Goal: Task Accomplishment & Management: Manage account settings

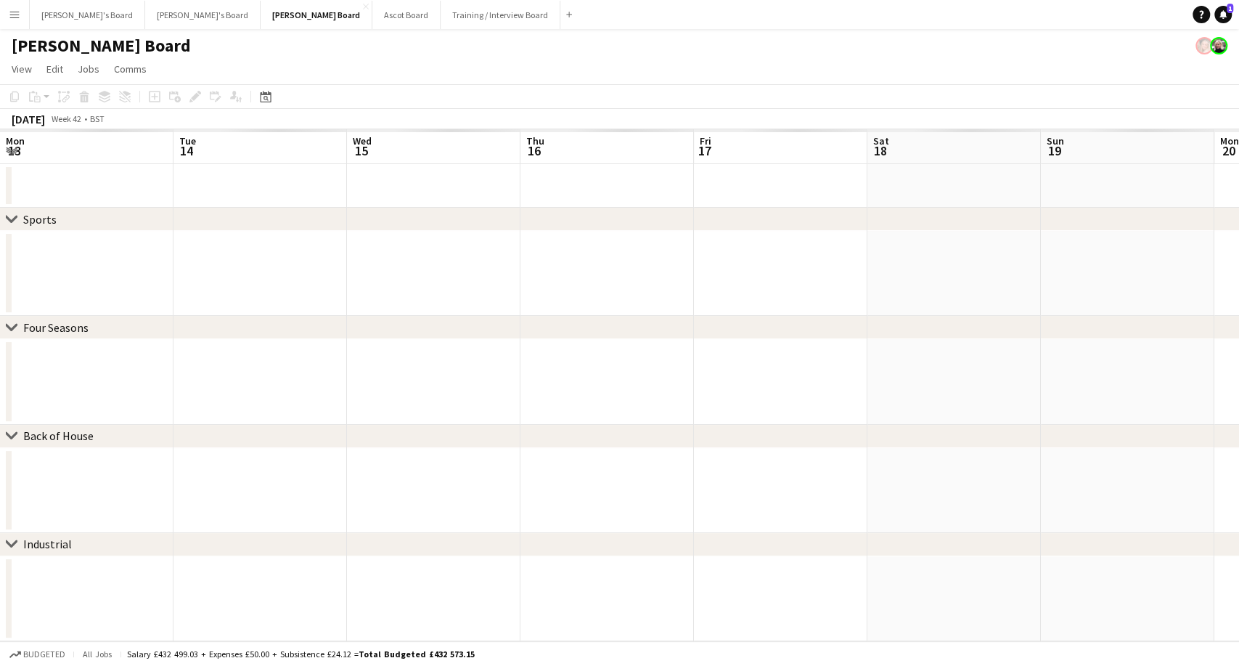
scroll to position [0, 451]
click at [17, 20] on app-icon "Menu" at bounding box center [15, 15] width 12 height 12
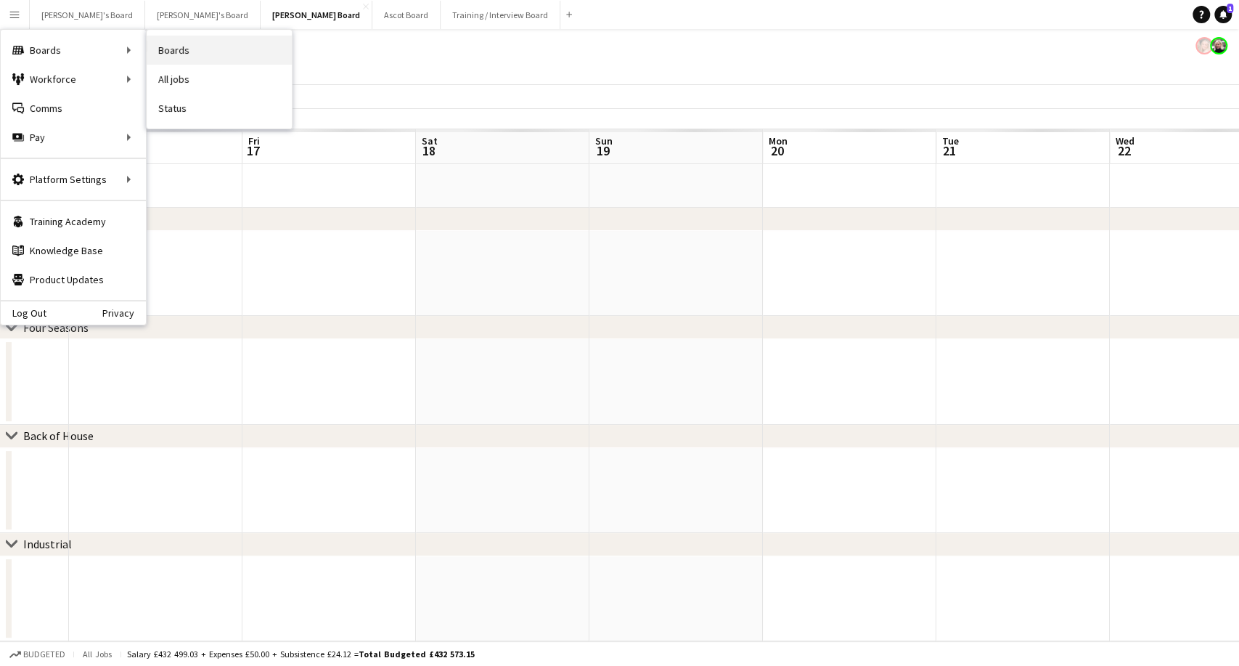
click at [214, 48] on link "Boards" at bounding box center [219, 50] width 145 height 29
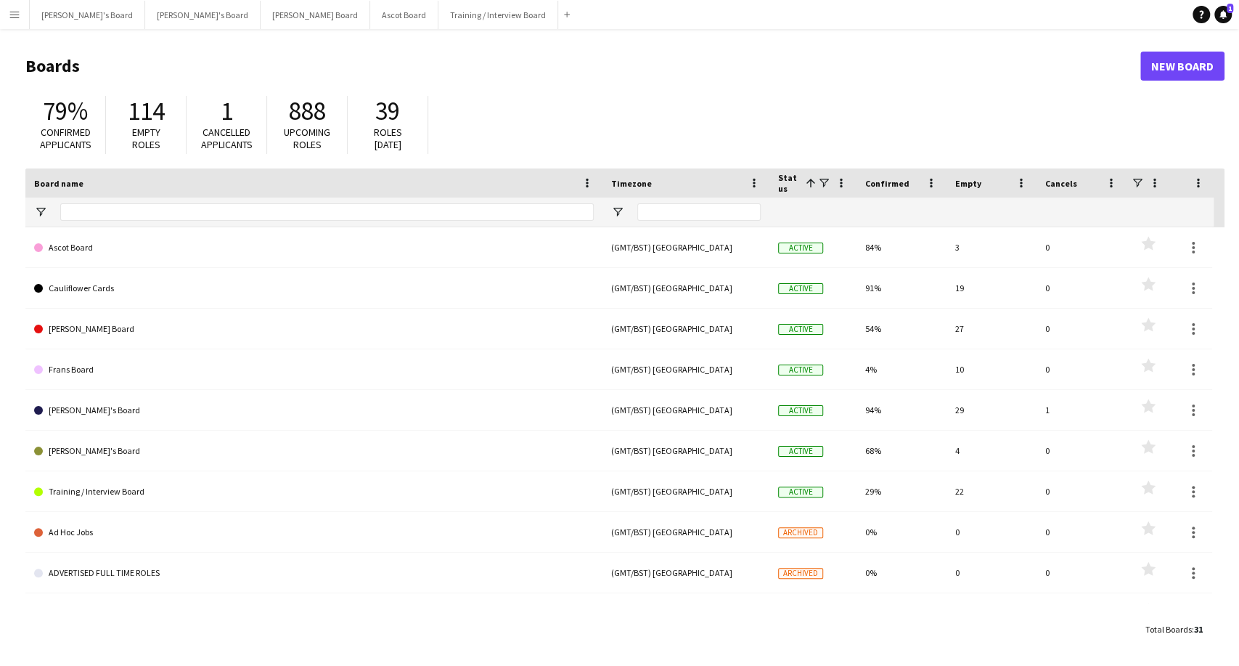
click at [12, 13] on app-icon "Menu" at bounding box center [15, 15] width 12 height 12
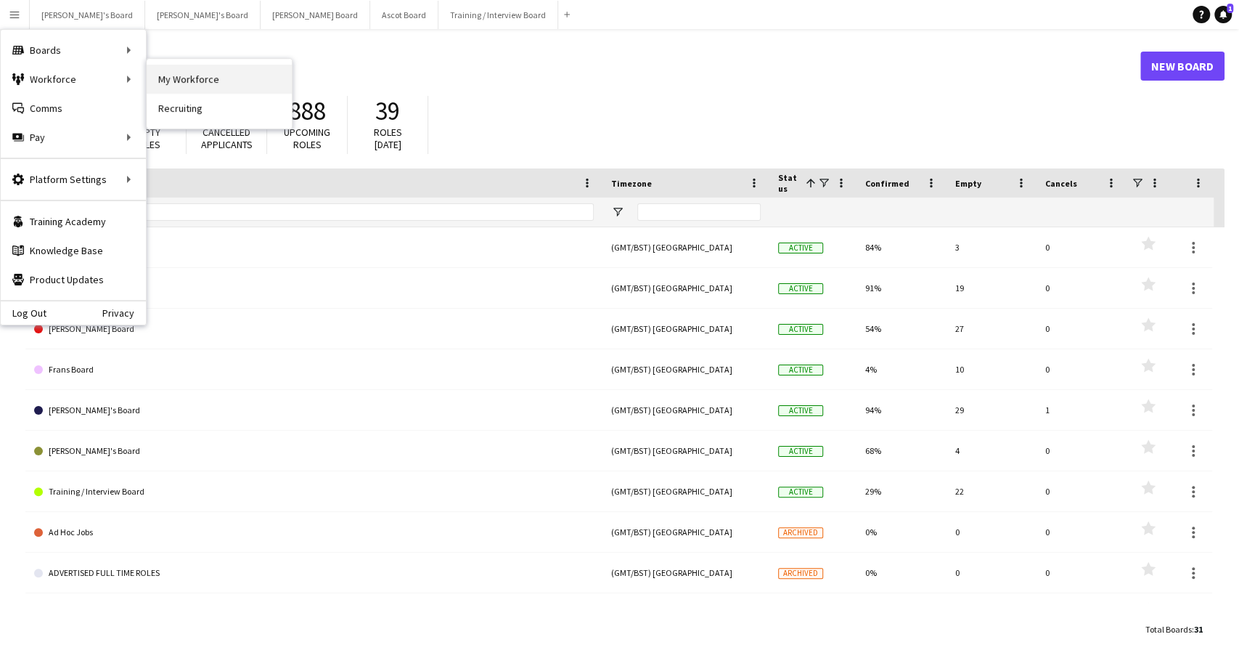
click at [187, 78] on link "My Workforce" at bounding box center [219, 79] width 145 height 29
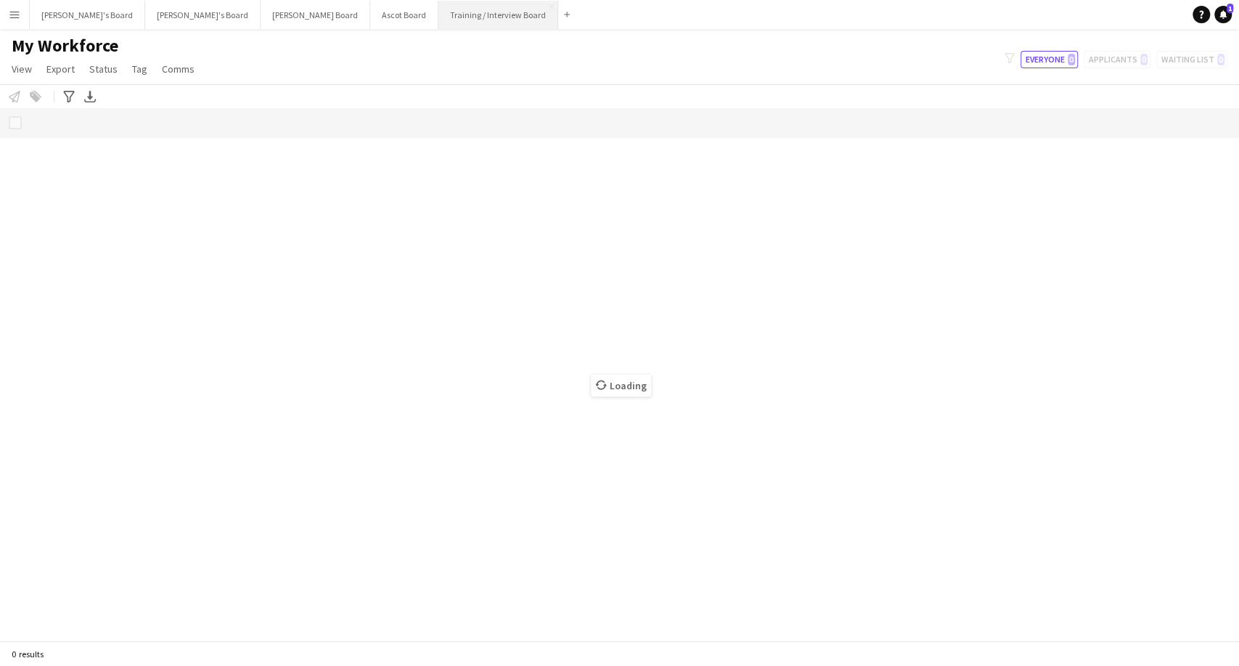
drag, startPoint x: 464, startPoint y: 13, endPoint x: 455, endPoint y: 25, distance: 14.5
click at [564, 13] on app-icon "Add" at bounding box center [567, 15] width 6 height 6
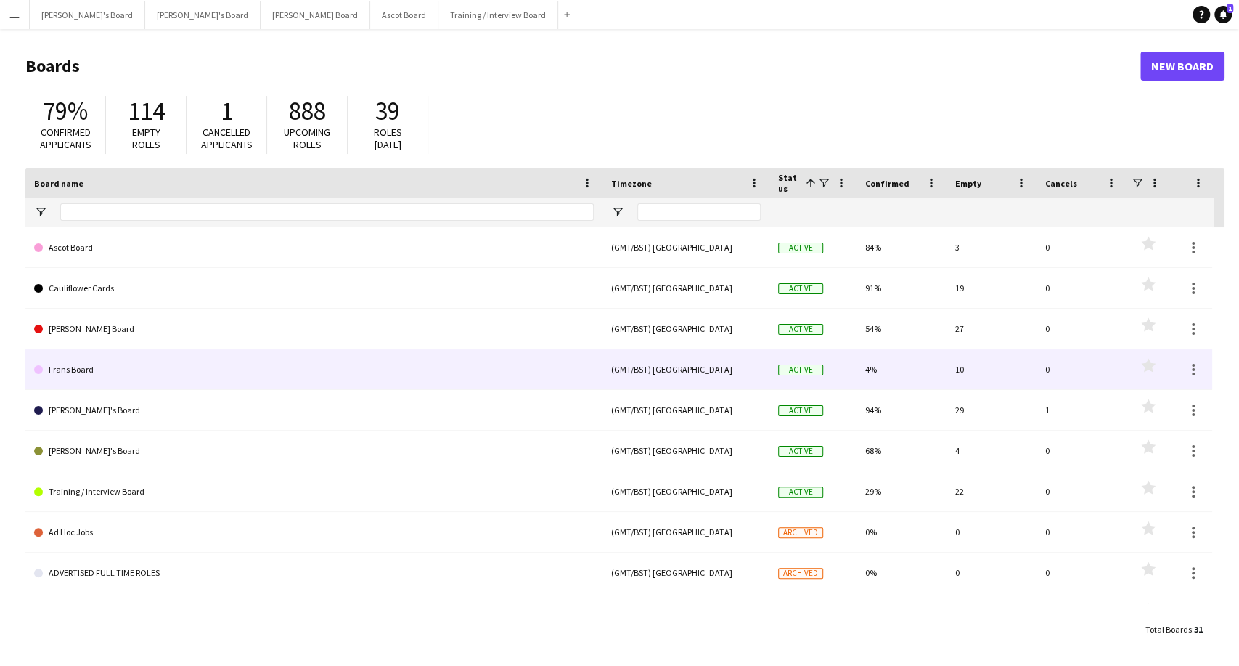
click at [65, 364] on link "Frans Board" at bounding box center [314, 369] width 560 height 41
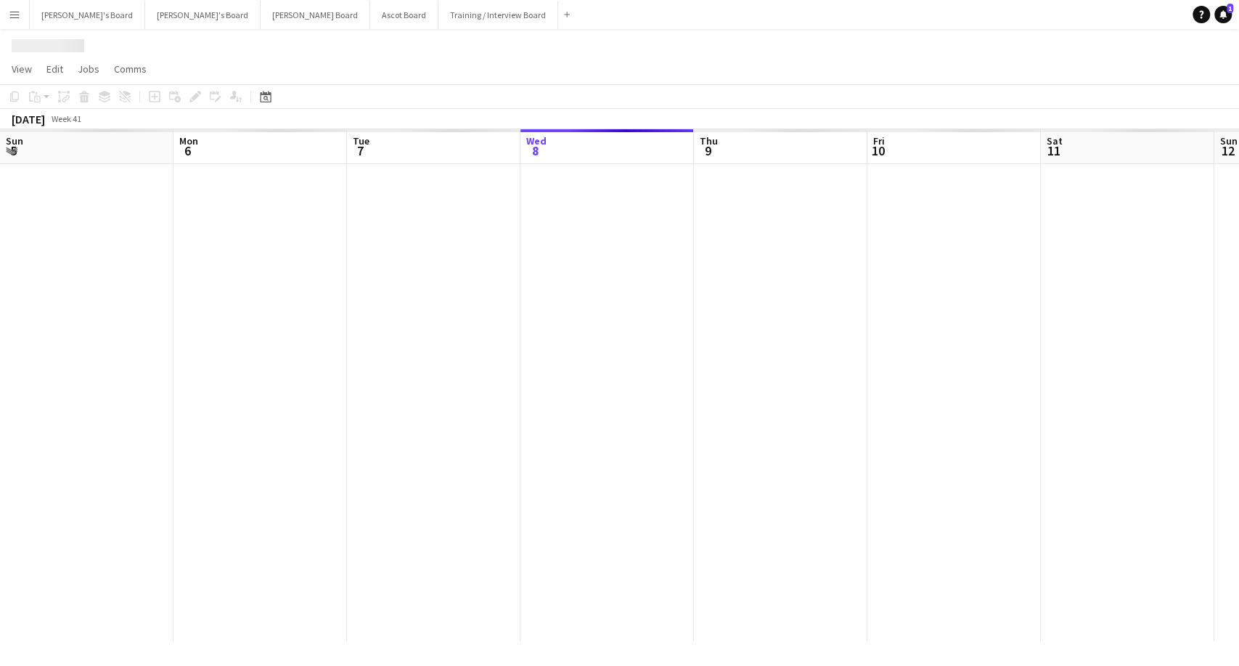
scroll to position [0, 347]
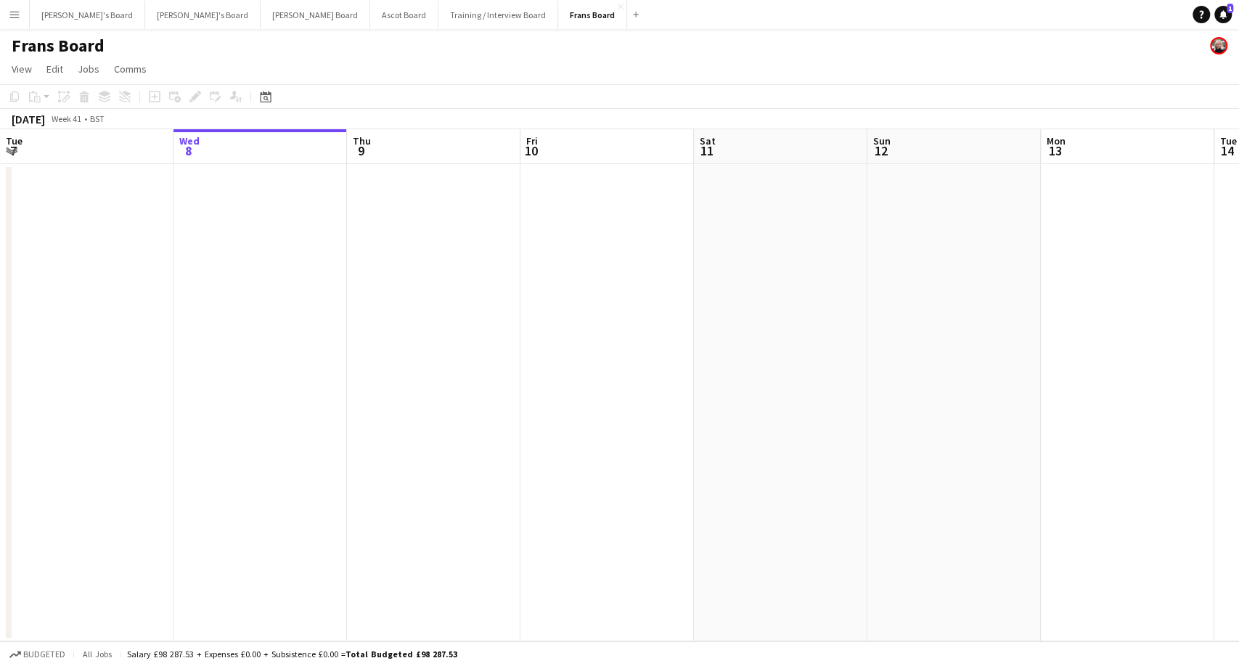
click at [7, 341] on div "Sun 5 Mon 6 Tue 7 Wed 8 Thu 9 Fri 10 Sat 11 Sun 12 Mon 13 Tue 14 Wed 15 Thu 16 …" at bounding box center [619, 385] width 1239 height 512
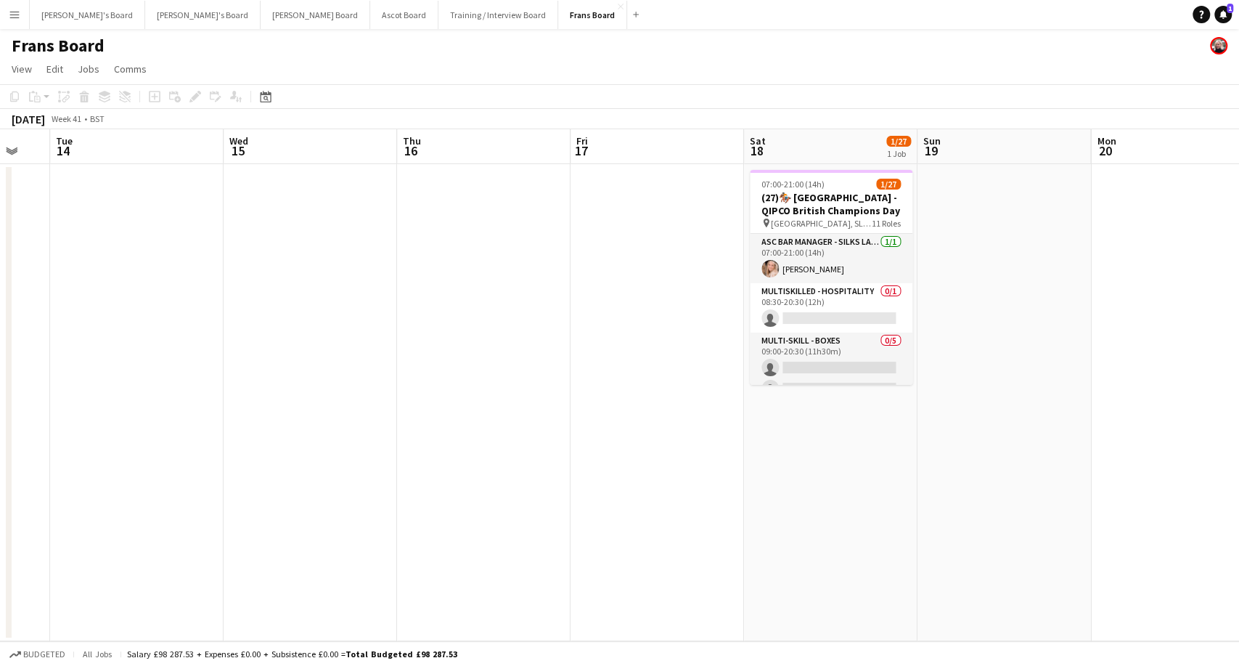
scroll to position [0, 626]
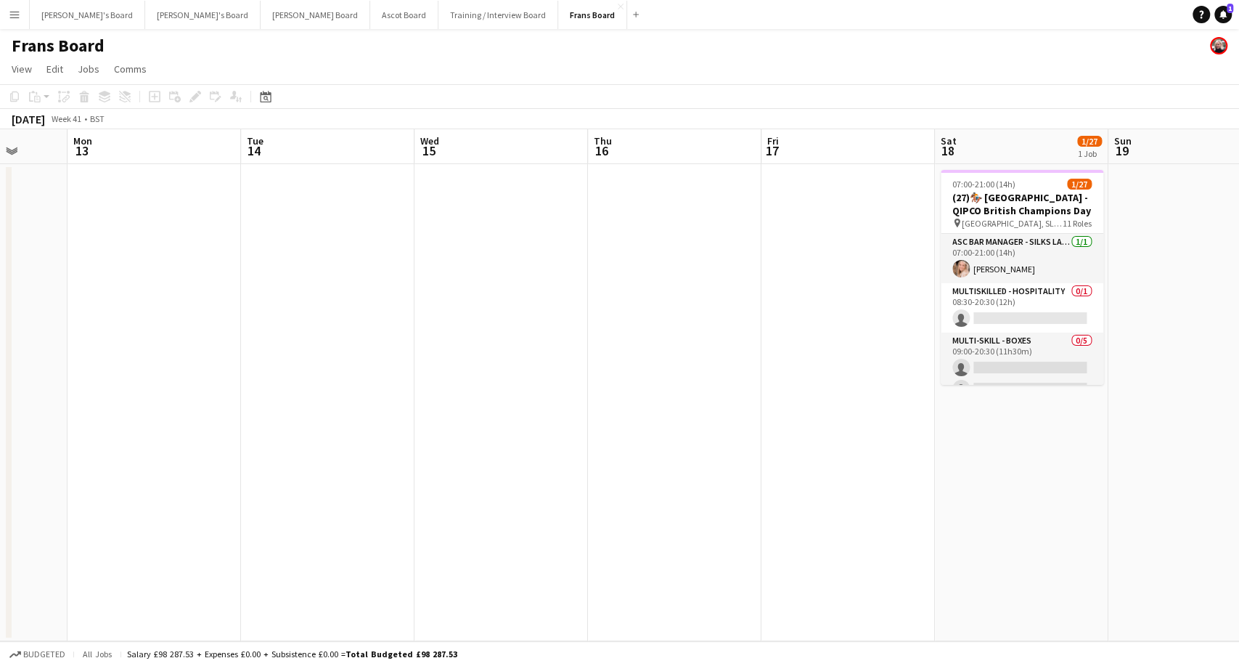
drag, startPoint x: 889, startPoint y: 303, endPoint x: 0, endPoint y: 368, distance: 891.5
click at [0, 368] on app-calendar-viewport "Thu 9 Fri 10 Sat 11 Sun 12 Mon 13 Tue 14 Wed 15 Thu 16 Fri 17 Sat 18 1/27 1 Job…" at bounding box center [619, 385] width 1239 height 512
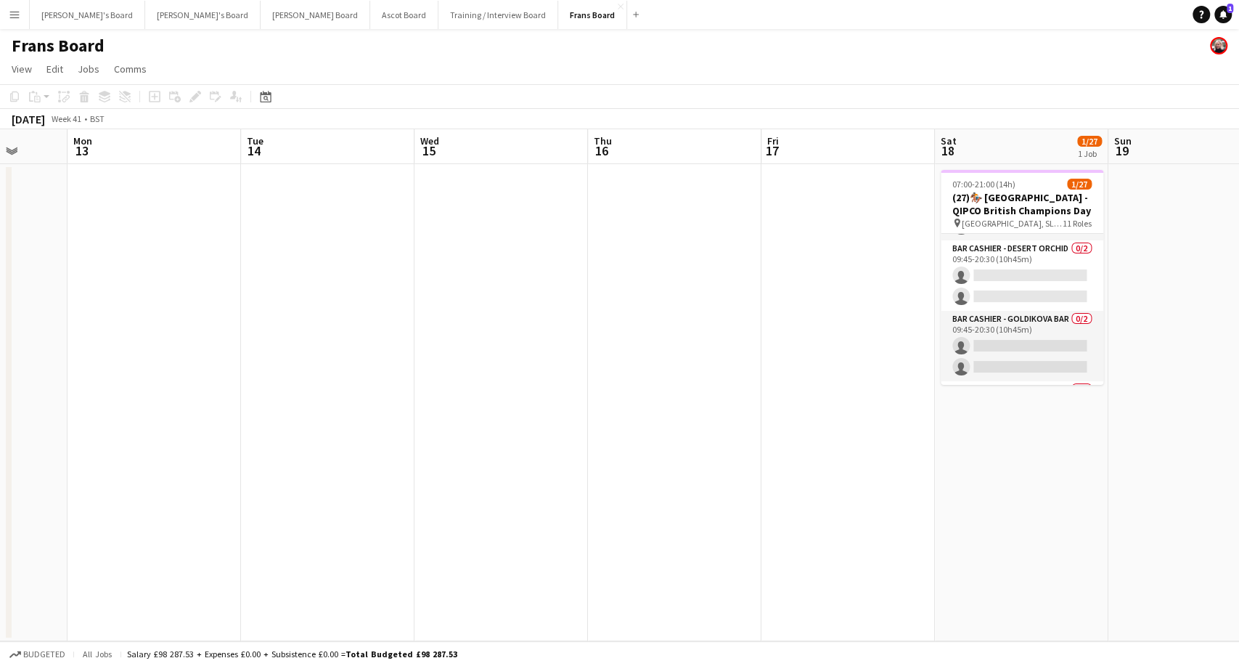
scroll to position [728, 0]
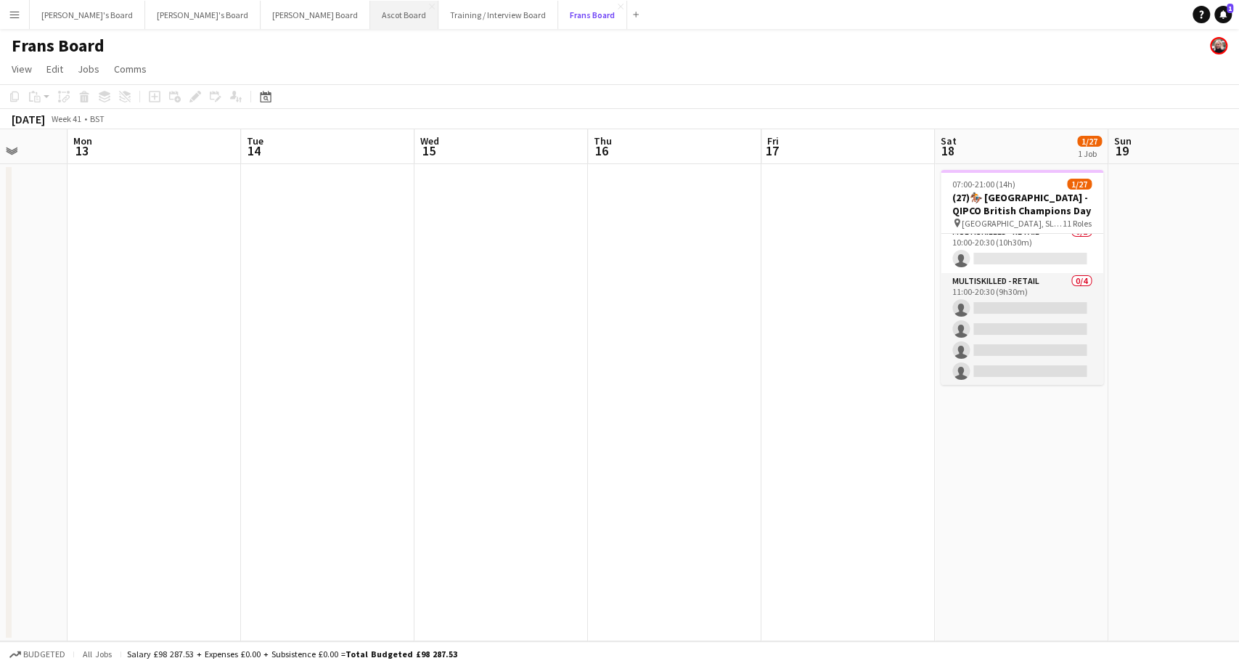
drag, startPoint x: 491, startPoint y: 12, endPoint x: 285, endPoint y: 7, distance: 205.5
click at [285, 7] on div "Jakub's Board Close Thomasina's Board Close Dean's Board Close Ascot Board Clos…" at bounding box center [336, 14] width 615 height 29
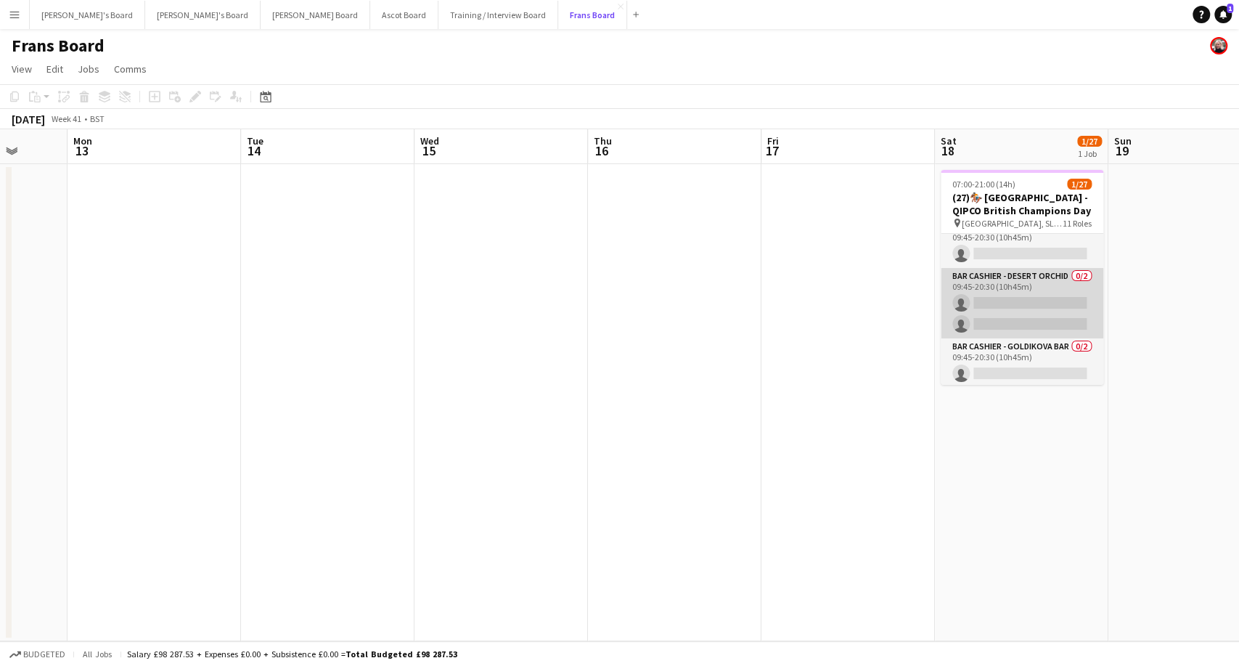
scroll to position [567, 0]
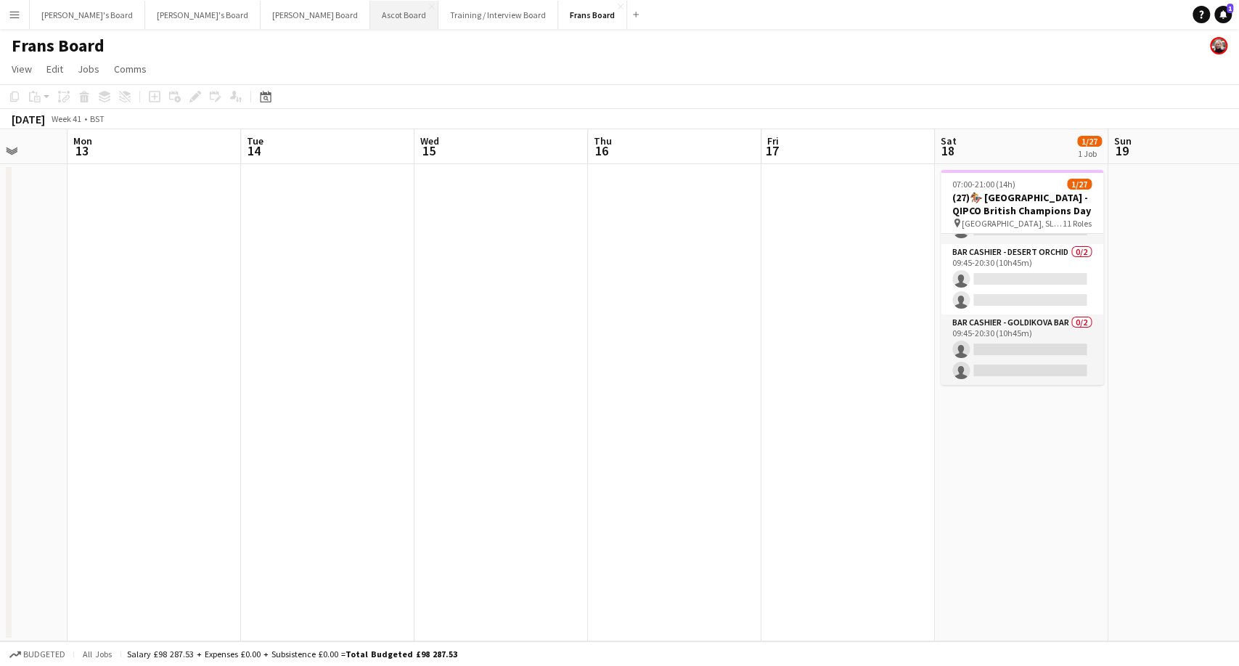
click at [370, 13] on button "Ascot Board Close" at bounding box center [404, 15] width 68 height 28
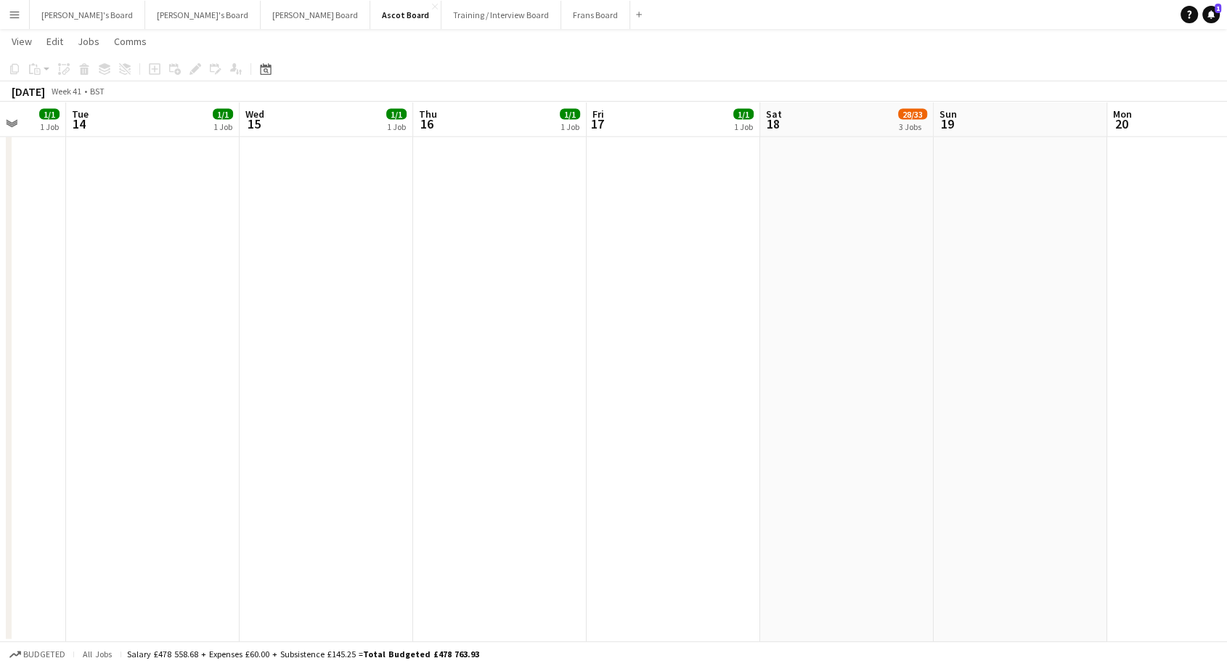
scroll to position [0, 455]
drag, startPoint x: 786, startPoint y: 367, endPoint x: 59, endPoint y: 402, distance: 728.1
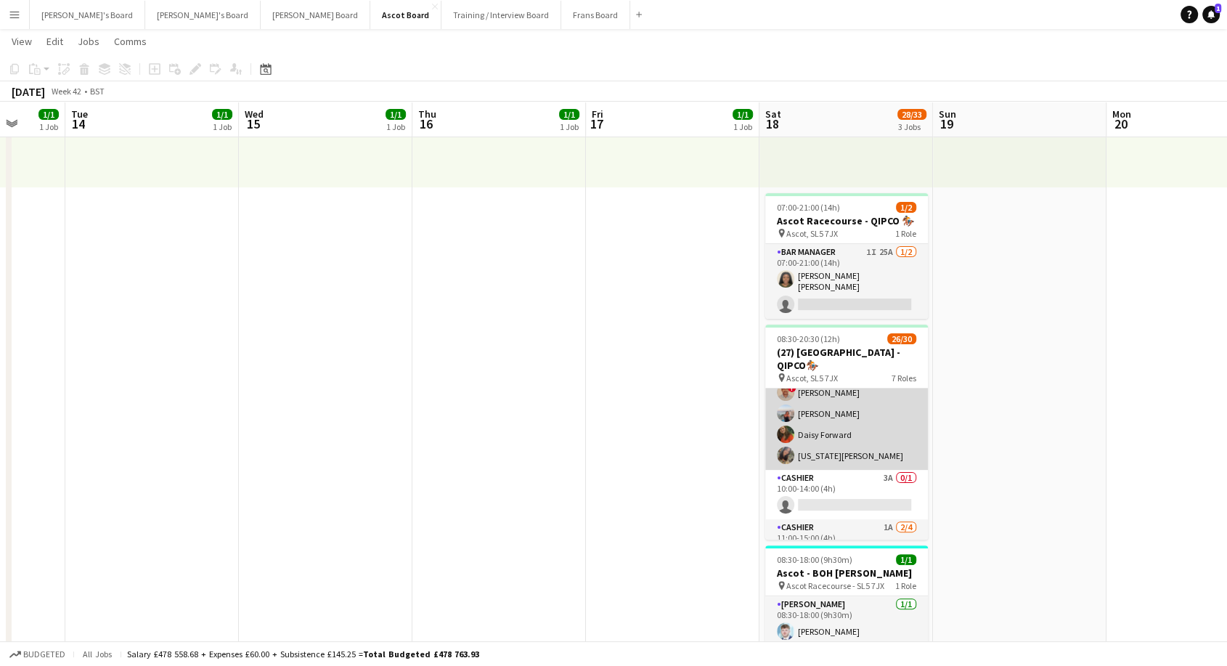
scroll to position [679, 0]
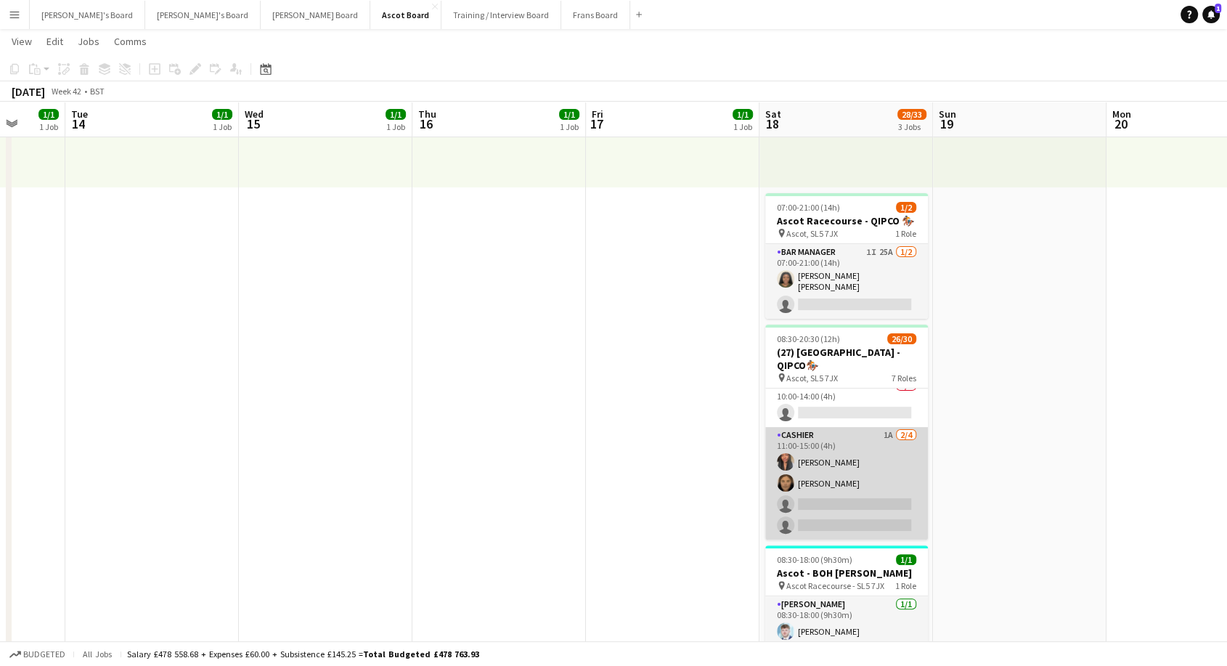
click at [856, 493] on app-card-role "Cashier 1A 2/4 11:00-15:00 (4h) Shane Serika Sophie Owen single-neutral-actions…" at bounding box center [846, 483] width 163 height 112
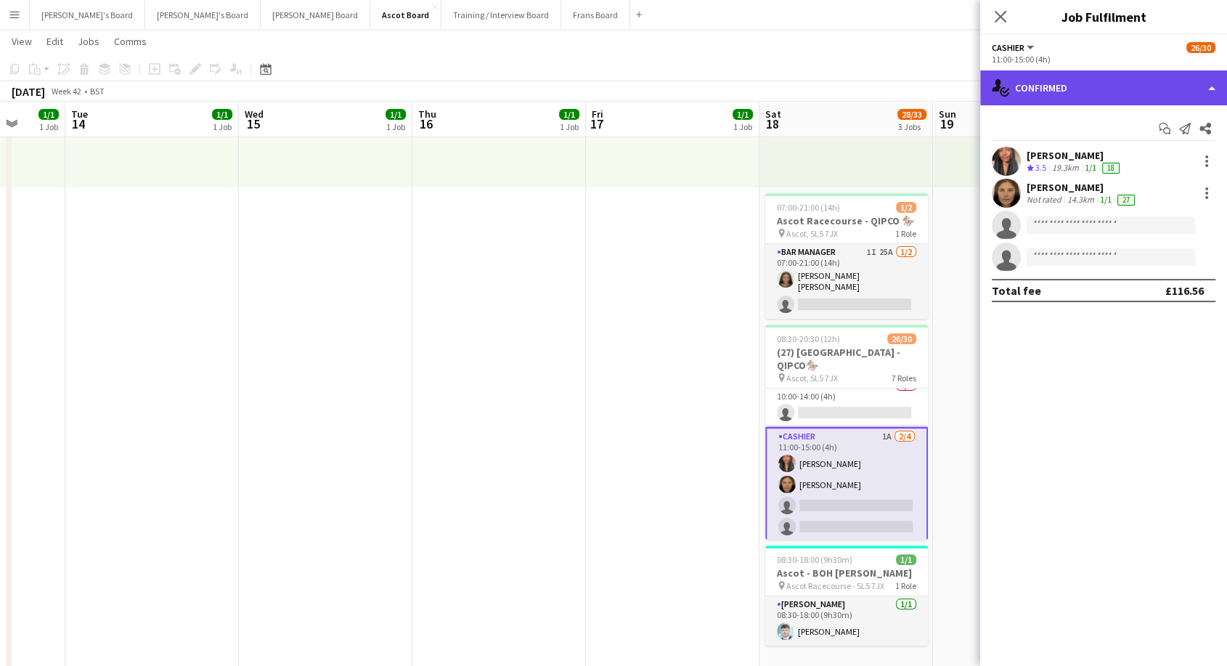
drag, startPoint x: 1084, startPoint y: 91, endPoint x: 1105, endPoint y: 149, distance: 61.1
click at [1084, 91] on div "single-neutral-actions-check-2 Confirmed" at bounding box center [1103, 87] width 247 height 35
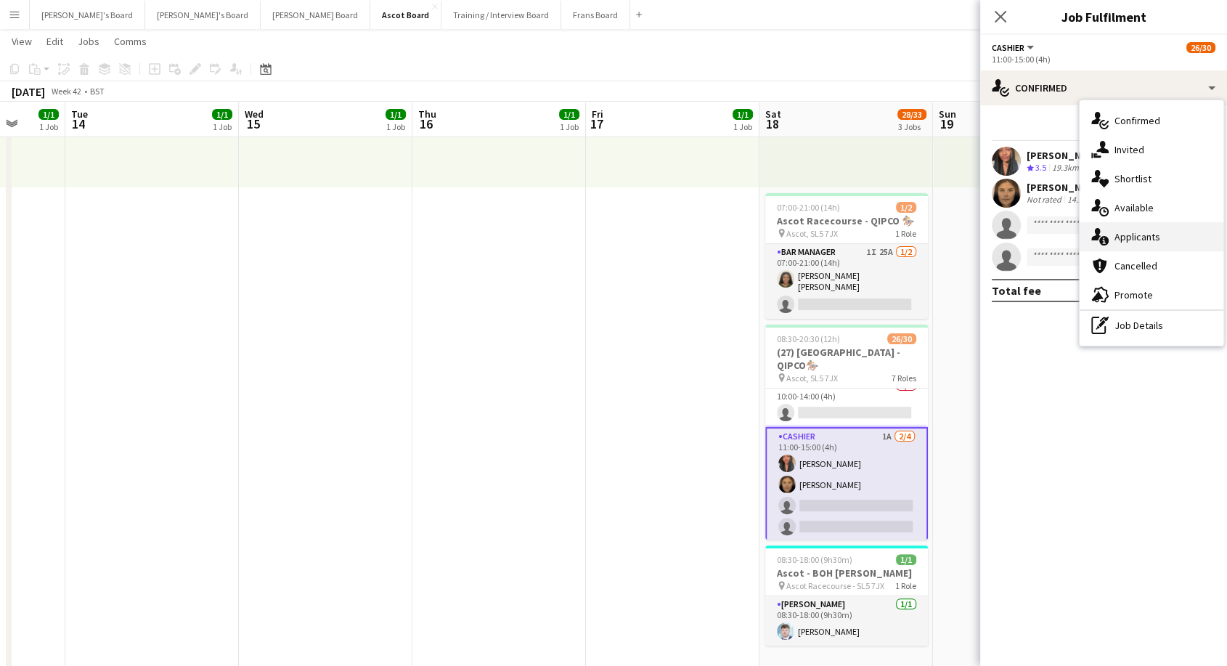
click at [1142, 232] on span "Applicants" at bounding box center [1137, 236] width 46 height 13
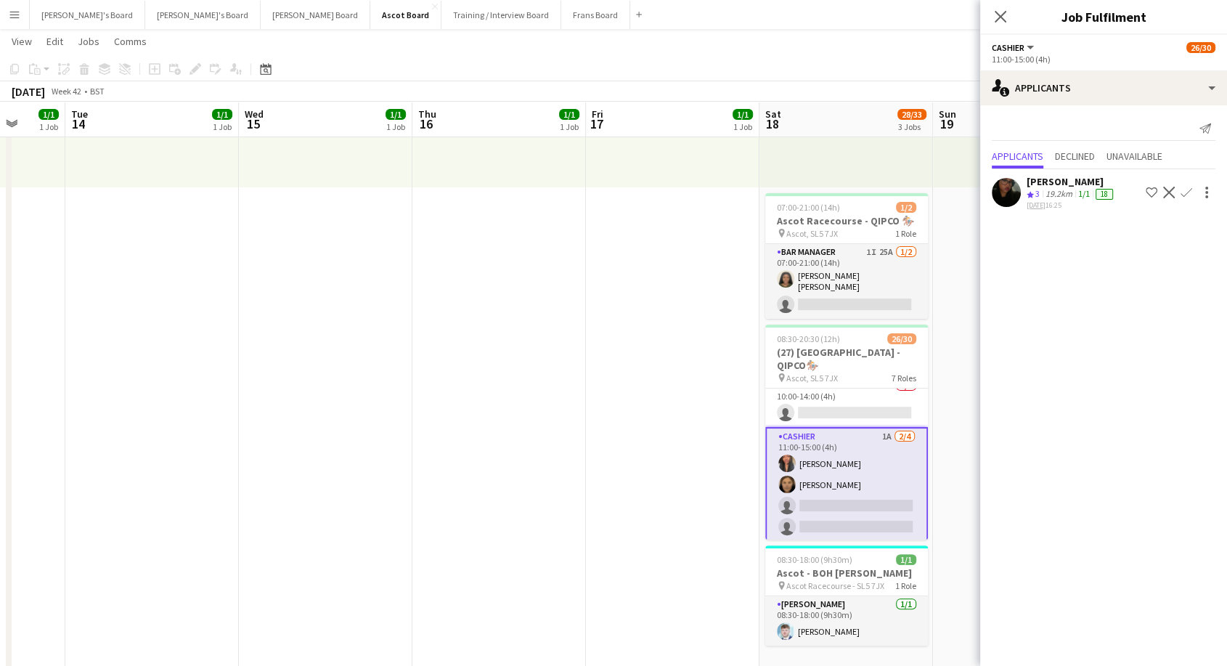
click at [1064, 181] on div "Tasneem Ali" at bounding box center [1070, 181] width 89 height 13
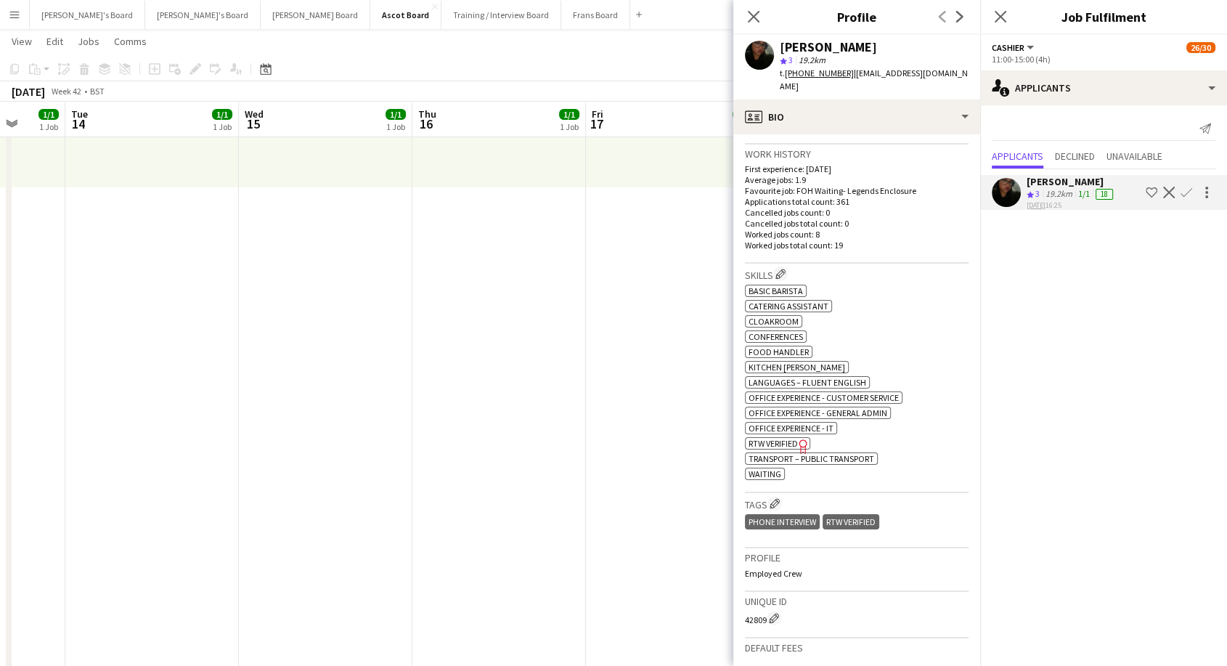
scroll to position [2, 0]
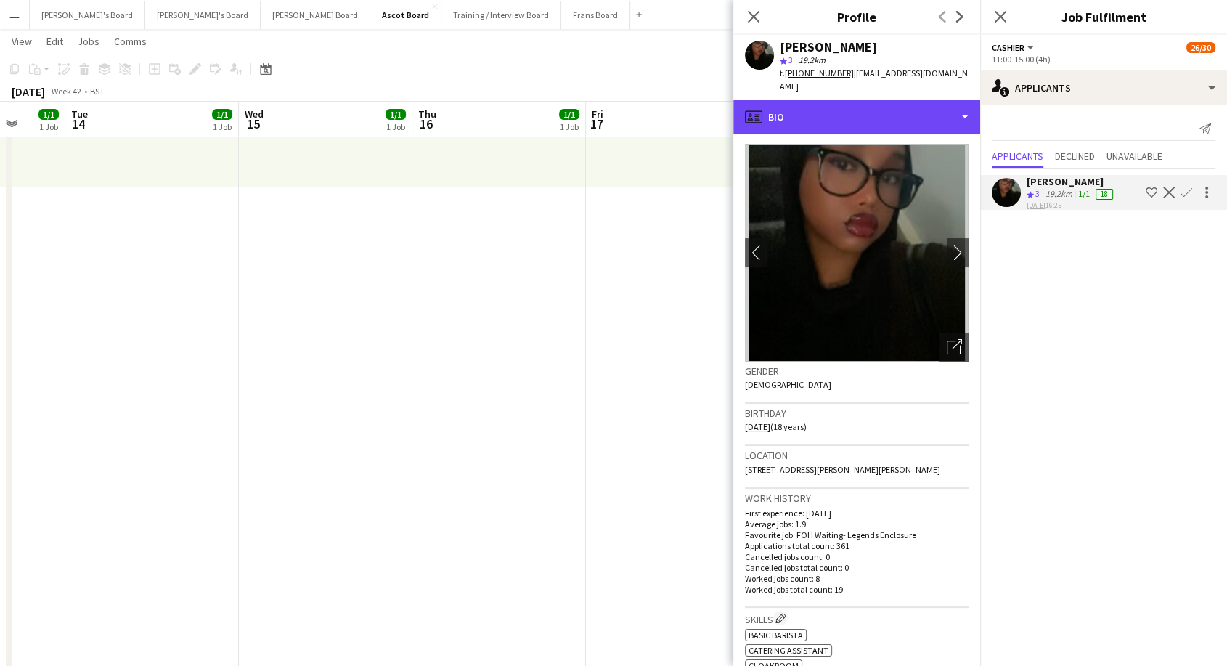
drag, startPoint x: 811, startPoint y: 106, endPoint x: 834, endPoint y: 129, distance: 32.8
click at [812, 106] on div "profile Bio" at bounding box center [856, 116] width 247 height 35
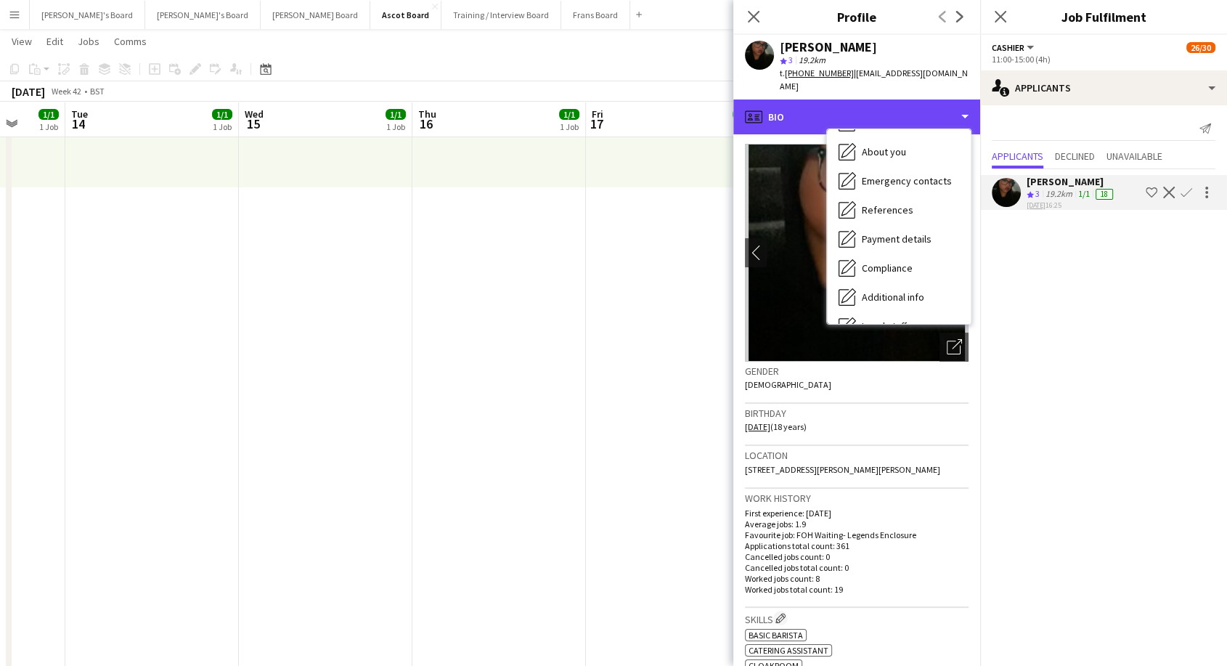
scroll to position [223, 0]
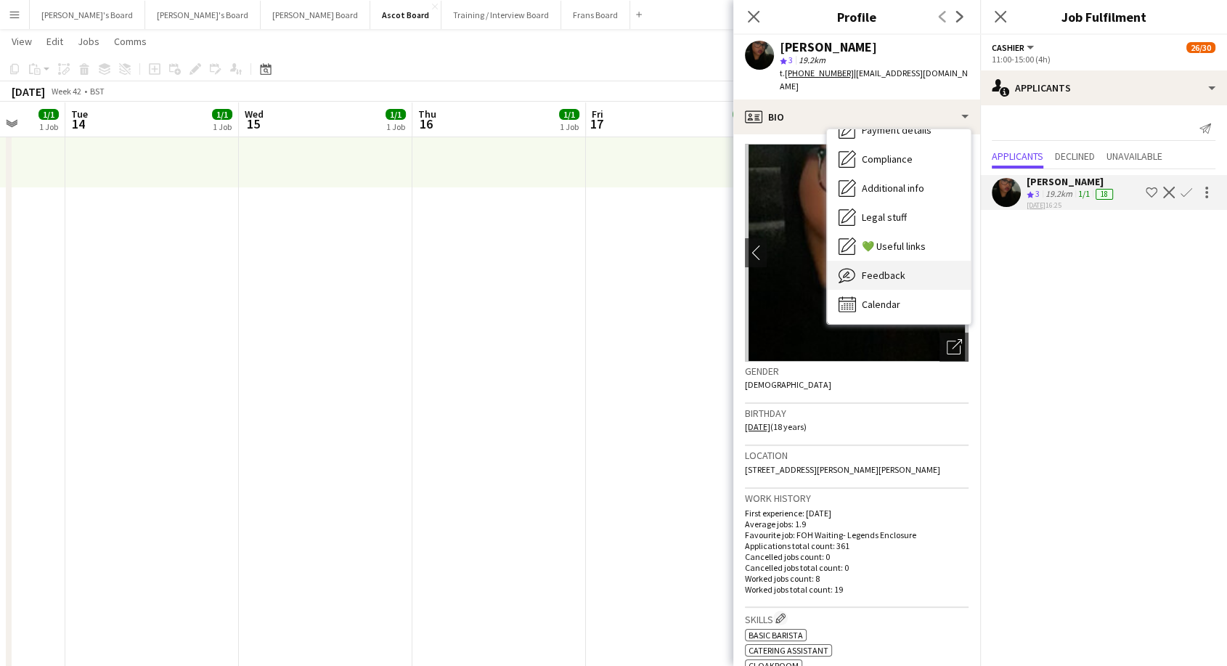
click at [880, 269] on span "Feedback" at bounding box center [884, 275] width 44 height 13
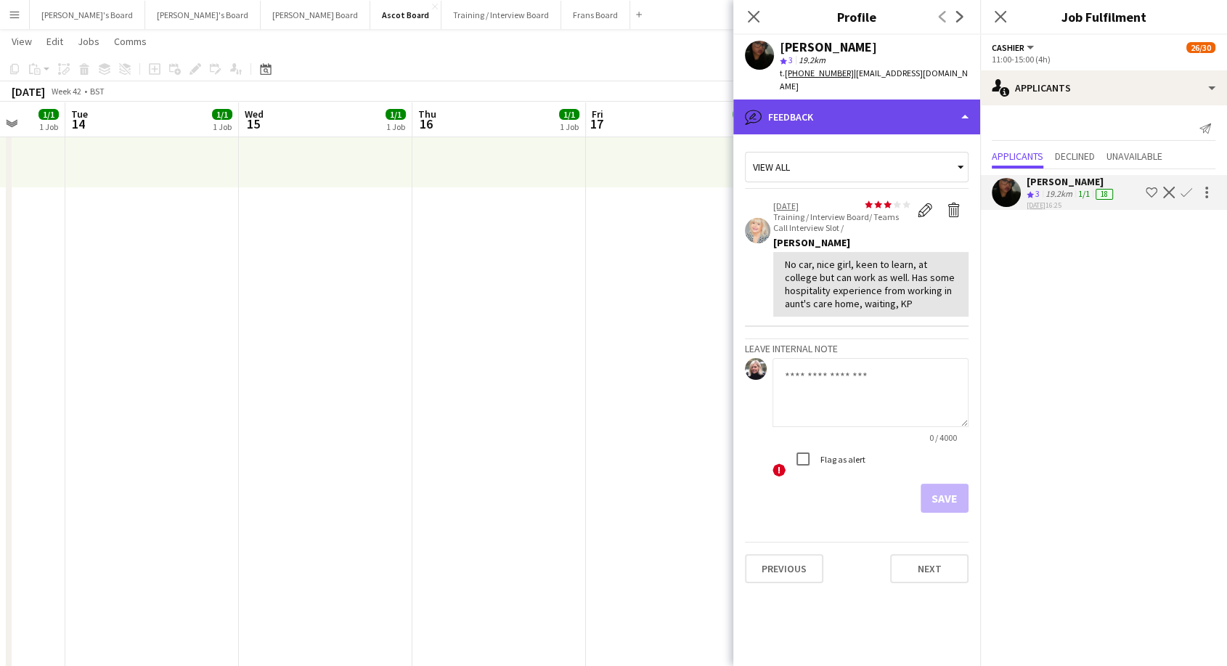
click at [818, 99] on div "bubble-pencil Feedback" at bounding box center [856, 116] width 247 height 35
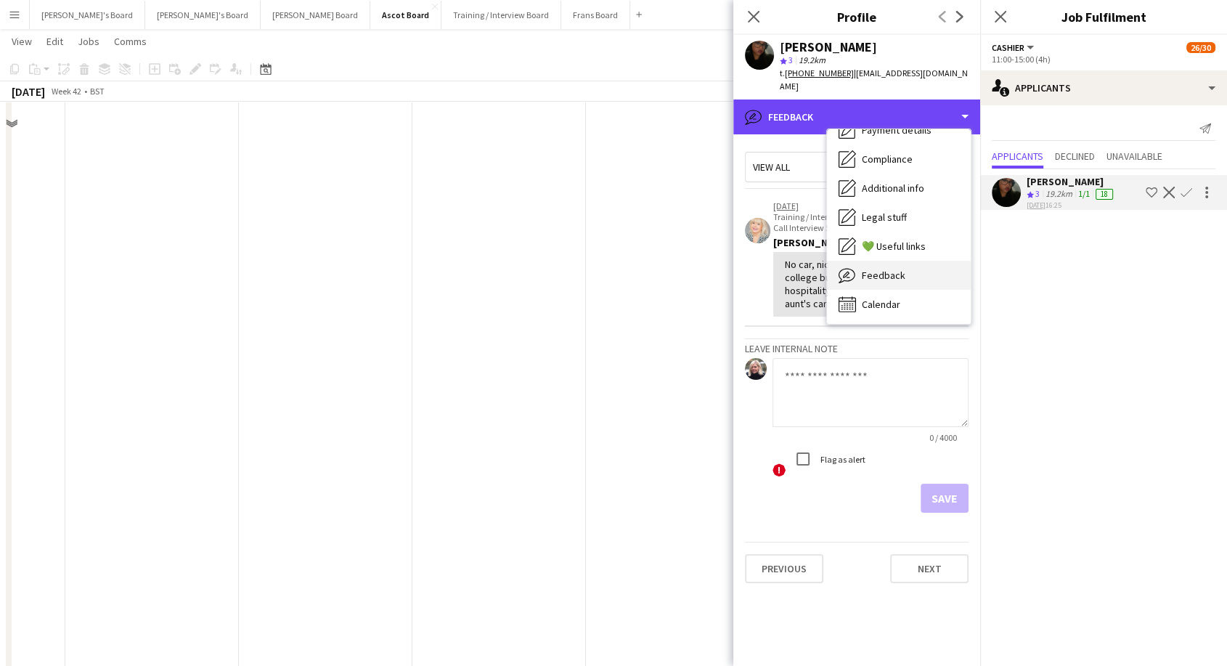
scroll to position [722, 0]
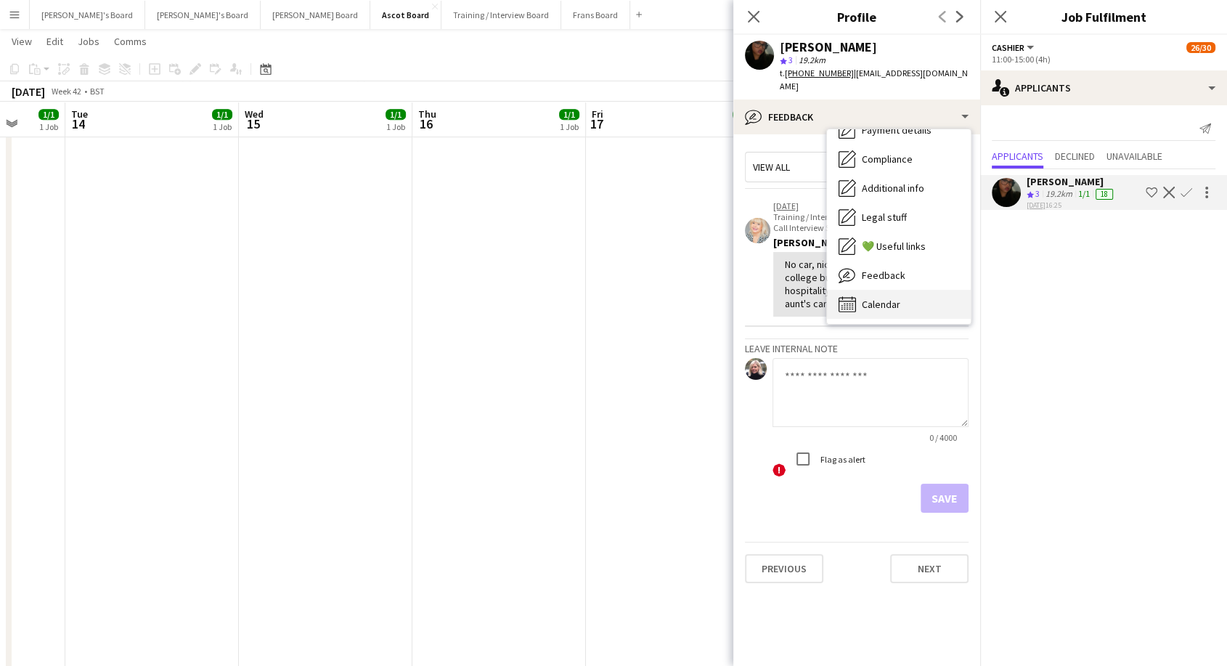
click at [880, 298] on span "Calendar" at bounding box center [881, 304] width 38 height 13
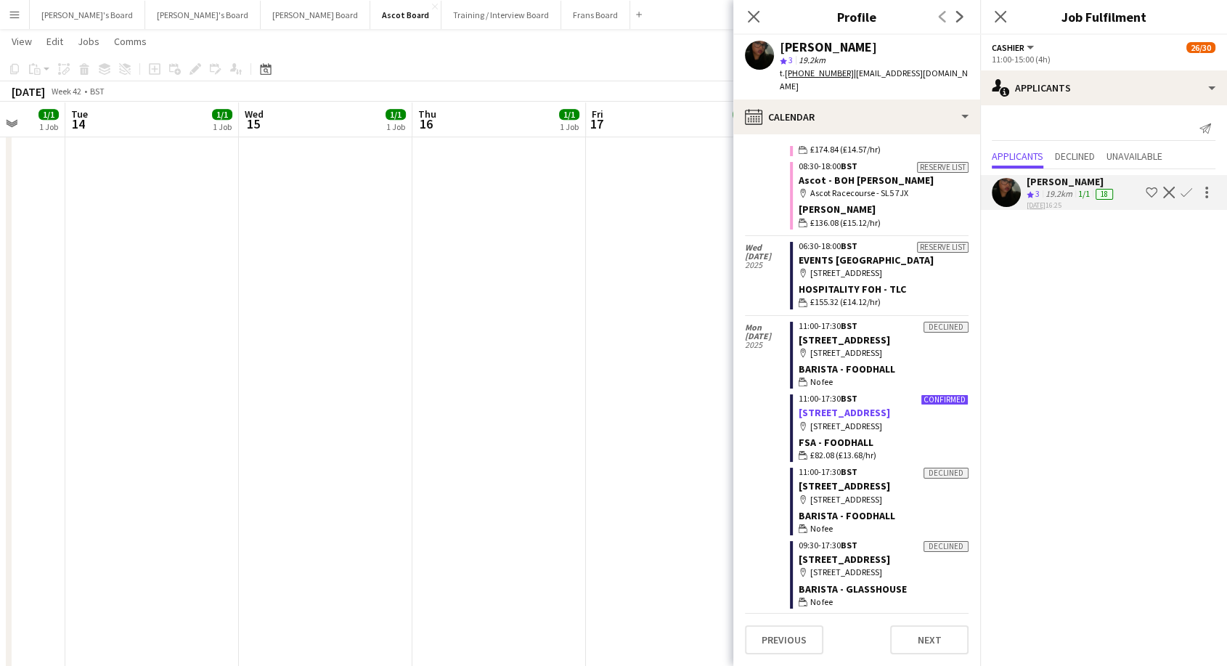
scroll to position [1075, 0]
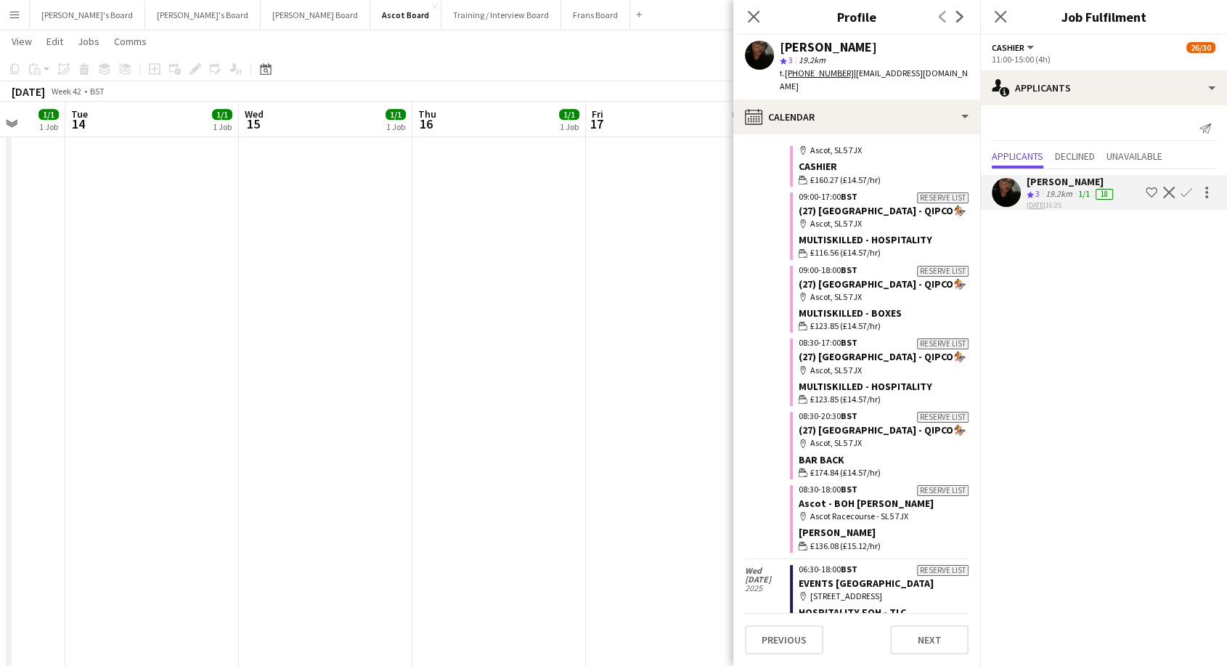
click at [1187, 190] on app-icon "Confirm" at bounding box center [1186, 193] width 12 height 12
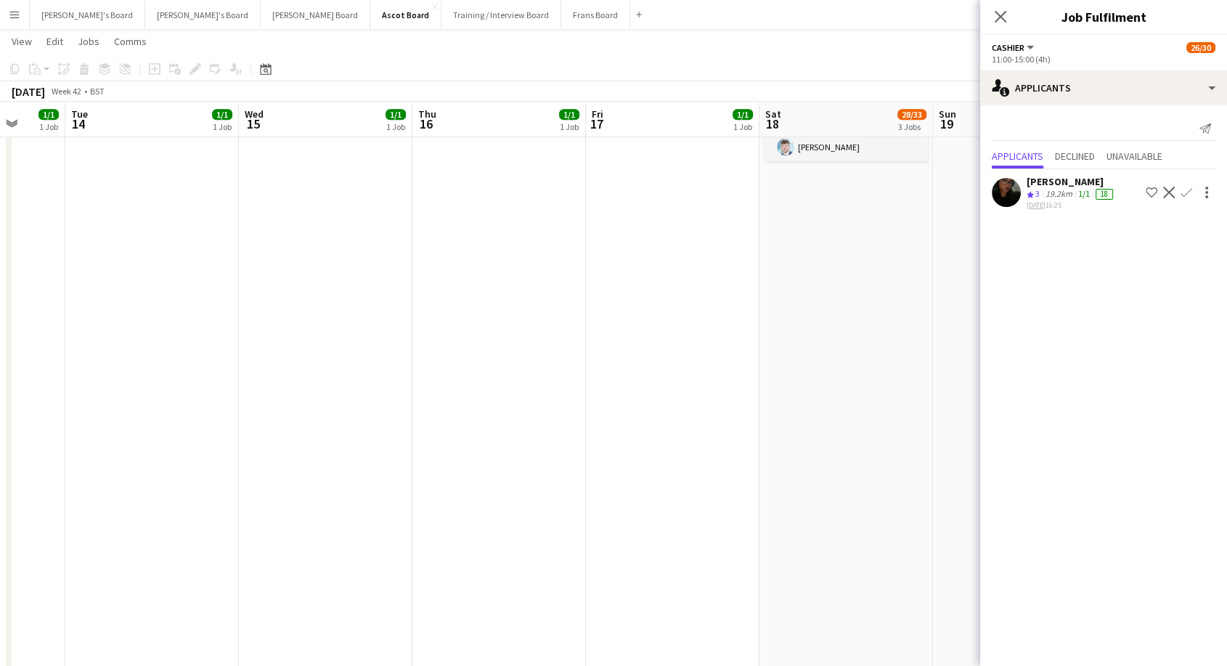
click at [1187, 193] on app-icon "Confirm" at bounding box center [1186, 193] width 12 height 12
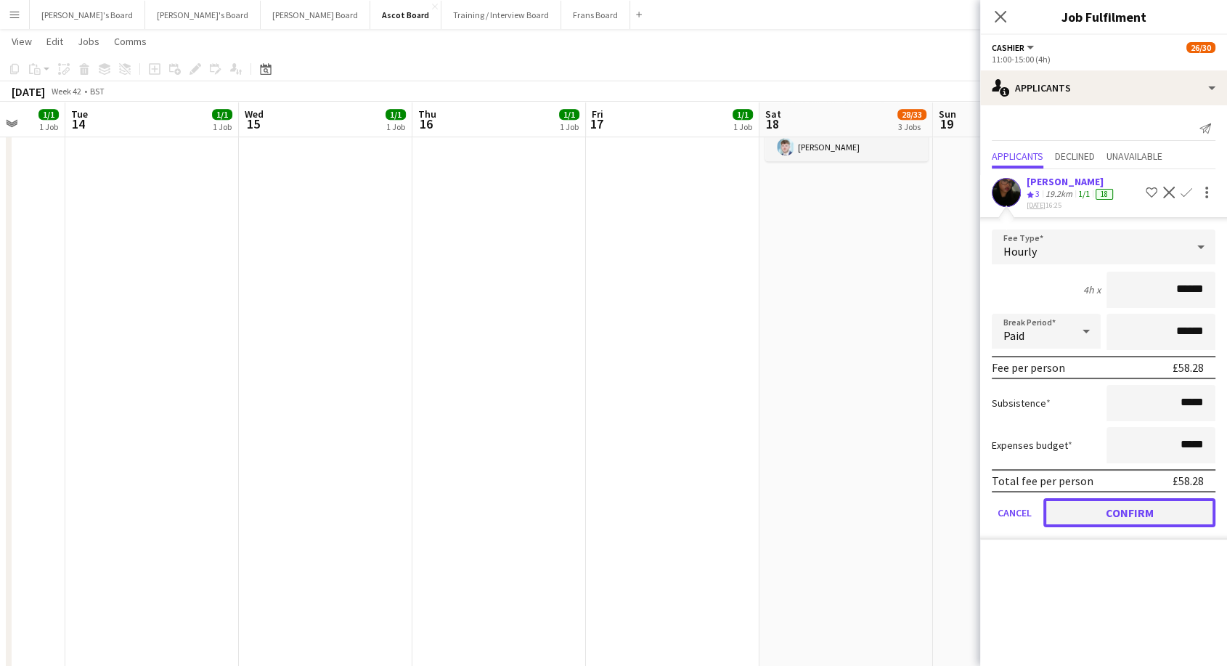
click at [1166, 512] on button "Confirm" at bounding box center [1129, 512] width 172 height 29
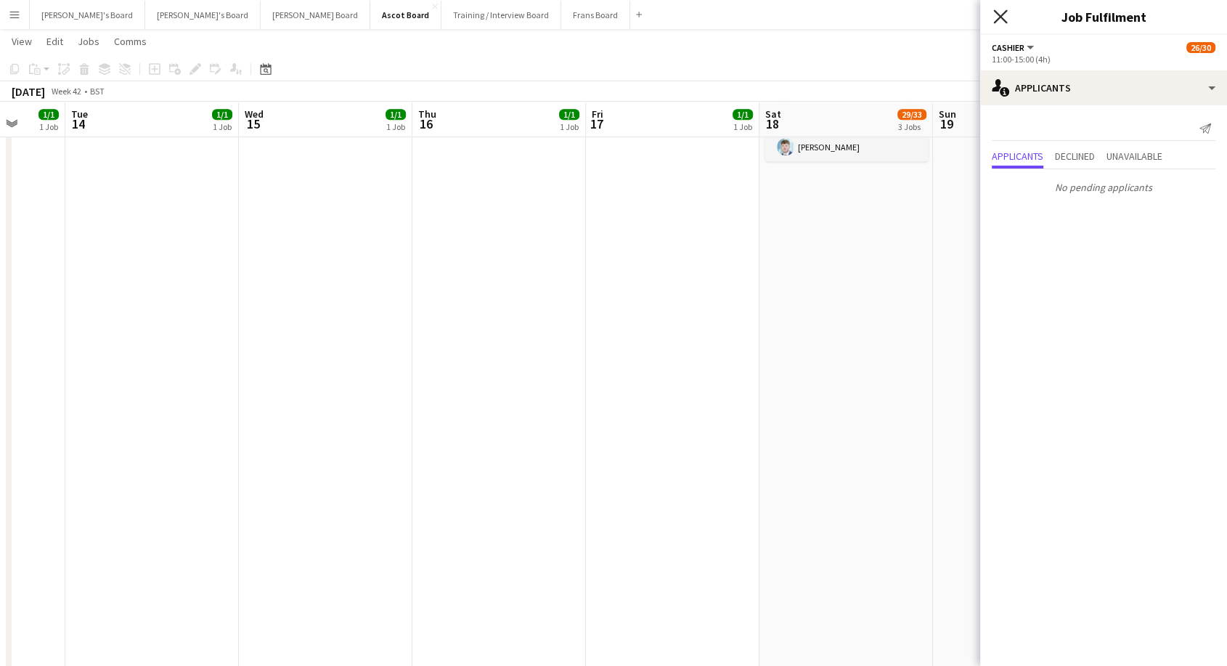
click at [999, 15] on icon at bounding box center [1000, 16] width 14 height 14
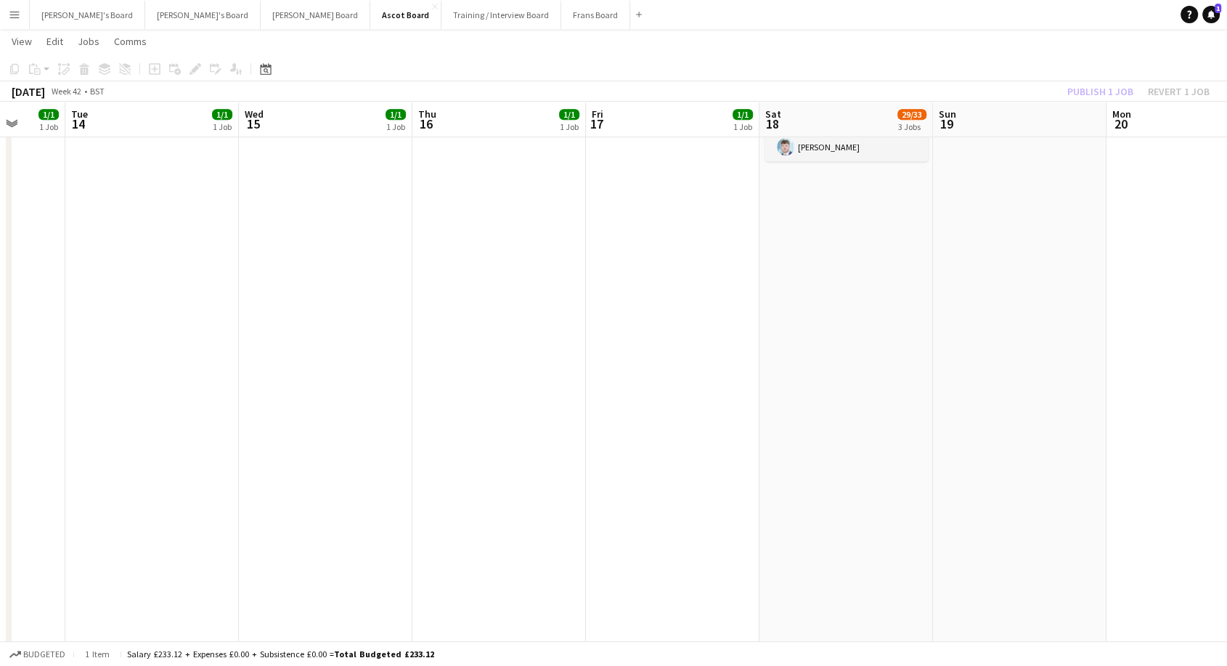
click at [954, 279] on app-date-cell at bounding box center [1019, 158] width 173 height 1437
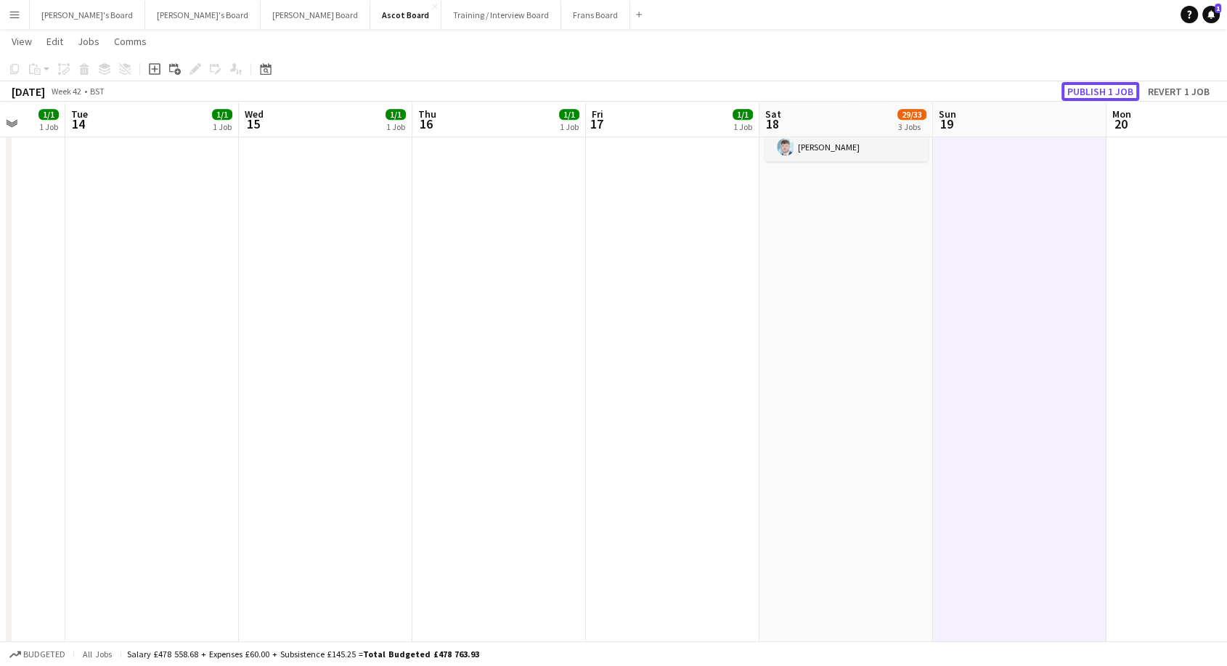
drag, startPoint x: 1087, startPoint y: 89, endPoint x: 1002, endPoint y: 119, distance: 90.2
click at [1083, 91] on button "Publish 1 job" at bounding box center [1100, 91] width 78 height 19
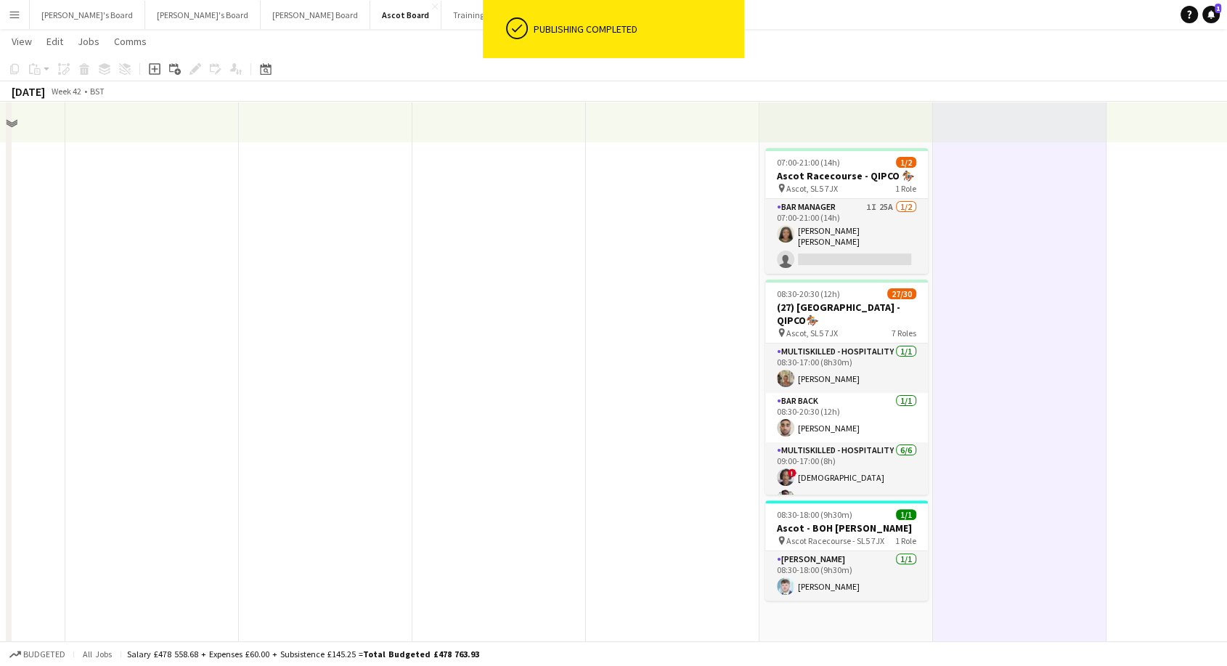
scroll to position [161, 0]
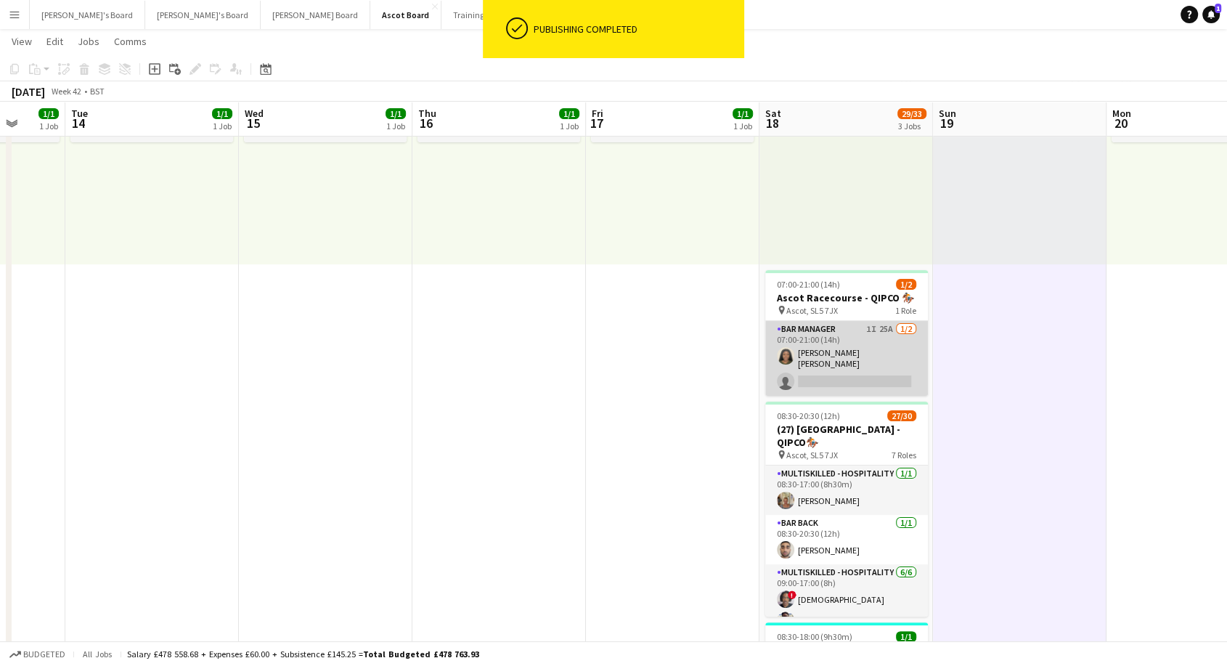
click at [825, 377] on app-card-role "Bar Manager 1I 25A 1/2 07:00-21:00 (14h) Emma Dagogo-Jack single-neutral-actions" at bounding box center [846, 358] width 163 height 75
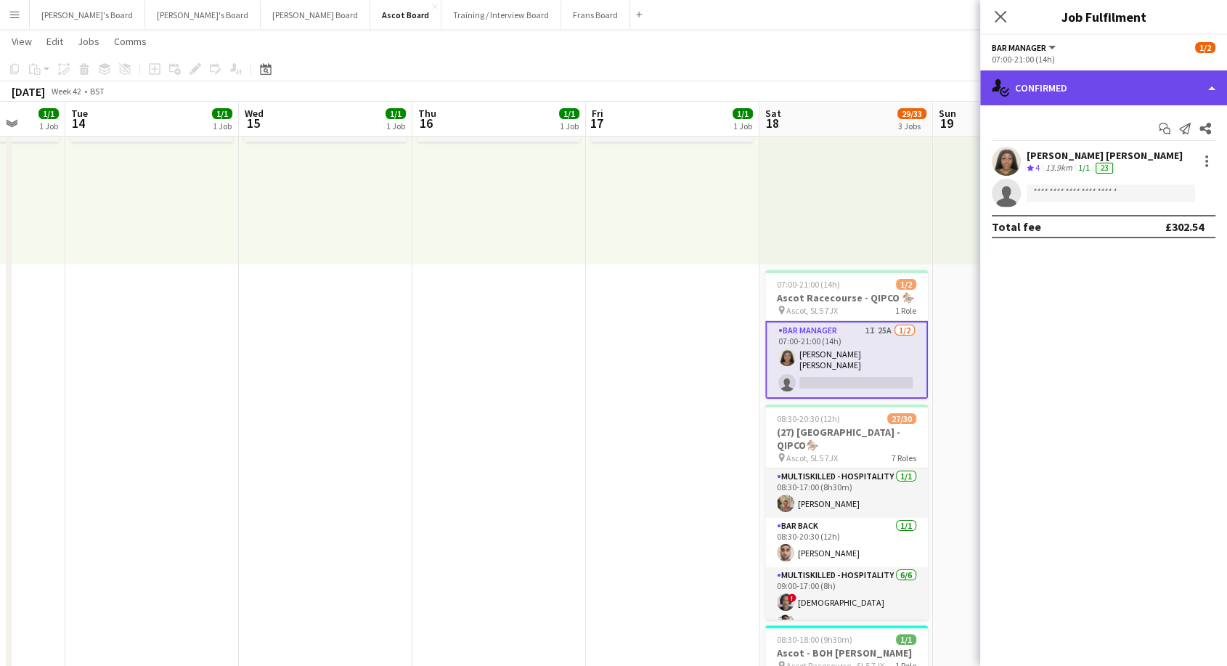
click at [1099, 91] on div "single-neutral-actions-check-2 Confirmed" at bounding box center [1103, 87] width 247 height 35
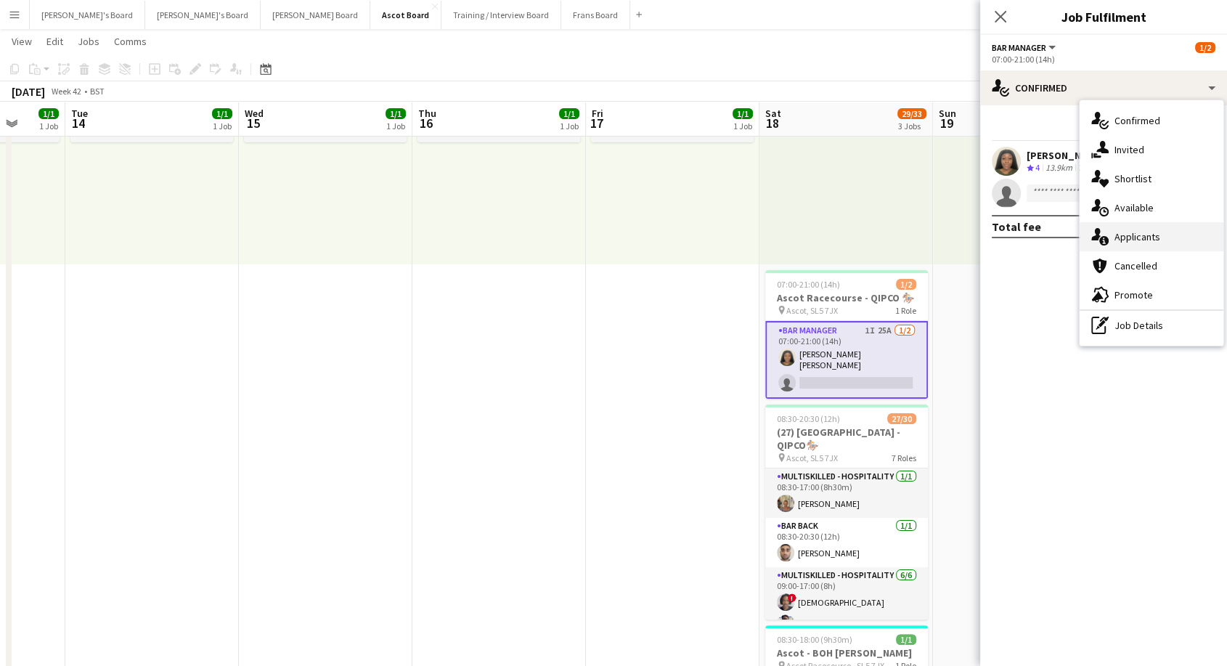
click at [1155, 240] on span "Applicants" at bounding box center [1137, 236] width 46 height 13
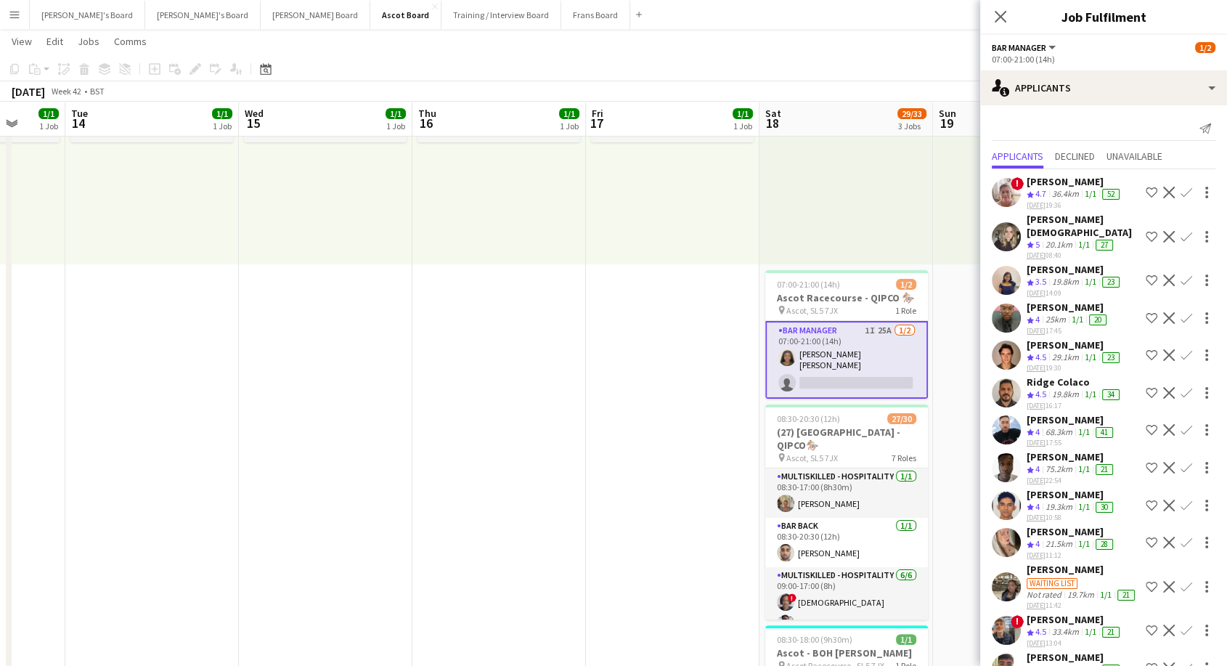
click at [1180, 387] on app-icon "Confirm" at bounding box center [1186, 393] width 12 height 12
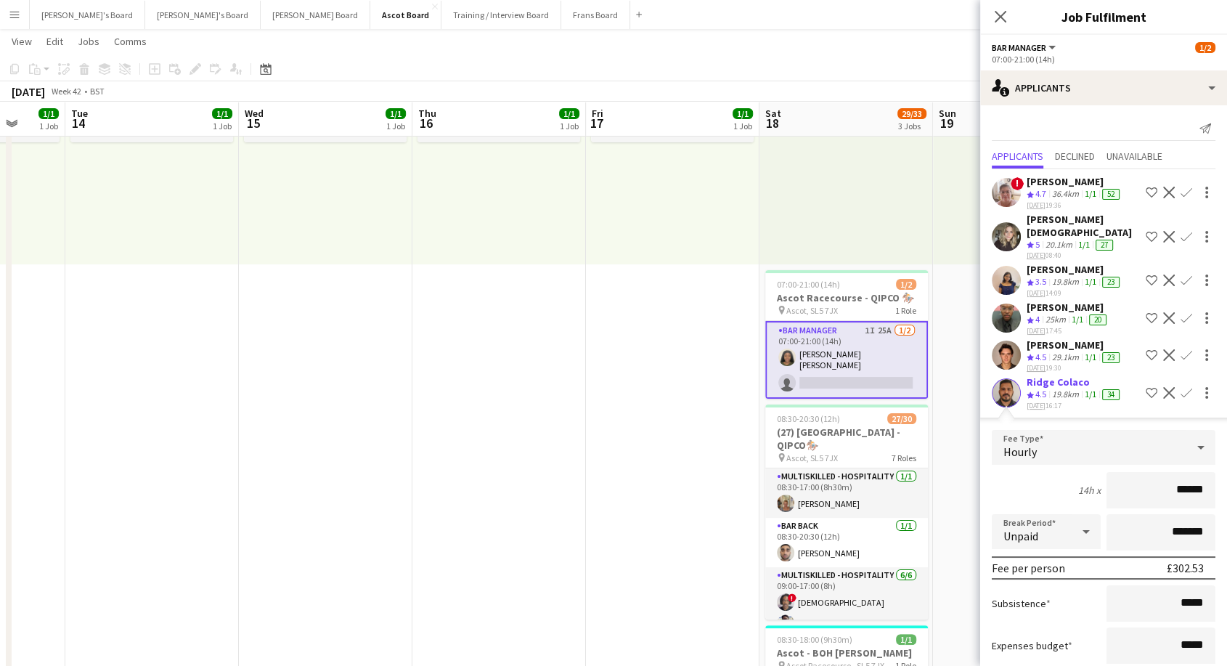
scroll to position [403, 0]
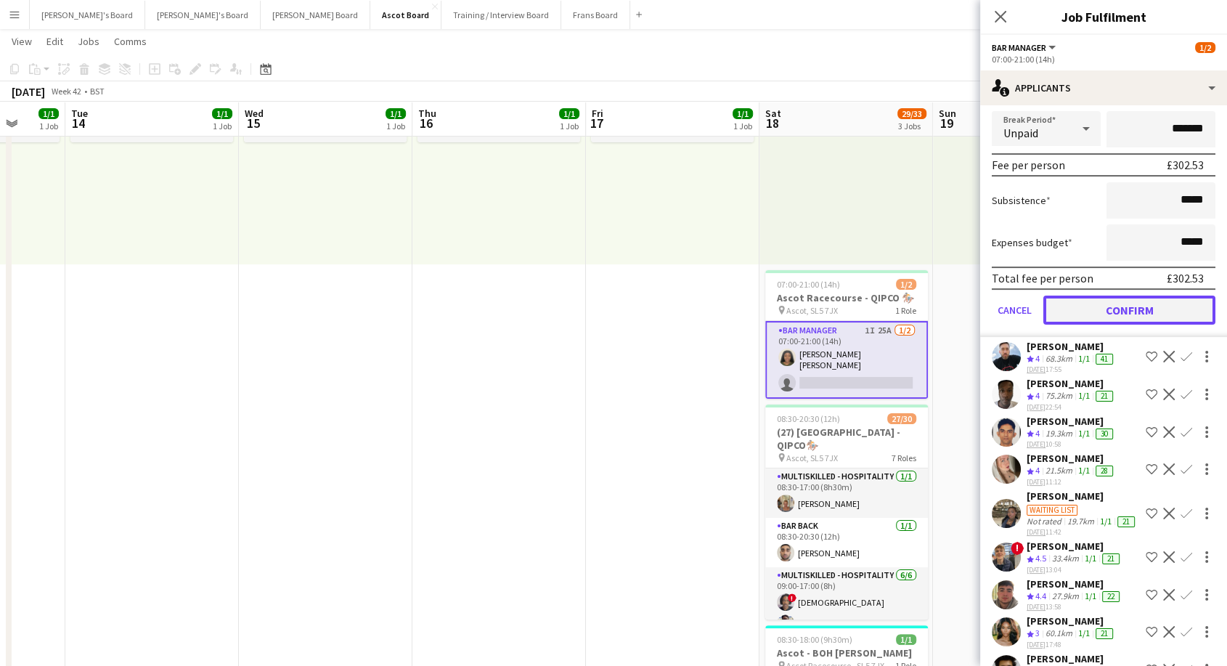
click at [1094, 295] on button "Confirm" at bounding box center [1129, 309] width 172 height 29
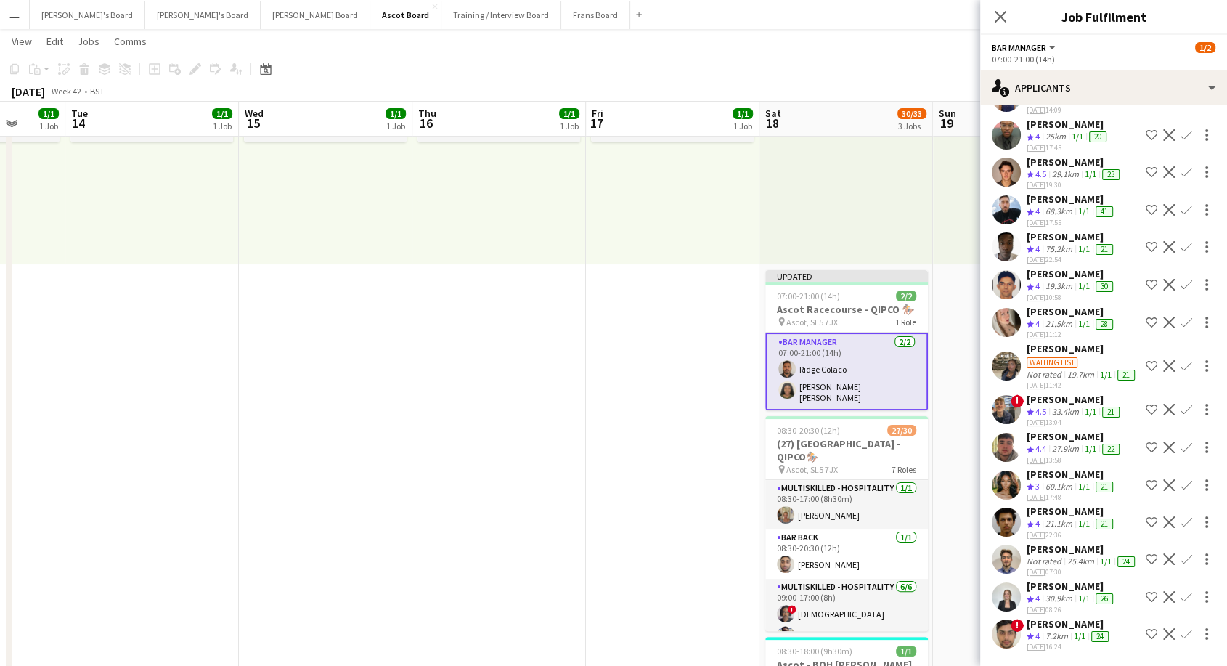
scroll to position [38, 0]
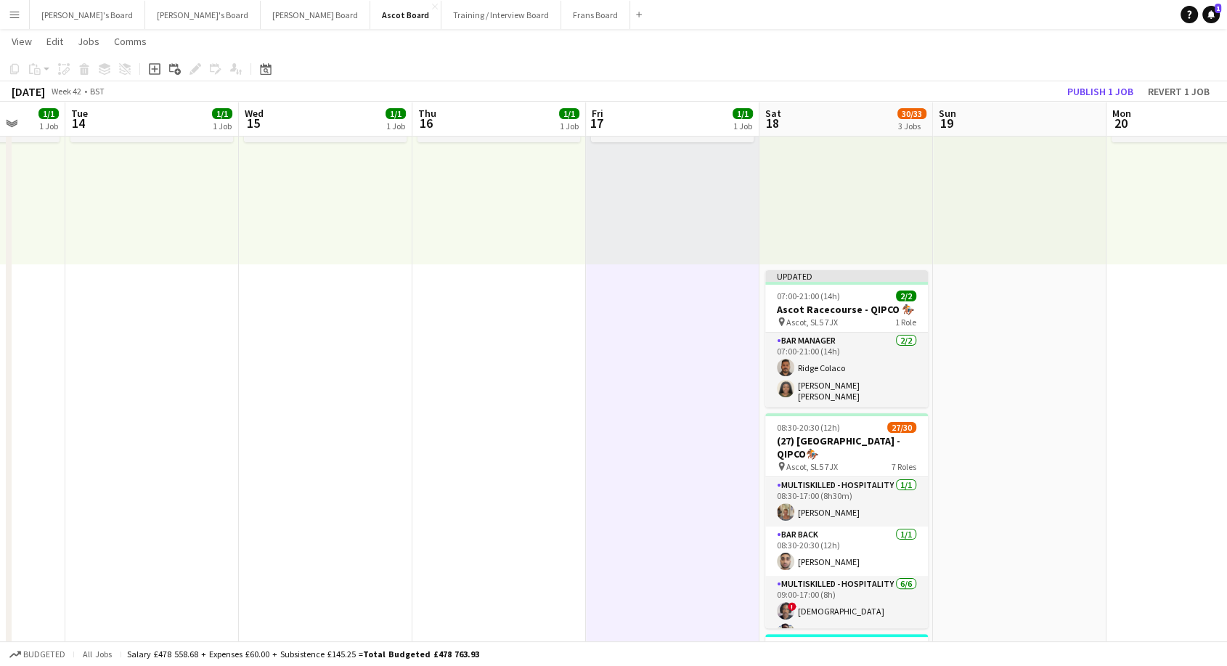
scroll to position [0, 454]
click at [856, 311] on h3 "Ascot Racecourse - QIPCO 🏇🏼" at bounding box center [847, 309] width 163 height 13
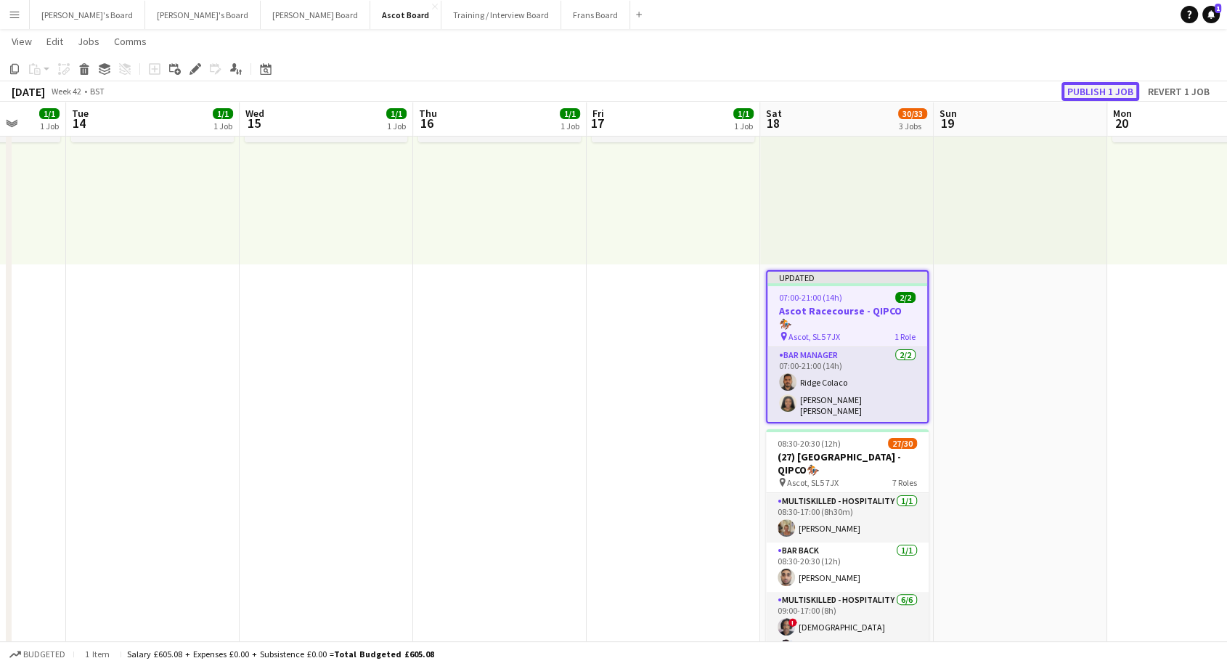
click at [1086, 94] on button "Publish 1 job" at bounding box center [1100, 91] width 78 height 19
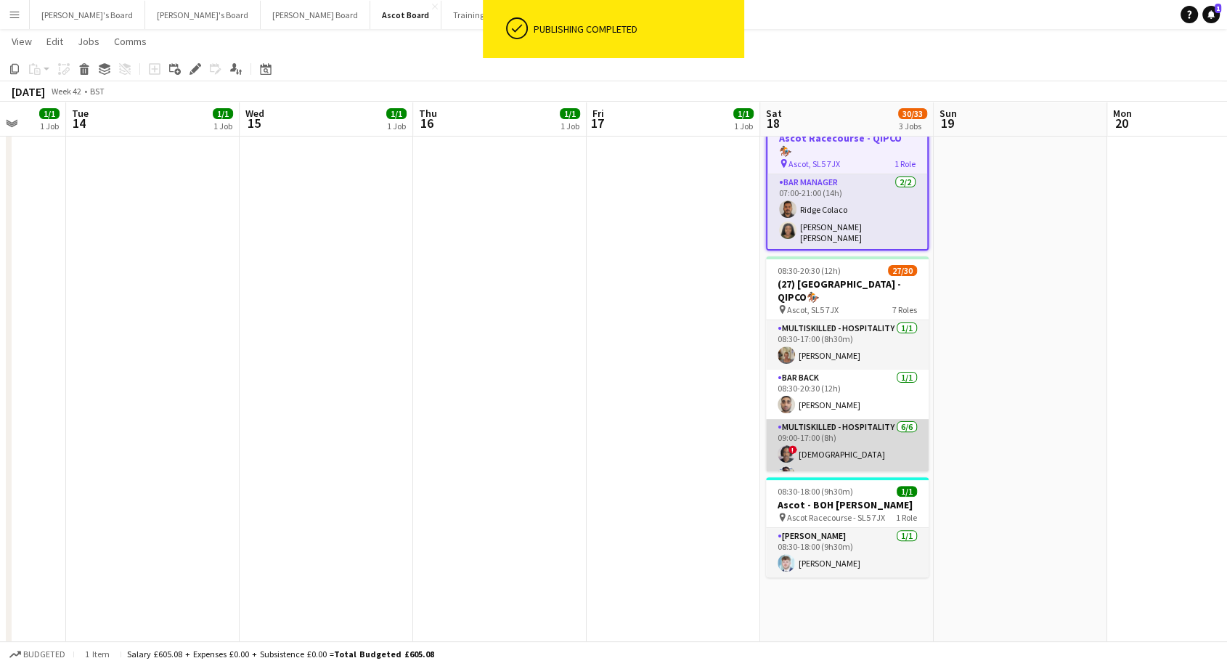
scroll to position [322, 0]
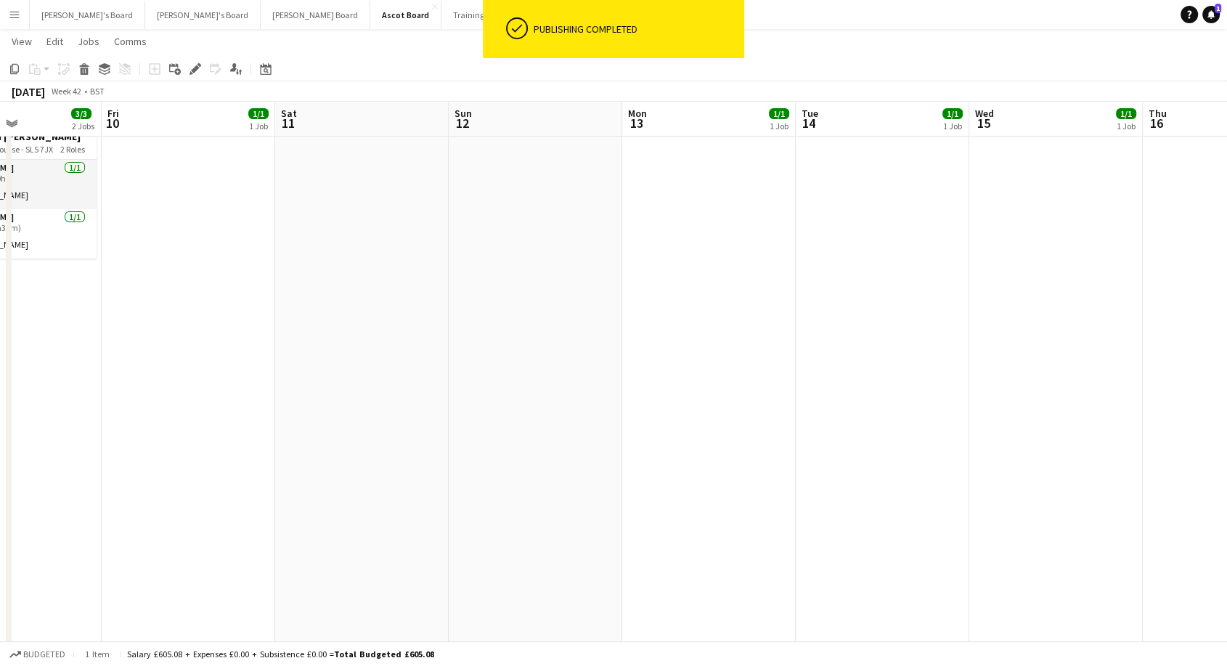
drag, startPoint x: 397, startPoint y: 412, endPoint x: 1126, endPoint y: 399, distance: 729.5
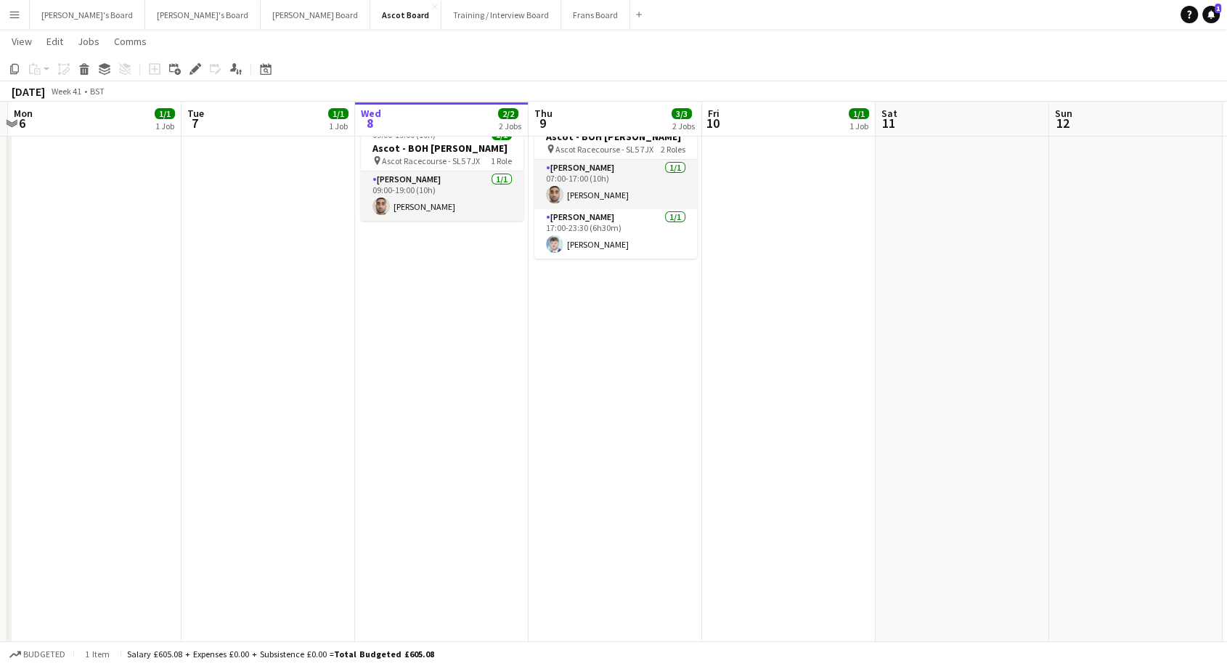
scroll to position [0, 441]
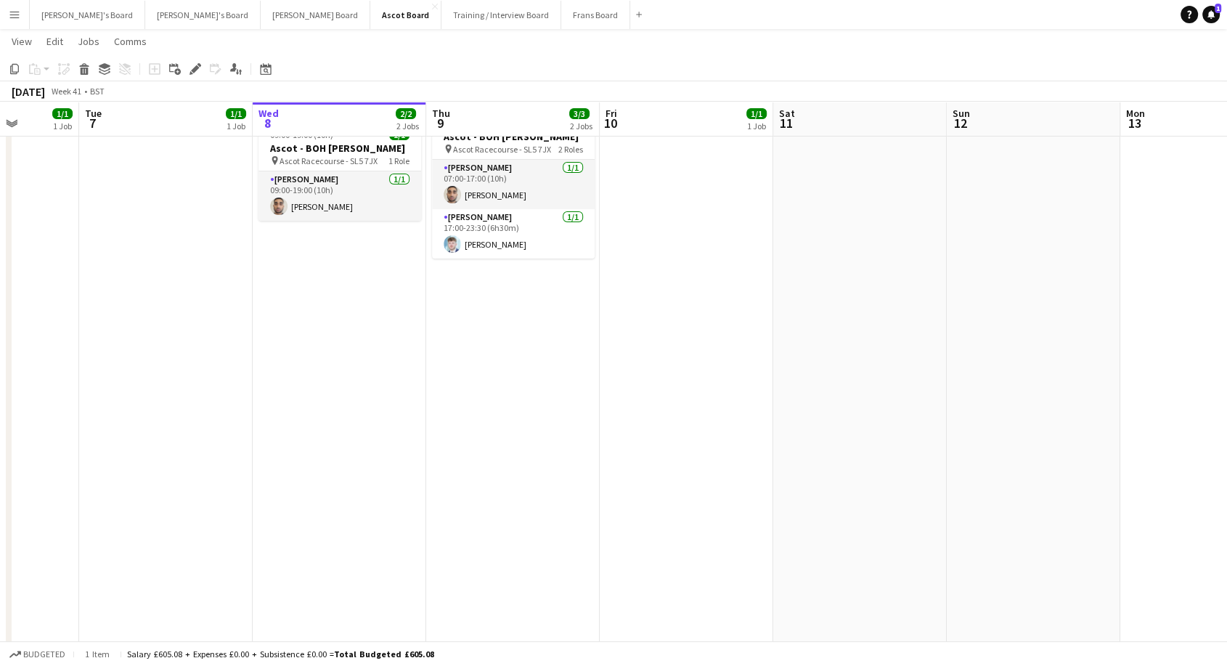
drag, startPoint x: 332, startPoint y: 402, endPoint x: 830, endPoint y: 404, distance: 498.6
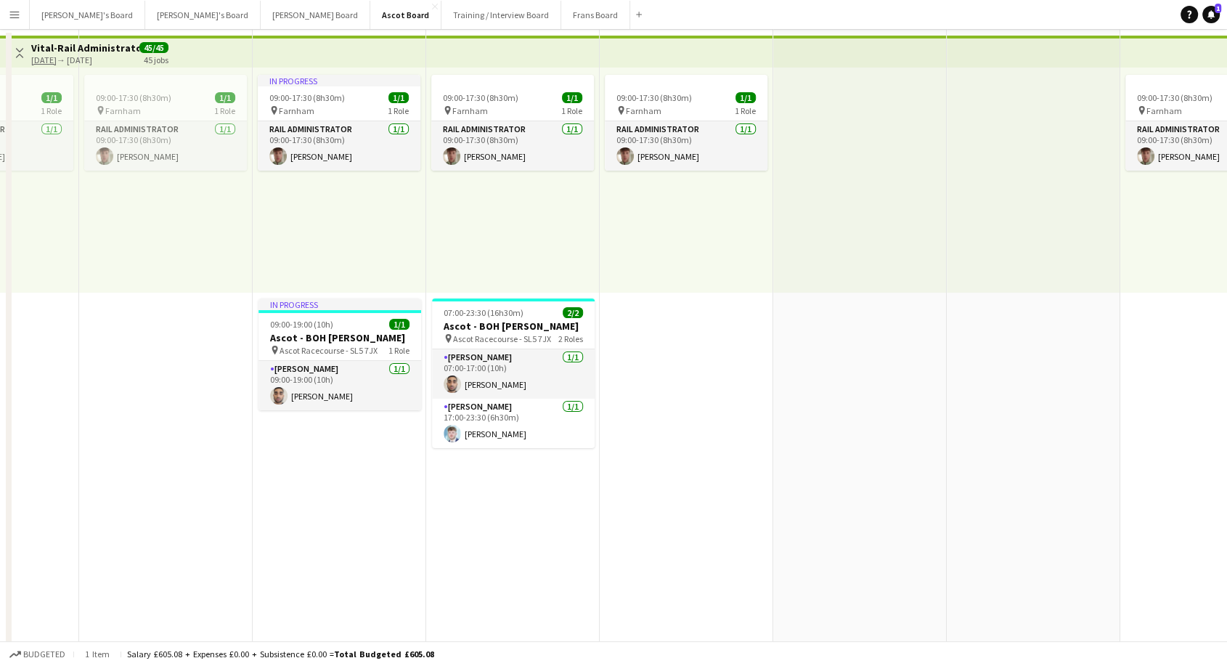
scroll to position [0, 0]
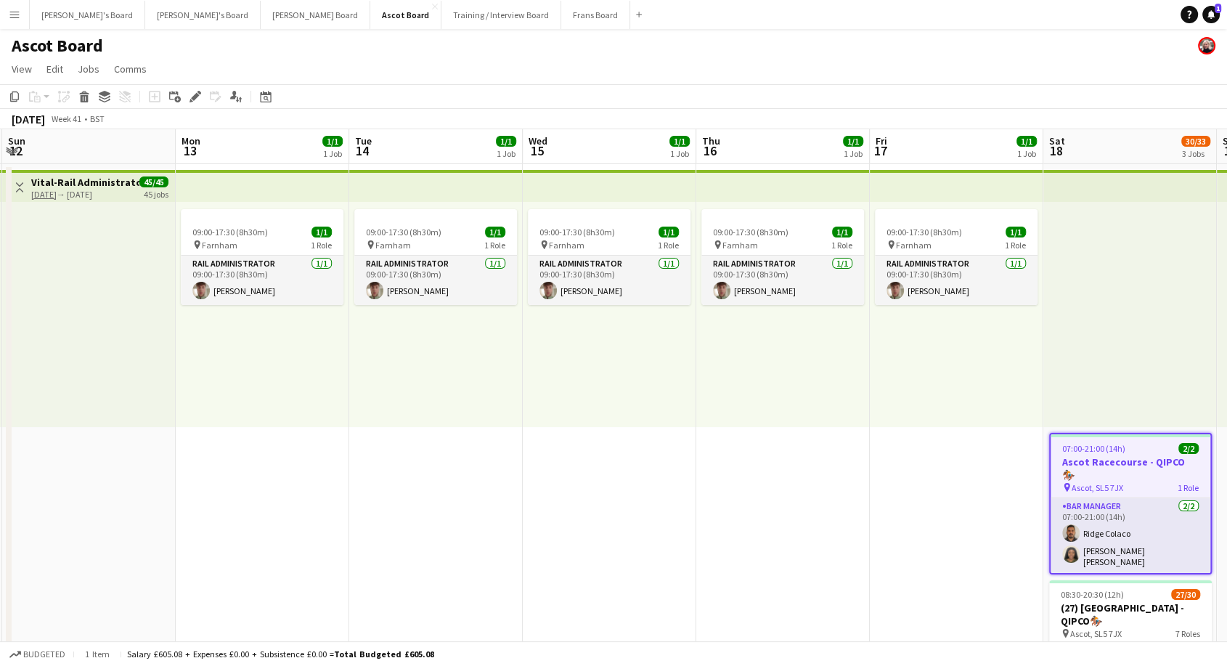
drag, startPoint x: 1021, startPoint y: 545, endPoint x: 116, endPoint y: 589, distance: 906.1
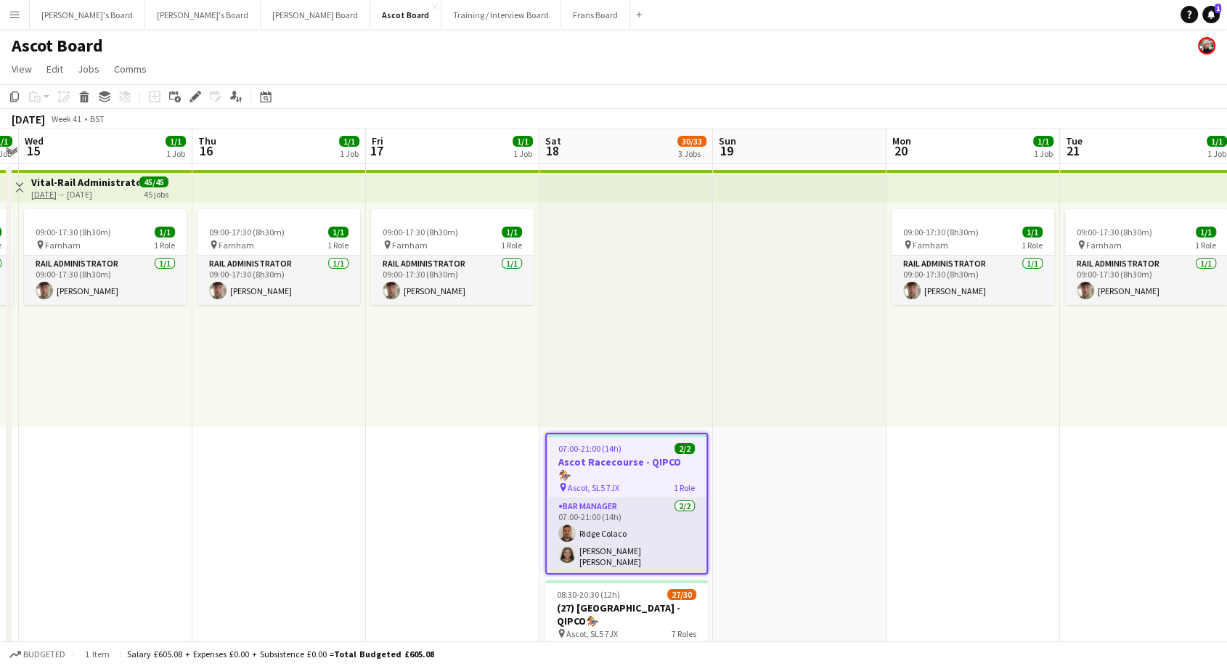
drag, startPoint x: 973, startPoint y: 638, endPoint x: 476, endPoint y: 618, distance: 496.8
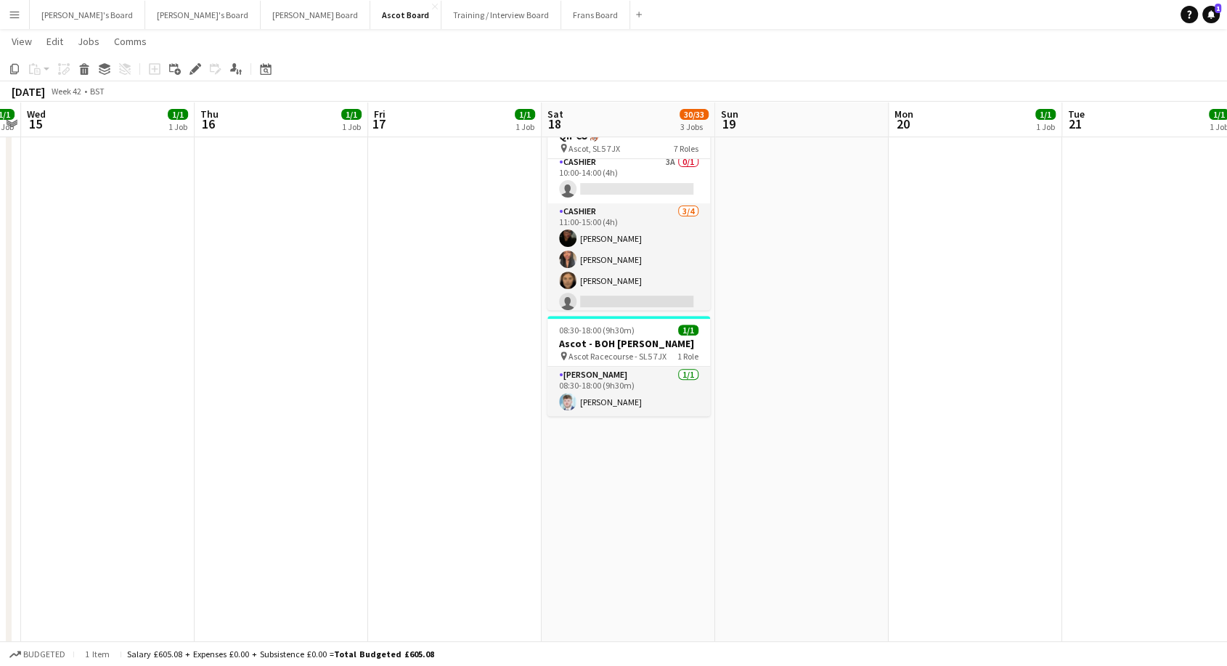
scroll to position [679, 0]
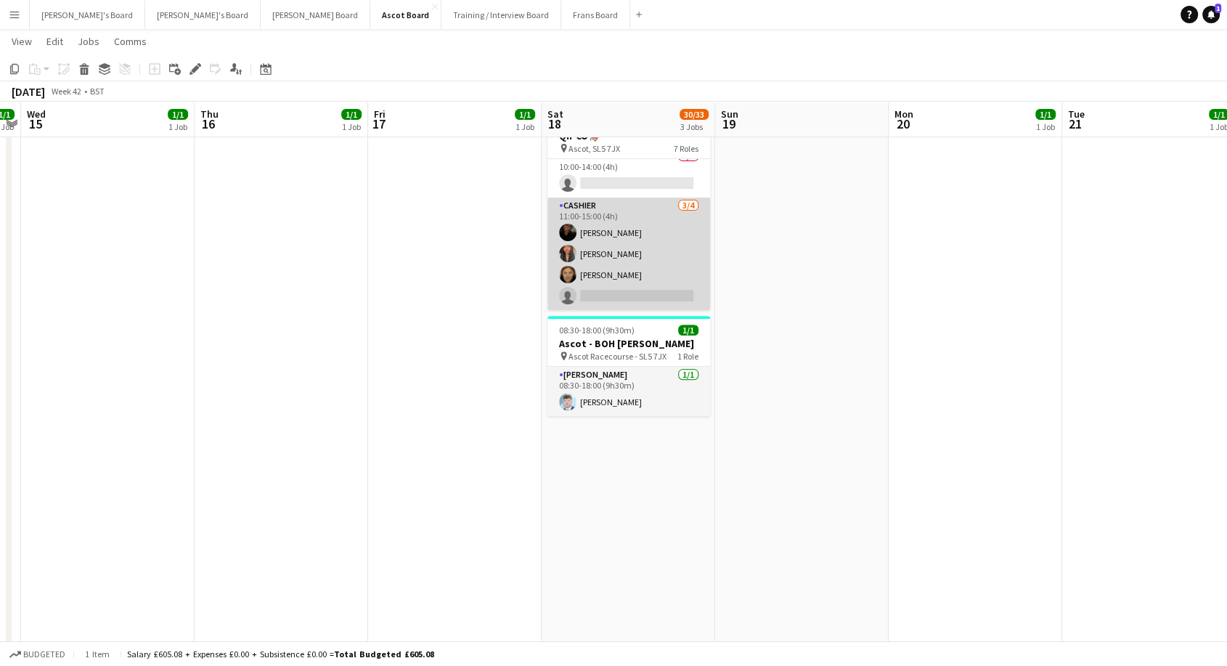
click at [650, 247] on app-card-role "Cashier 3/4 11:00-15:00 (4h) Tasneem Ali Shane Serika Sophie Owen single-neutra…" at bounding box center [628, 253] width 163 height 112
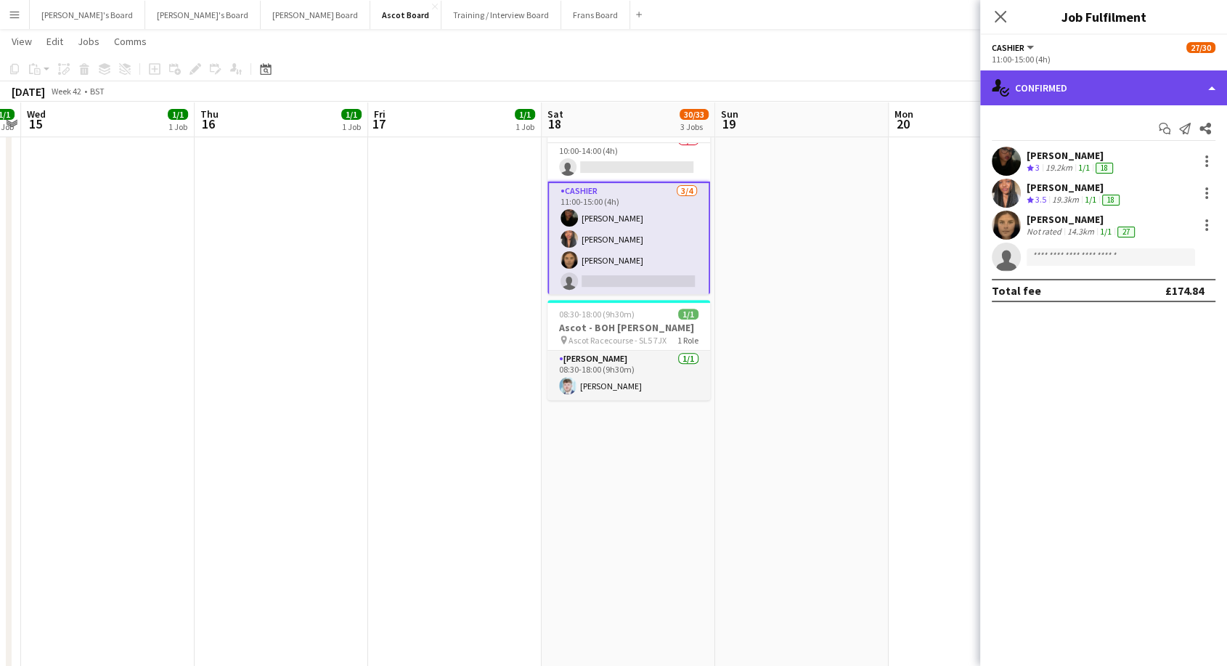
drag, startPoint x: 1092, startPoint y: 86, endPoint x: 1116, endPoint y: 140, distance: 59.5
click at [1092, 86] on div "single-neutral-actions-check-2 Confirmed" at bounding box center [1103, 87] width 247 height 35
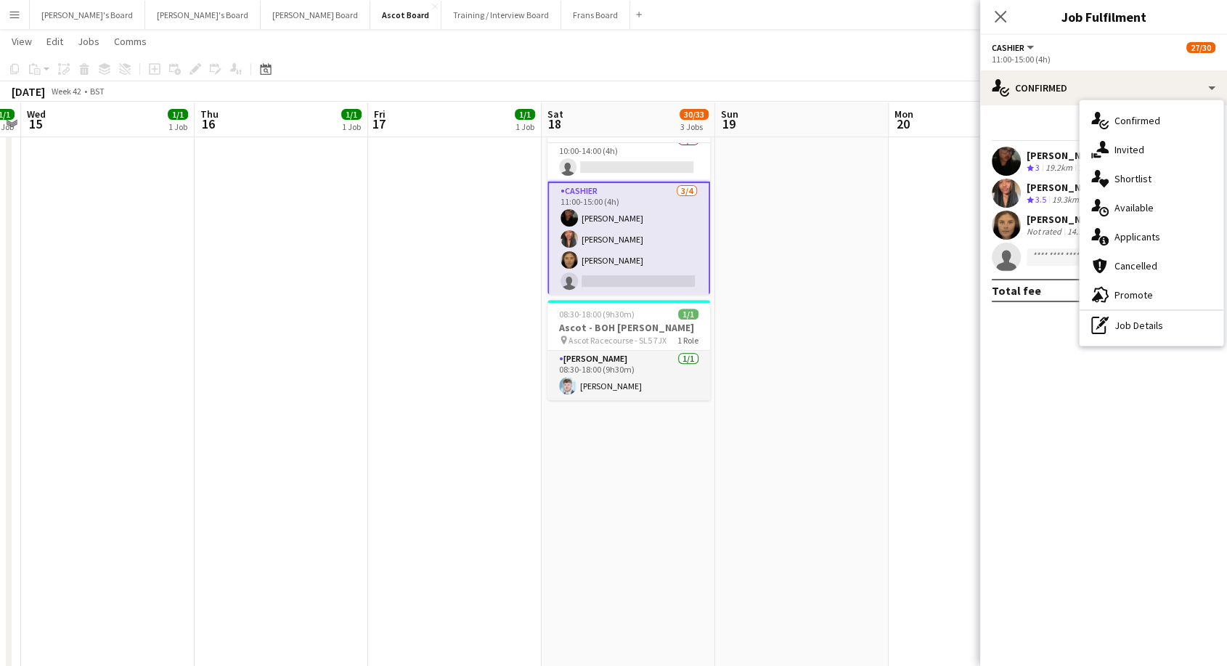
drag, startPoint x: 1157, startPoint y: 150, endPoint x: 1076, endPoint y: 141, distance: 81.1
click at [1154, 150] on div "single-neutral-actions-share-1 Invited" at bounding box center [1151, 149] width 144 height 29
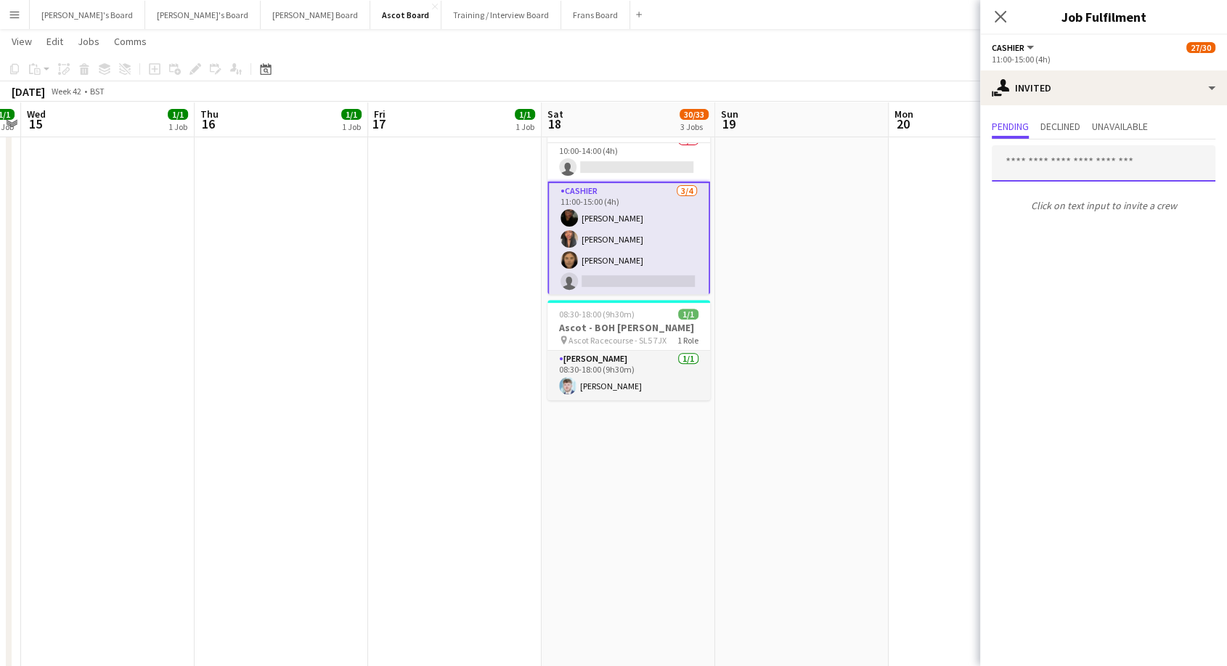
click at [1045, 160] on input "text" at bounding box center [1103, 163] width 224 height 36
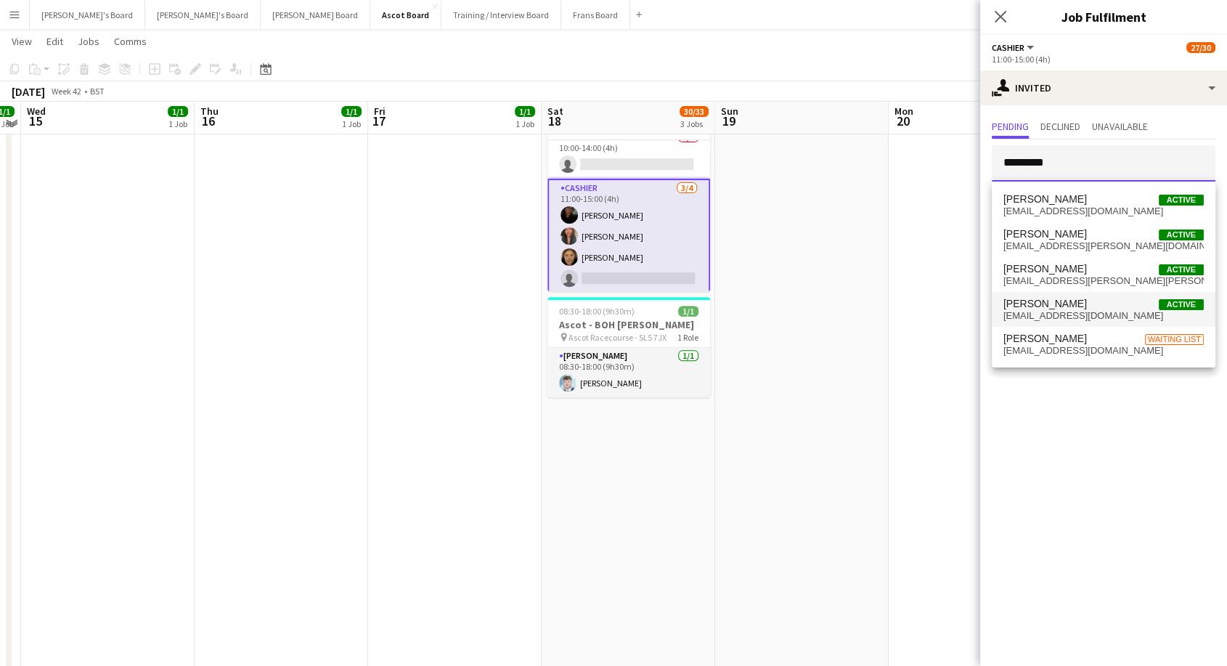
scroll to position [483, 0]
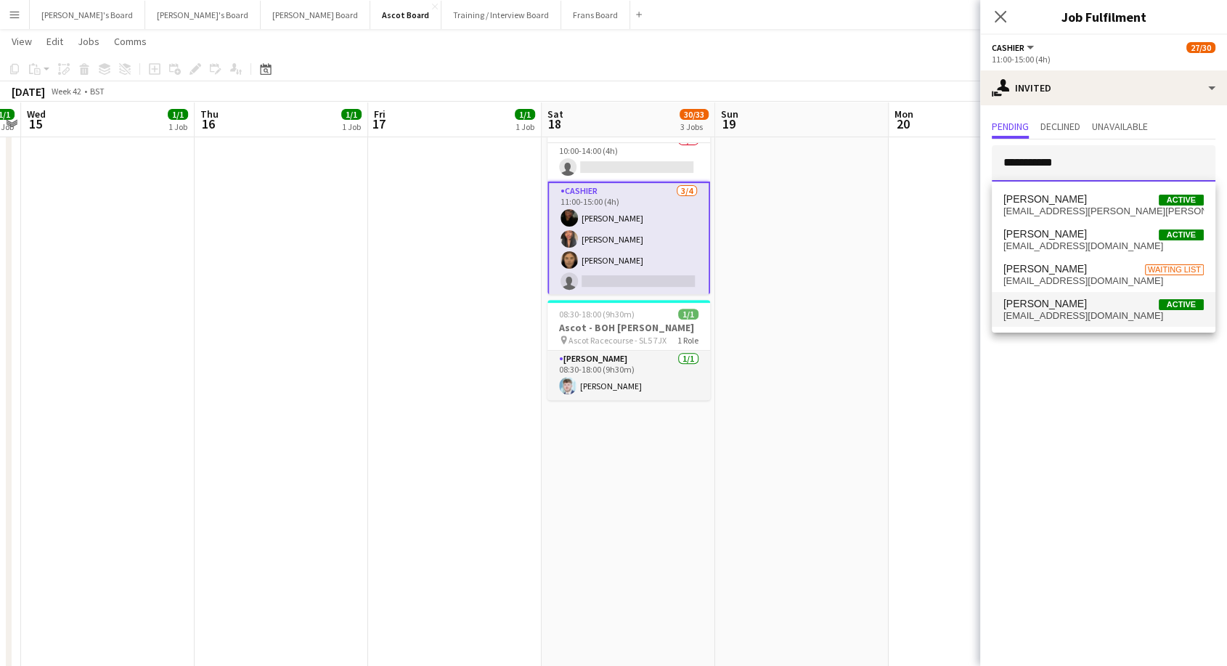
type input "**********"
drag, startPoint x: 1099, startPoint y: 306, endPoint x: 1129, endPoint y: 341, distance: 46.3
click at [1101, 306] on span "Sebastian Dubois Active" at bounding box center [1103, 304] width 200 height 12
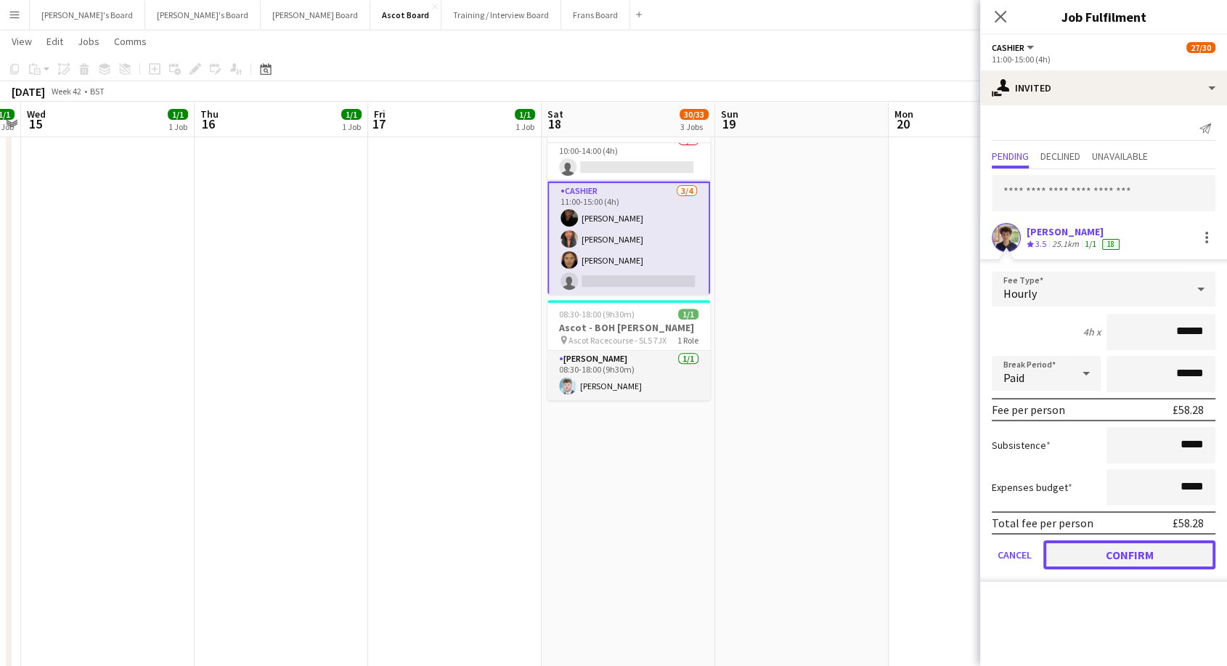
click at [1134, 546] on button "Confirm" at bounding box center [1129, 554] width 172 height 29
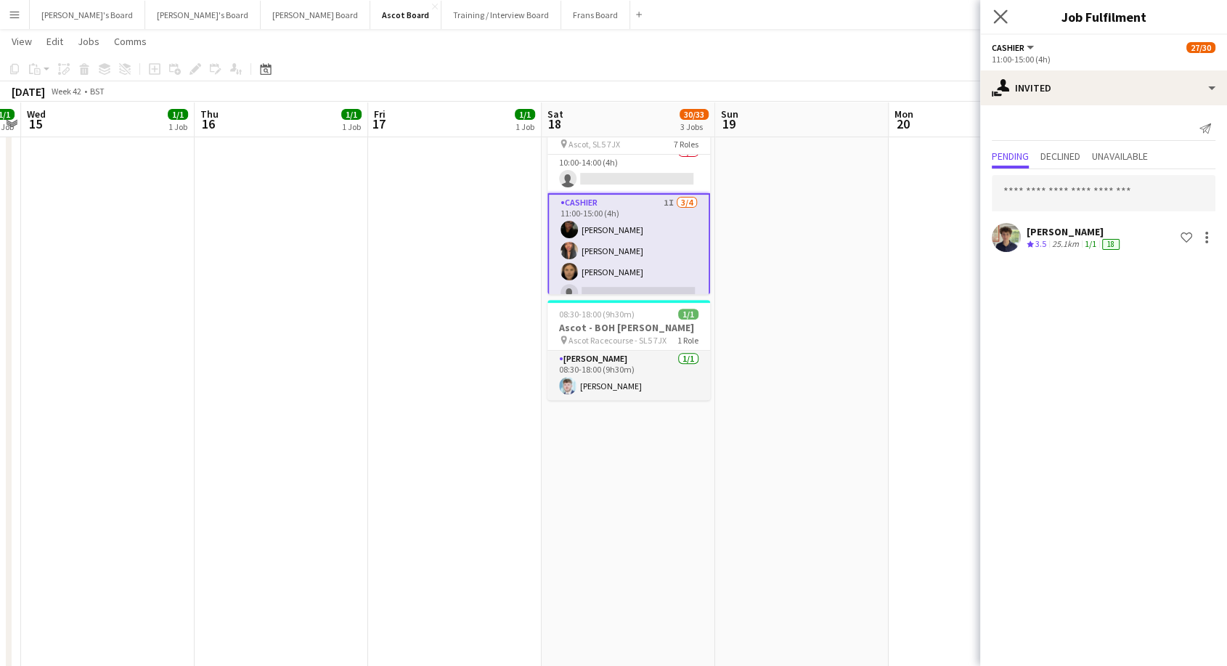
click at [997, 9] on app-icon "Close pop-in" at bounding box center [1000, 17] width 21 height 21
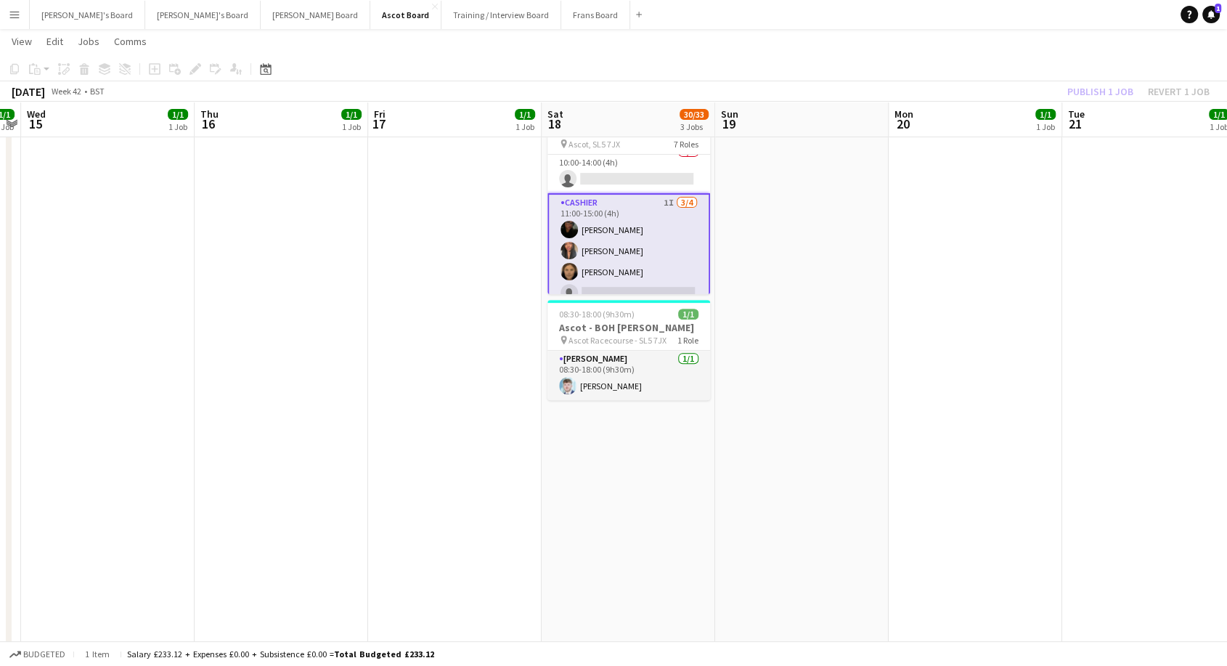
click at [646, 205] on app-card-role "Cashier 1I 3/4 11:00-15:00 (4h) Tasneem Ali Shane Serika Sophie Owen single-neu…" at bounding box center [628, 250] width 163 height 115
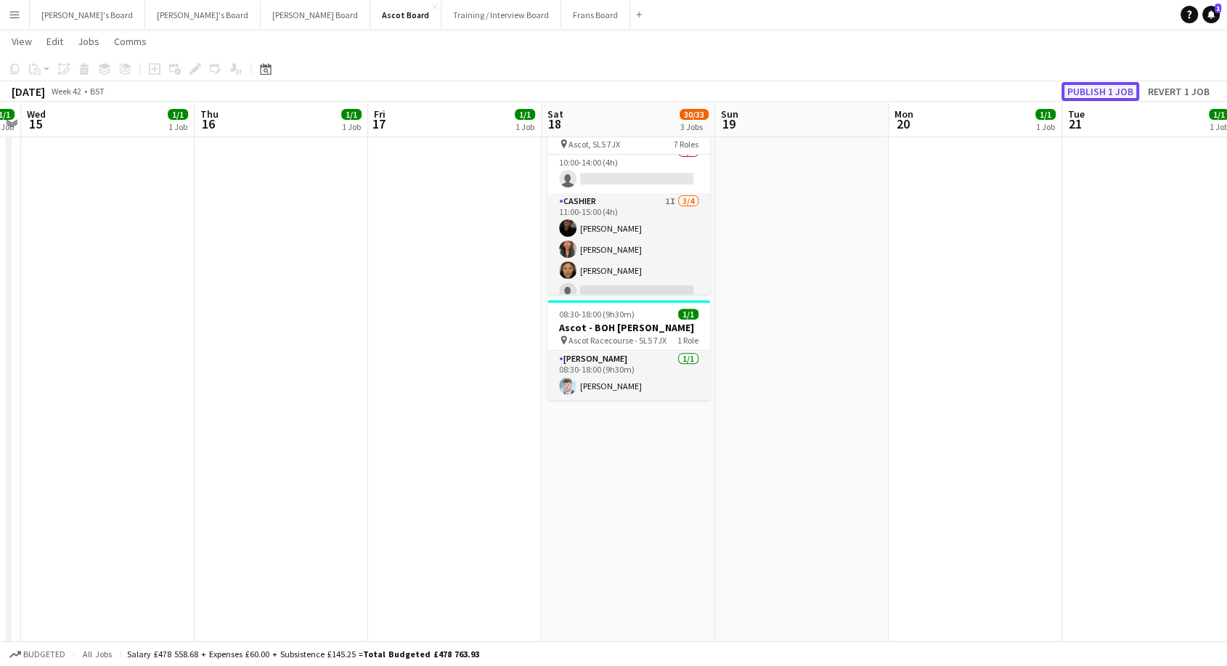
click at [1080, 97] on button "Publish 1 job" at bounding box center [1100, 91] width 78 height 19
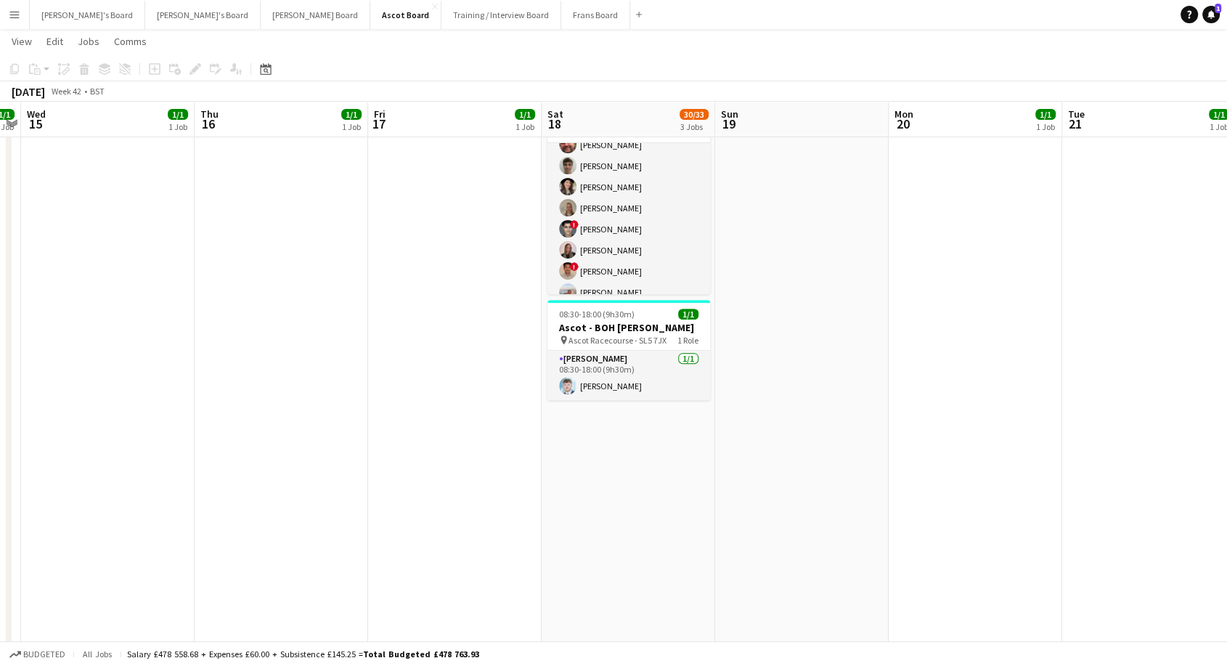
scroll to position [436, 0]
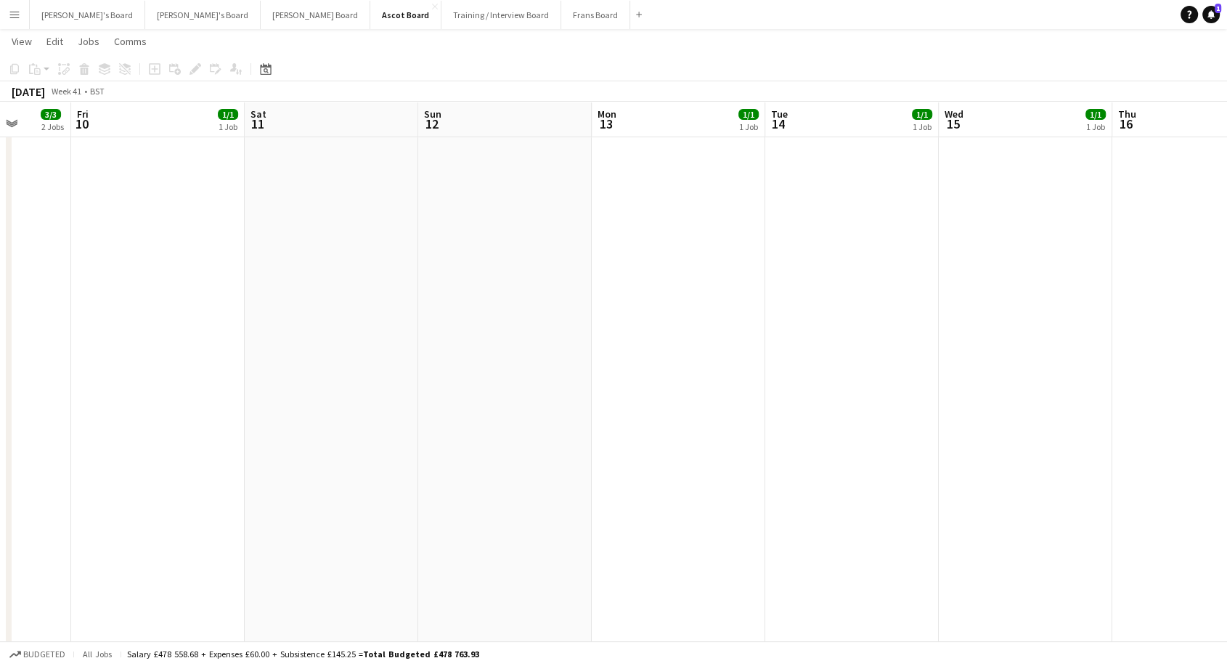
drag, startPoint x: 292, startPoint y: 305, endPoint x: 874, endPoint y: 319, distance: 582.2
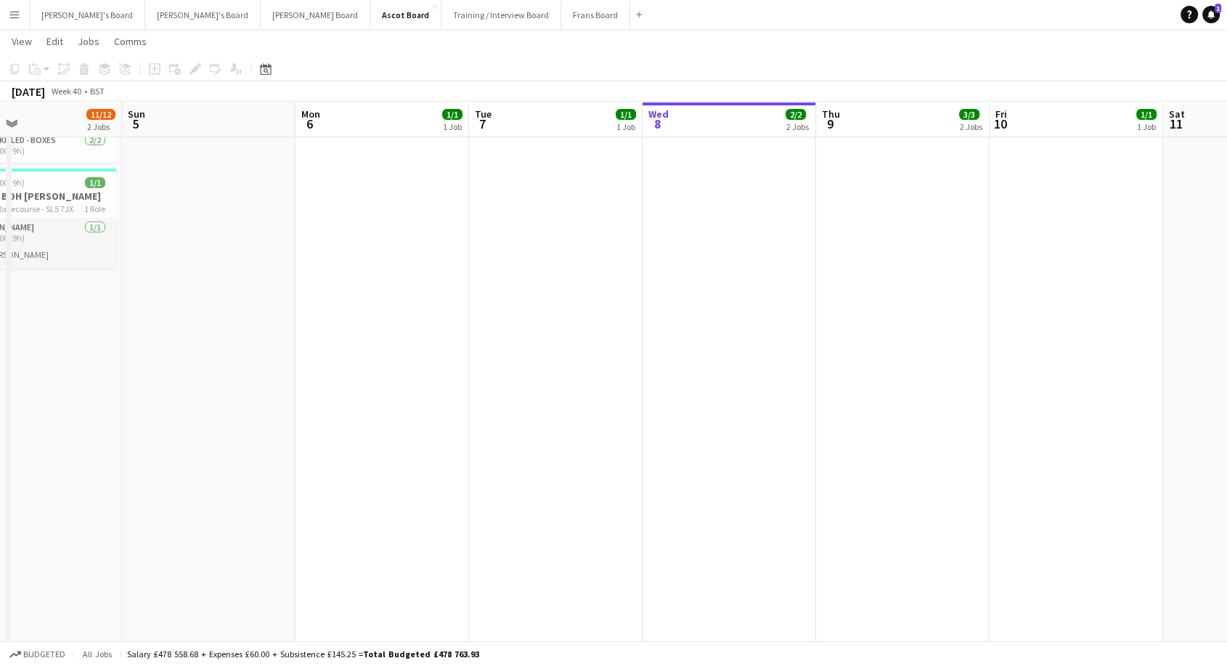
scroll to position [0, 366]
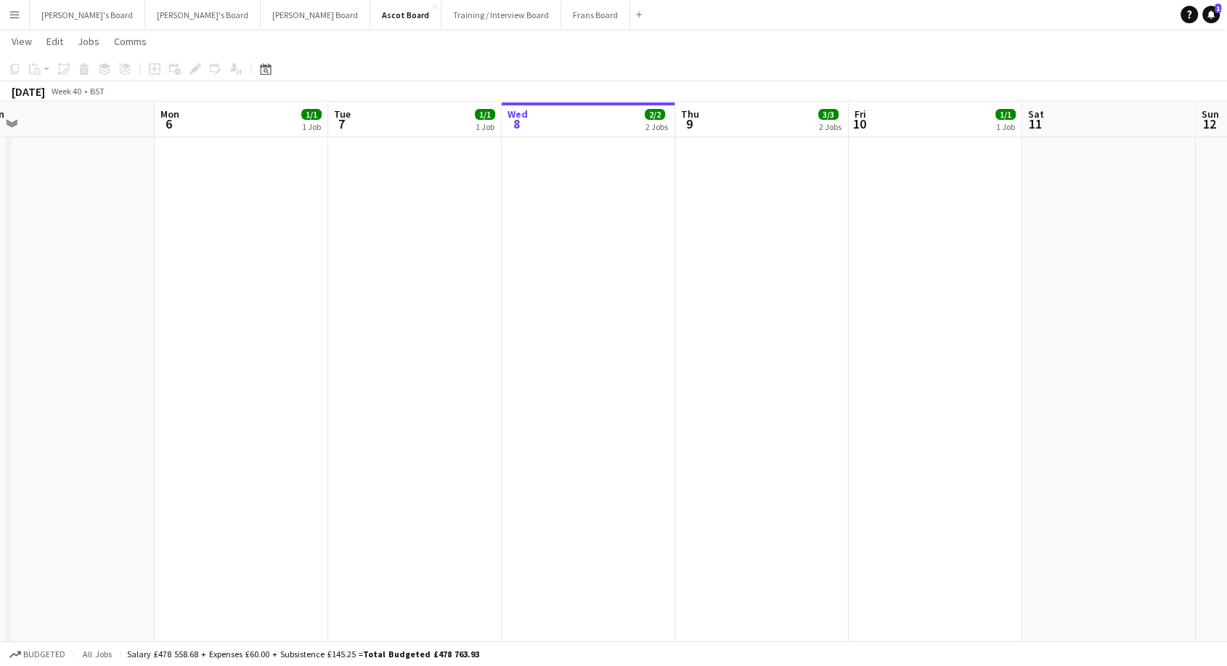
drag, startPoint x: 367, startPoint y: 327, endPoint x: 1144, endPoint y: 290, distance: 778.2
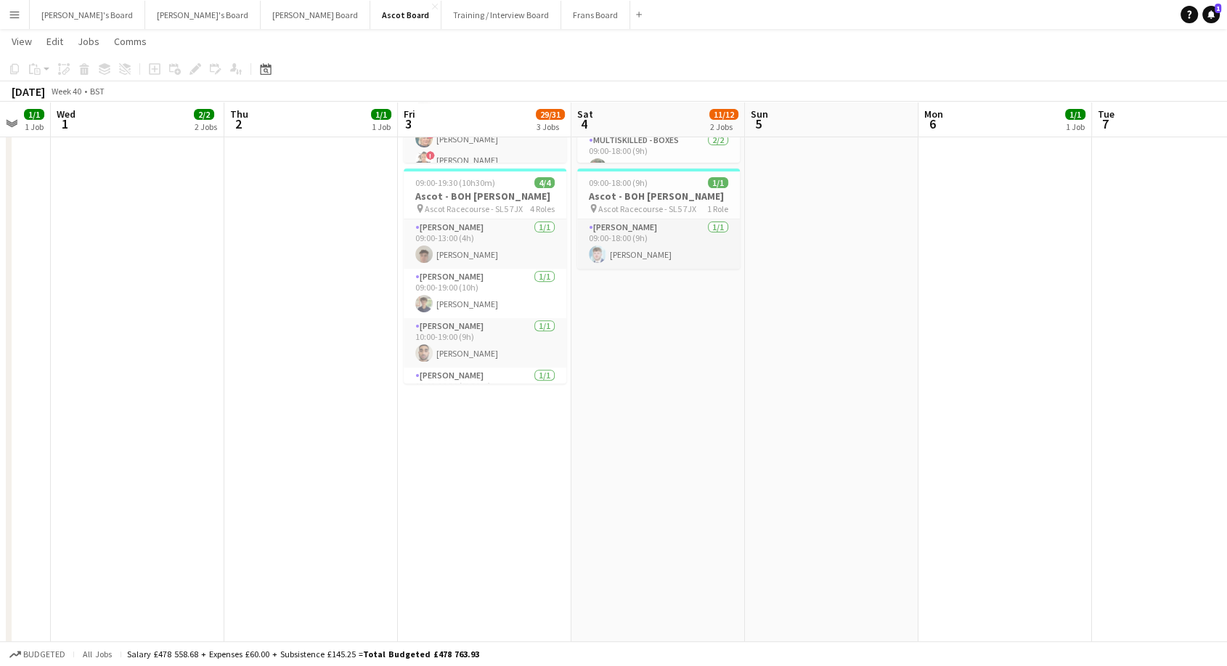
scroll to position [0, 296]
drag, startPoint x: 175, startPoint y: 286, endPoint x: 939, endPoint y: 286, distance: 764.3
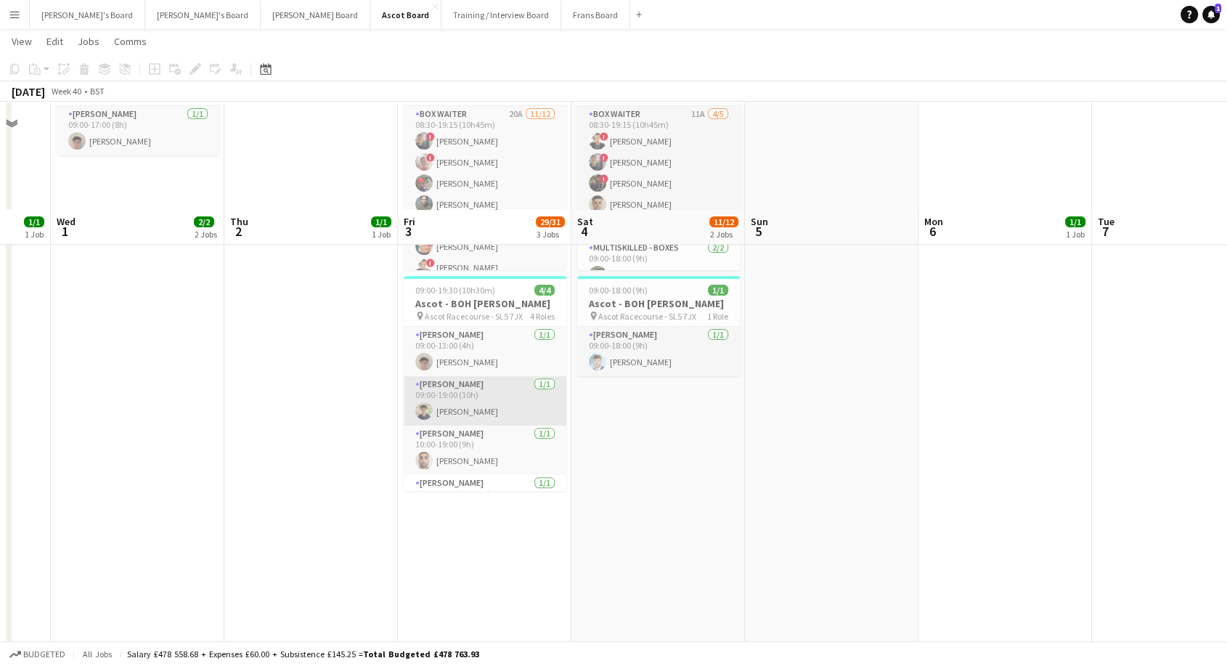
scroll to position [242, 0]
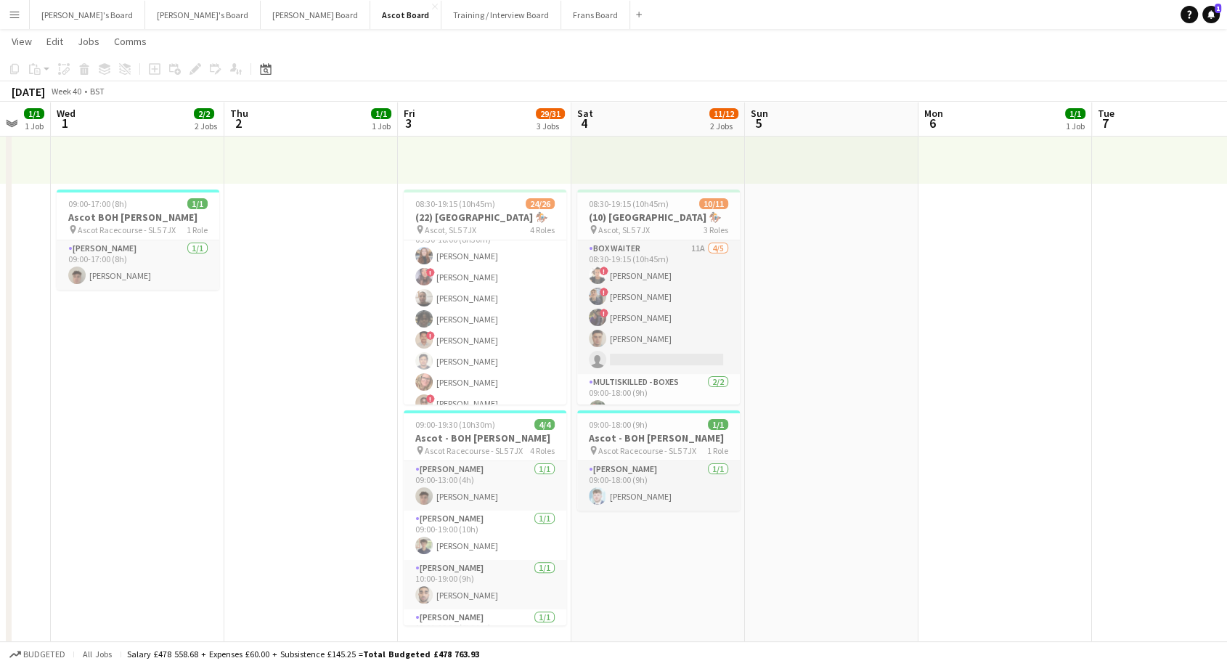
click at [488, 345] on app-card-role "Multiskilled - Hospitality 8/8 09:30-18:00 (8h30m) Sophie Wisden ! Sabrin Adam …" at bounding box center [485, 319] width 163 height 197
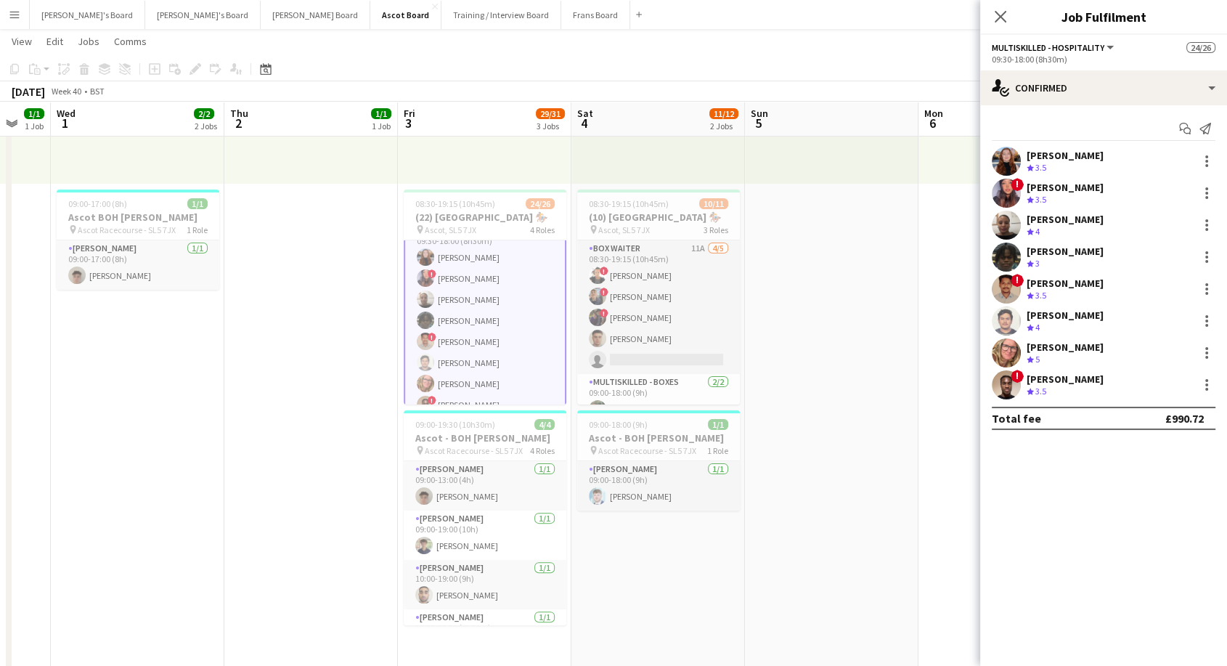
scroll to position [485, 0]
click at [1055, 186] on div "Sabrin Adam" at bounding box center [1074, 187] width 96 height 13
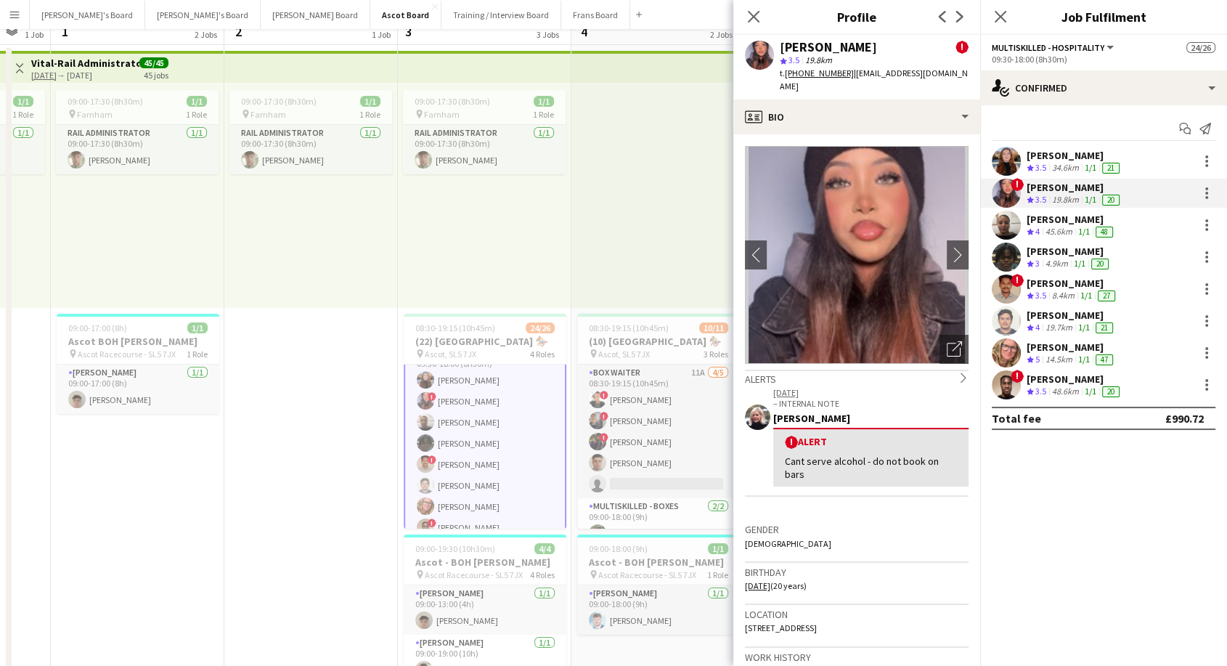
scroll to position [242, 0]
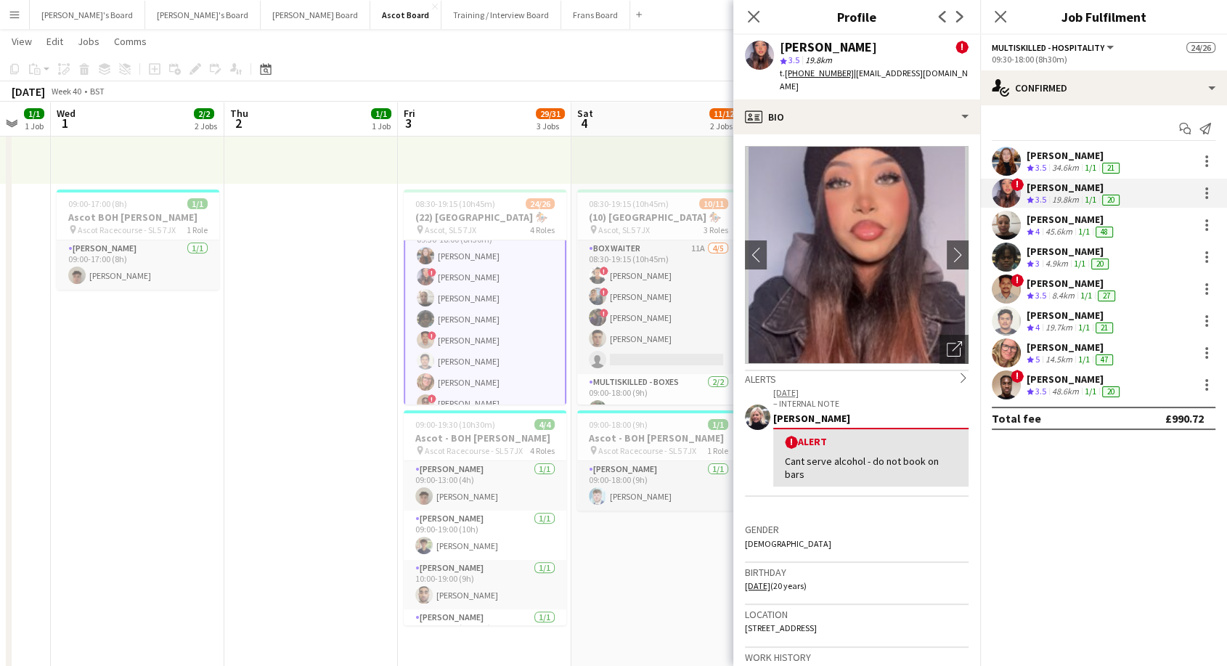
drag, startPoint x: 750, startPoint y: 9, endPoint x: 936, endPoint y: 9, distance: 185.8
click at [753, 9] on app-icon "Close pop-in" at bounding box center [753, 16] width 17 height 17
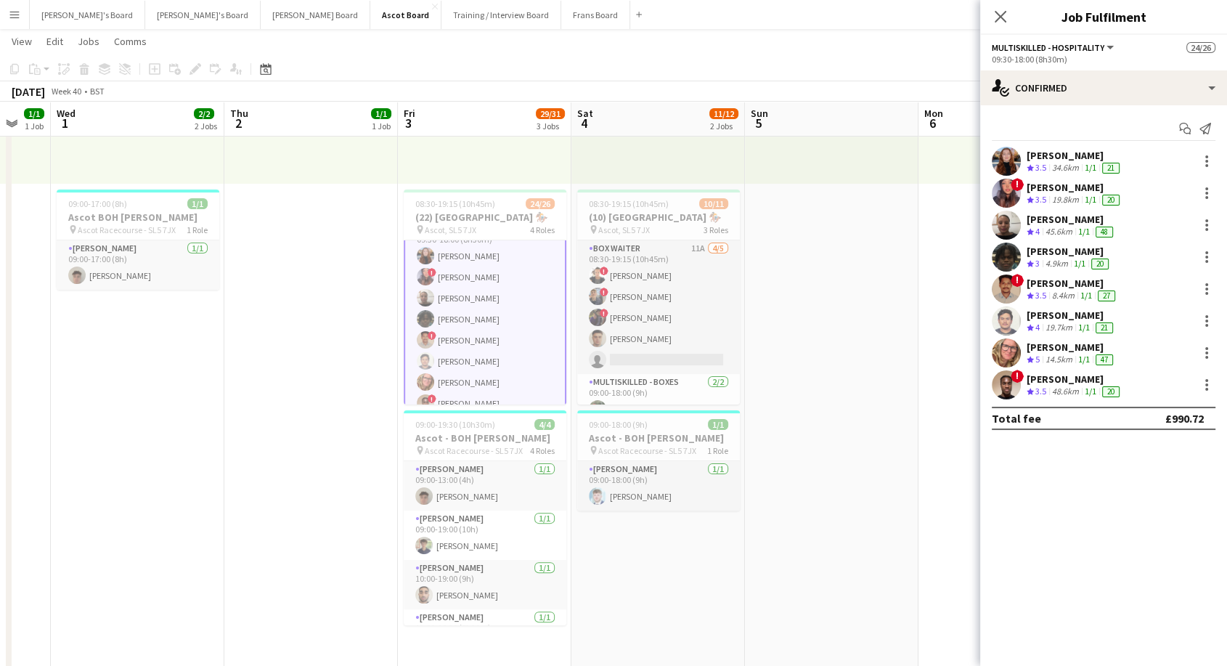
click at [1012, 15] on div "Close pop-in" at bounding box center [1000, 16] width 41 height 33
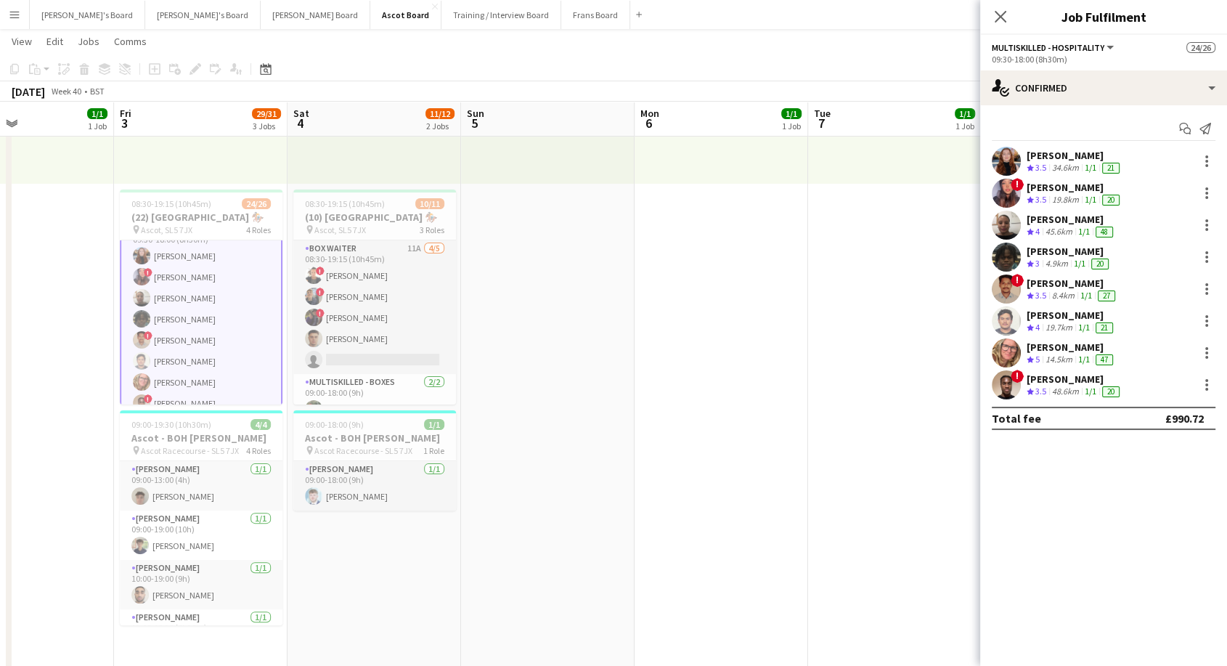
drag, startPoint x: 886, startPoint y: 238, endPoint x: 223, endPoint y: 237, distance: 663.4
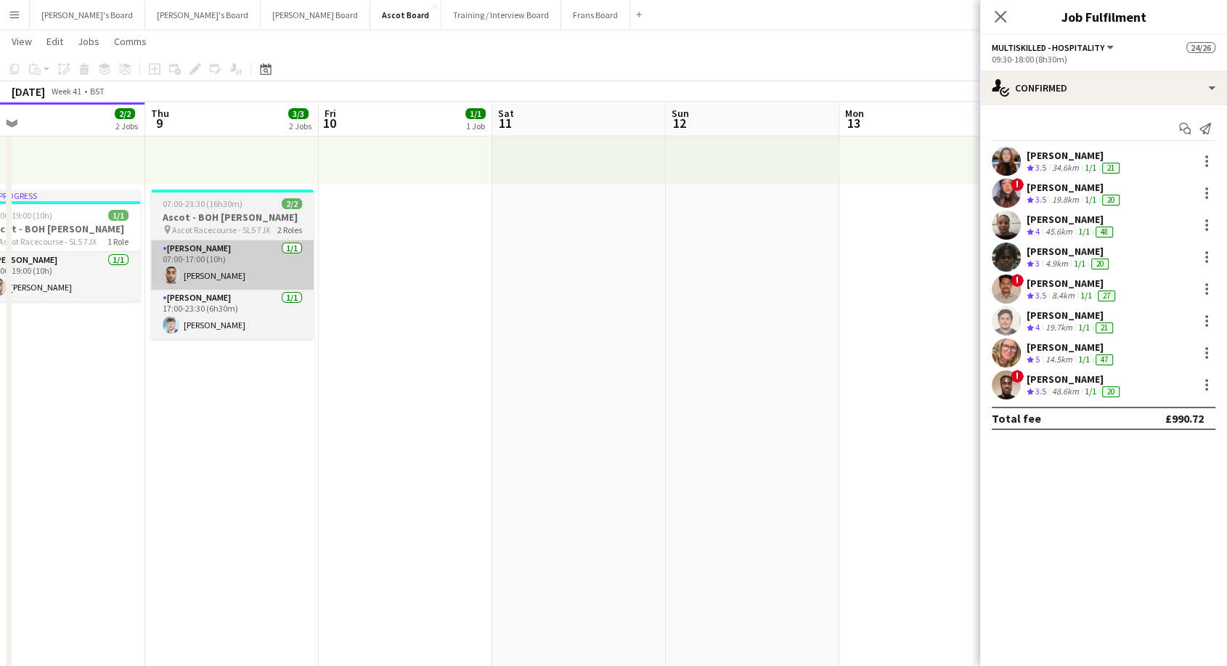
drag, startPoint x: 801, startPoint y: 289, endPoint x: 156, endPoint y: 269, distance: 645.6
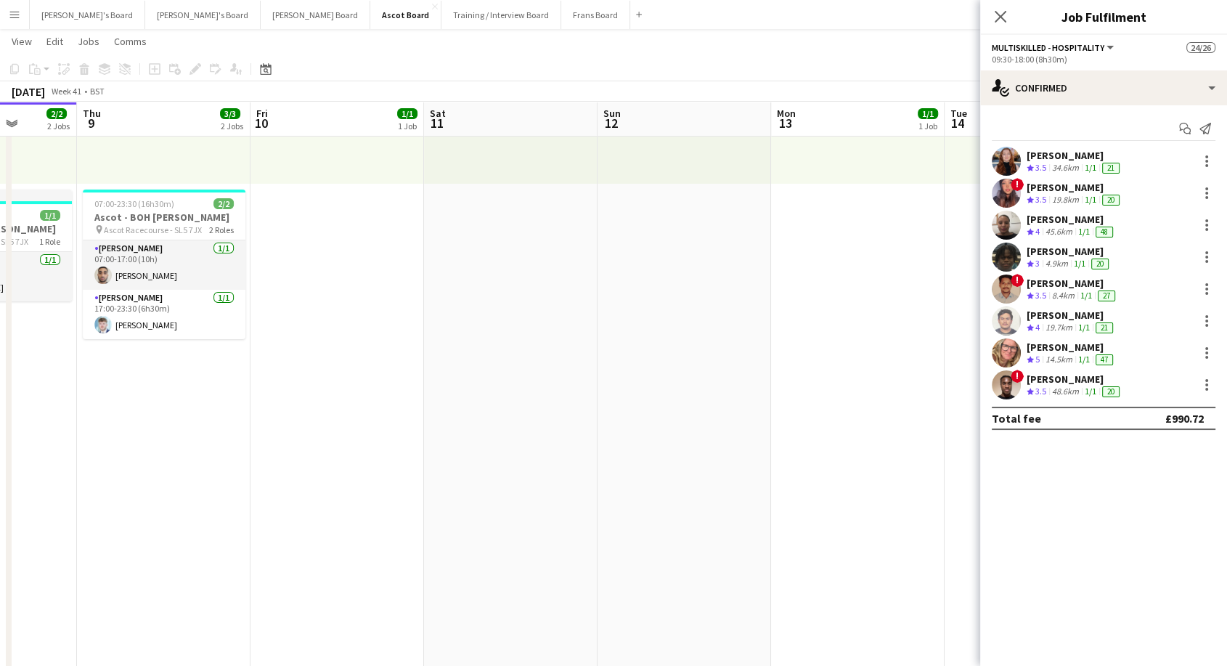
scroll to position [0, 418]
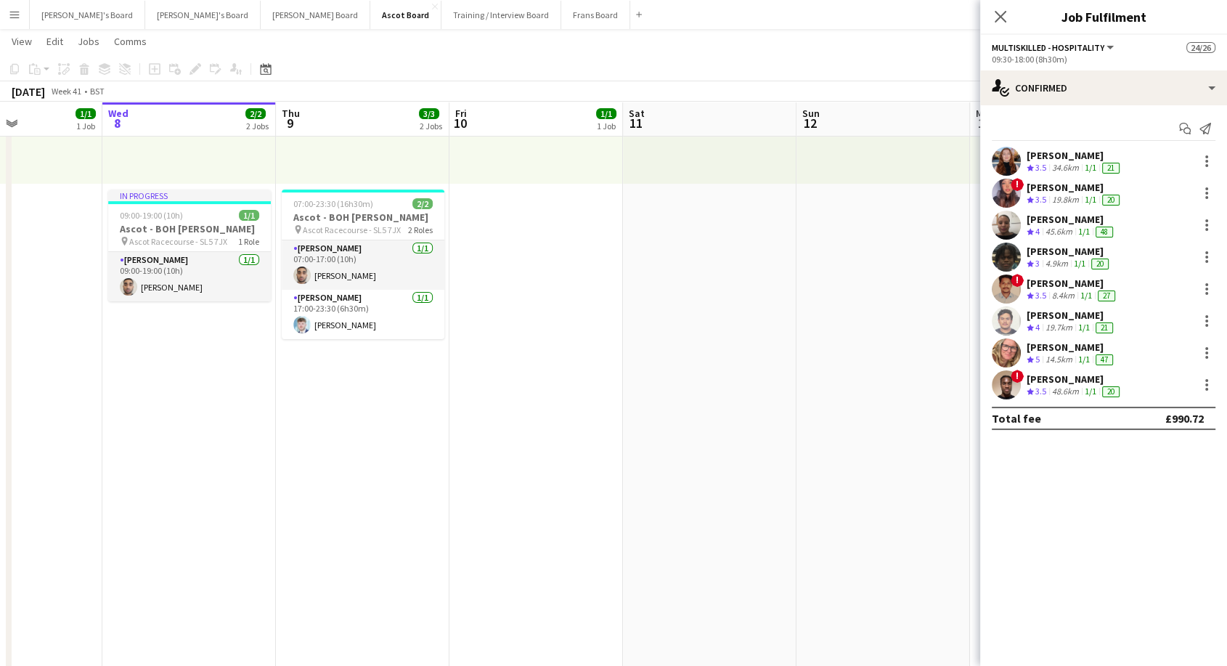
drag, startPoint x: 372, startPoint y: 361, endPoint x: 809, endPoint y: 393, distance: 438.1
click at [1004, 20] on icon at bounding box center [1000, 16] width 14 height 14
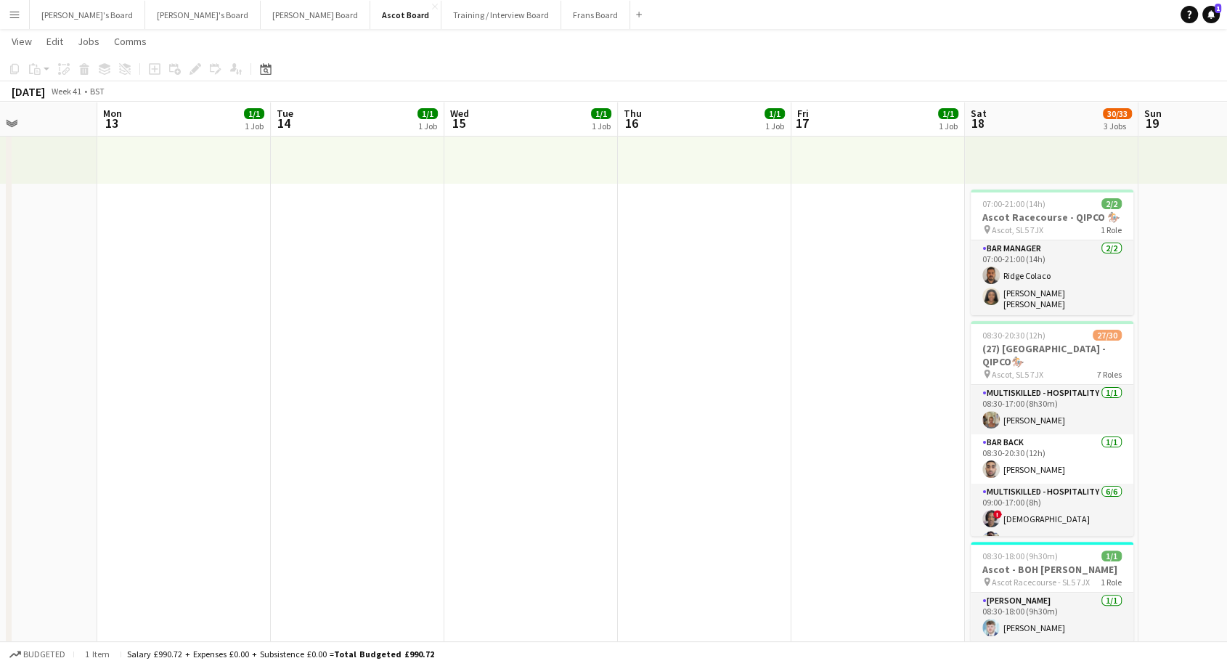
drag, startPoint x: 1059, startPoint y: 286, endPoint x: 187, endPoint y: 324, distance: 872.5
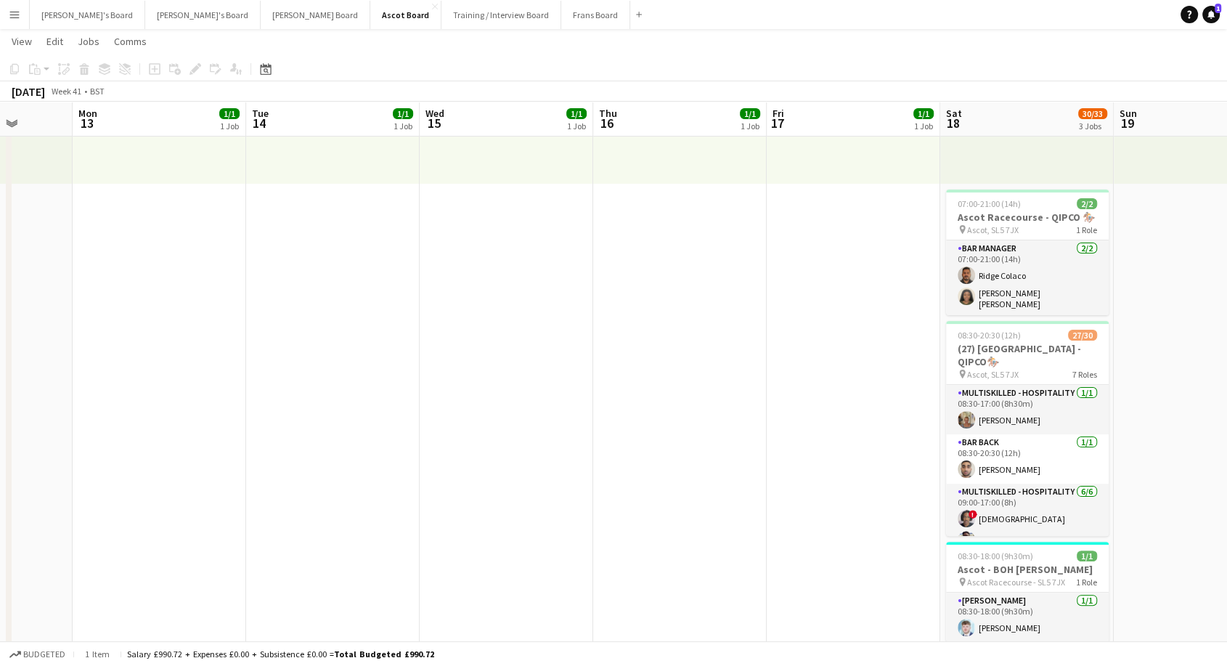
scroll to position [0, 525]
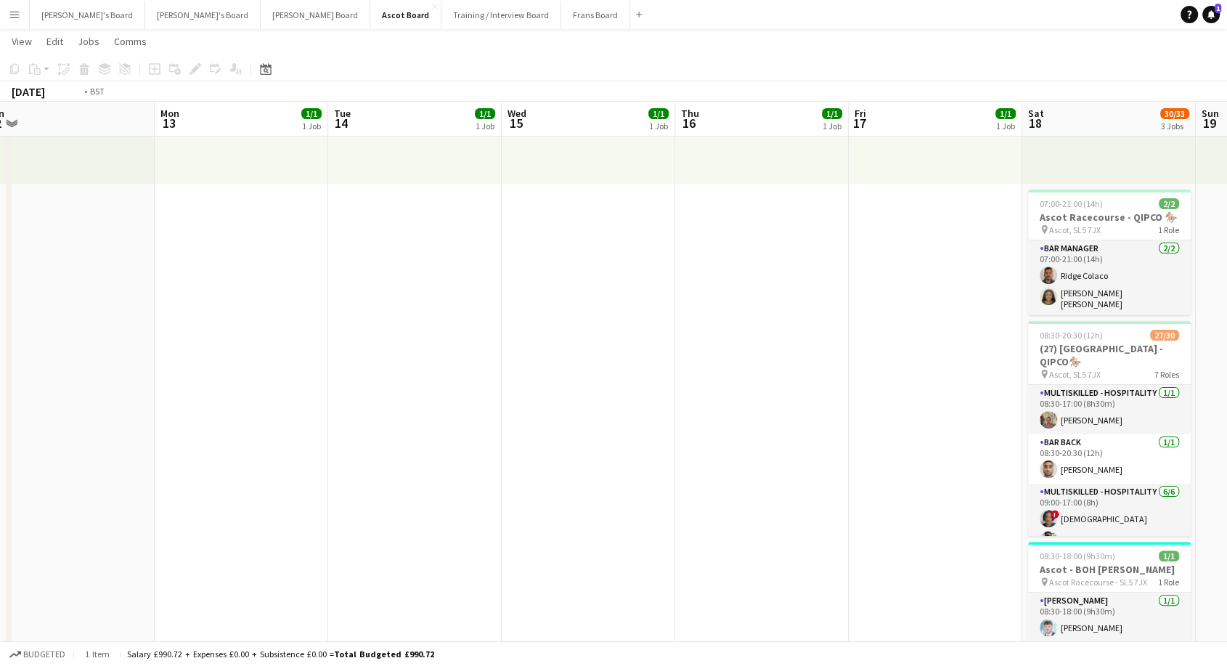
drag, startPoint x: 685, startPoint y: 360, endPoint x: 918, endPoint y: 513, distance: 278.8
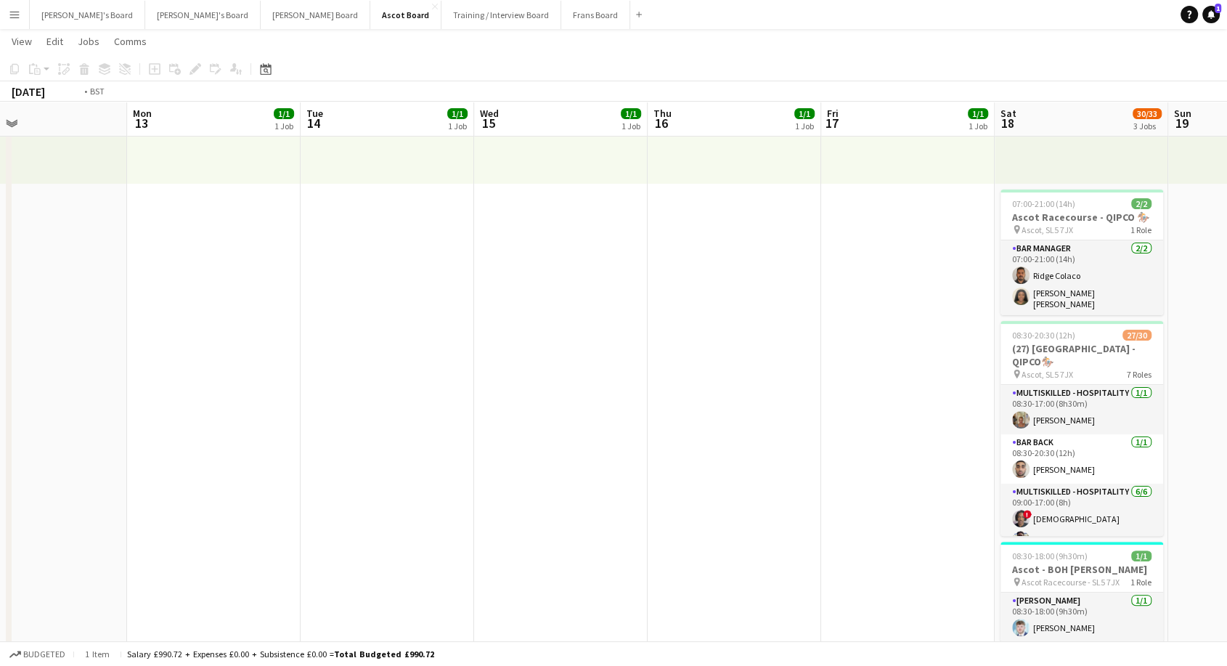
scroll to position [0, 478]
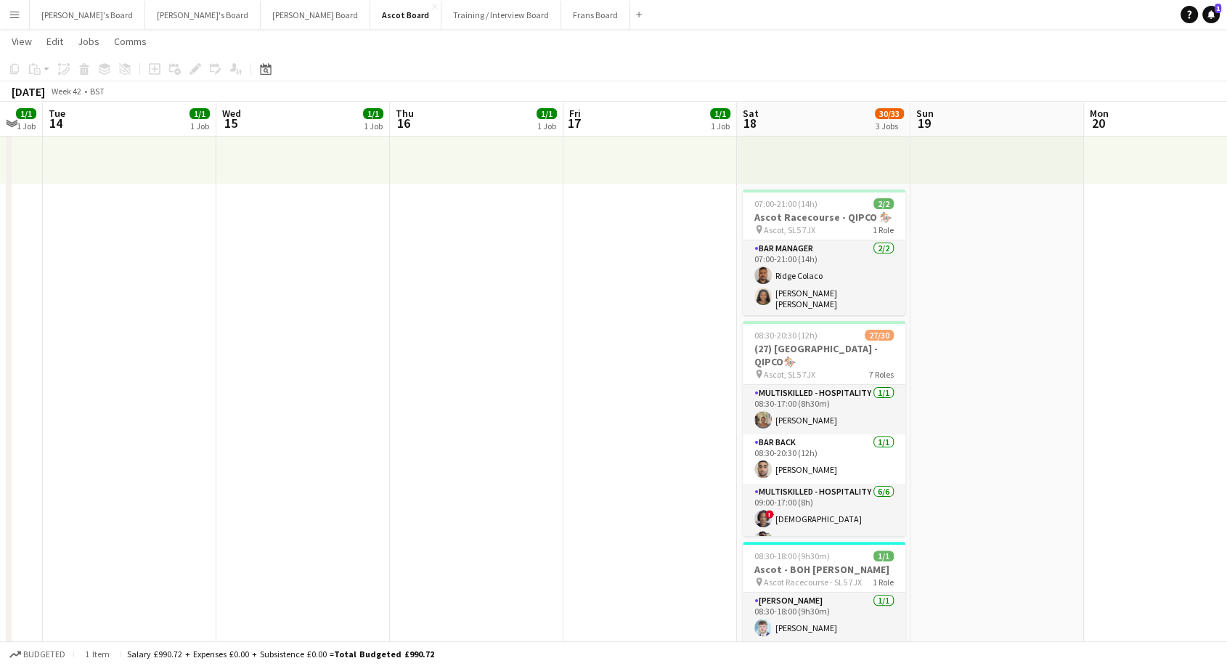
drag, startPoint x: 904, startPoint y: 474, endPoint x: 540, endPoint y: 425, distance: 366.9
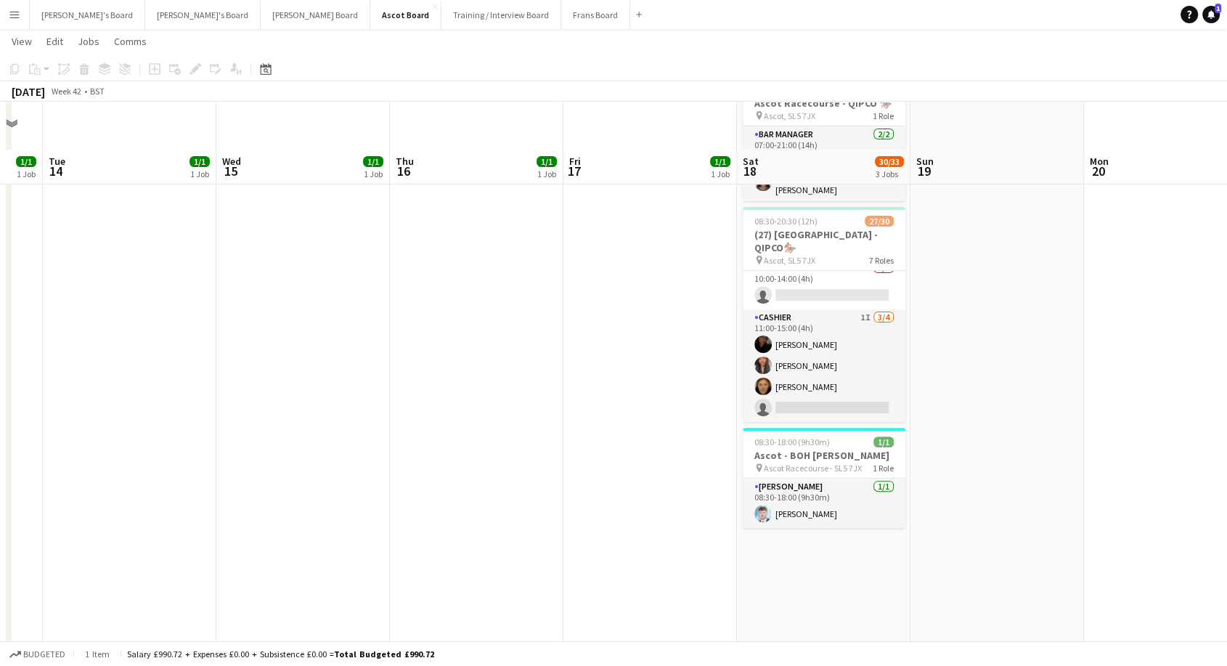
scroll to position [403, 0]
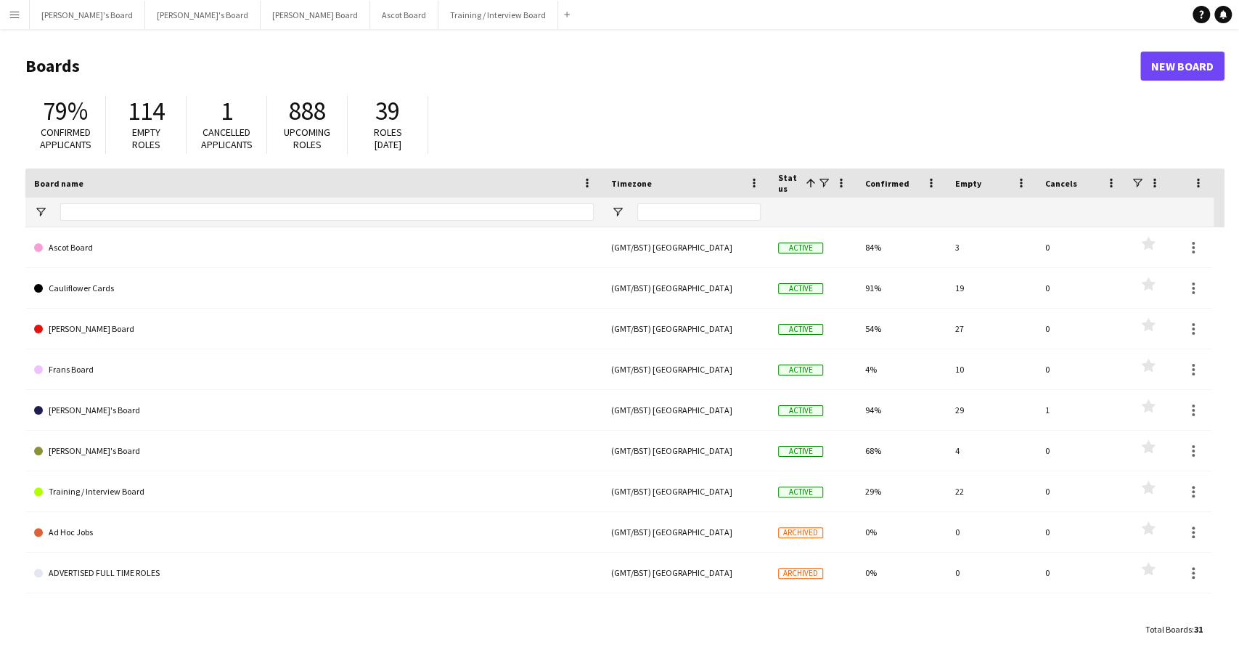
click at [7, 13] on button "Menu" at bounding box center [14, 14] width 29 height 29
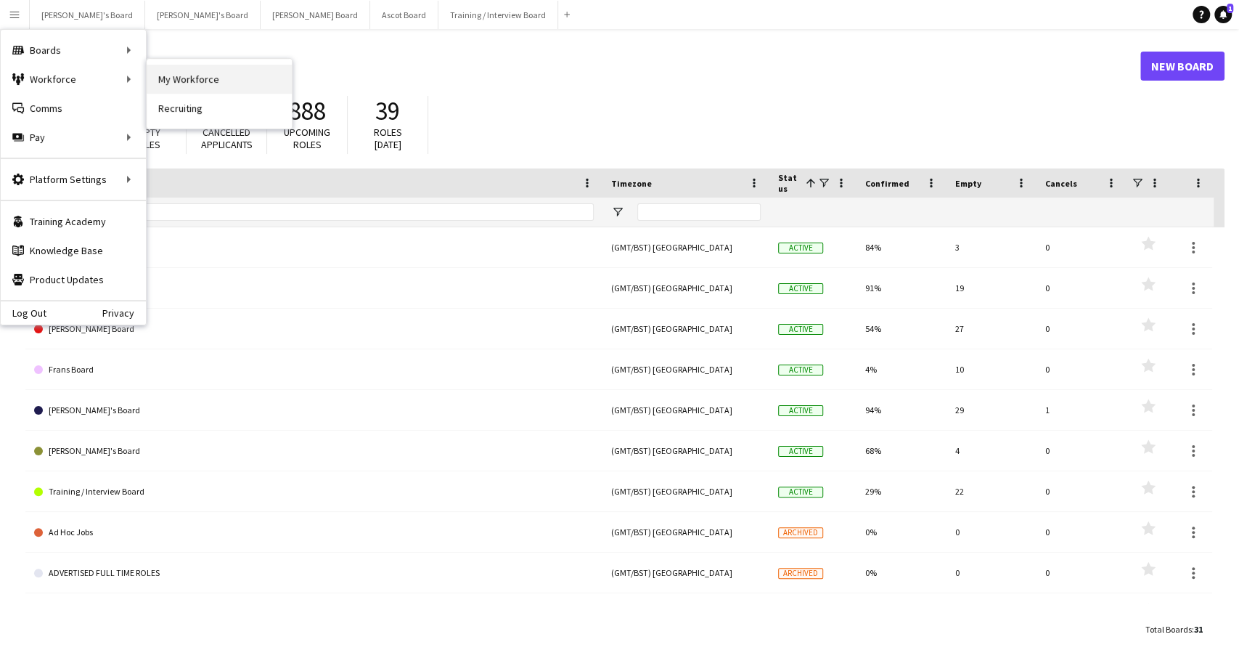
click at [216, 83] on link "My Workforce" at bounding box center [219, 79] width 145 height 29
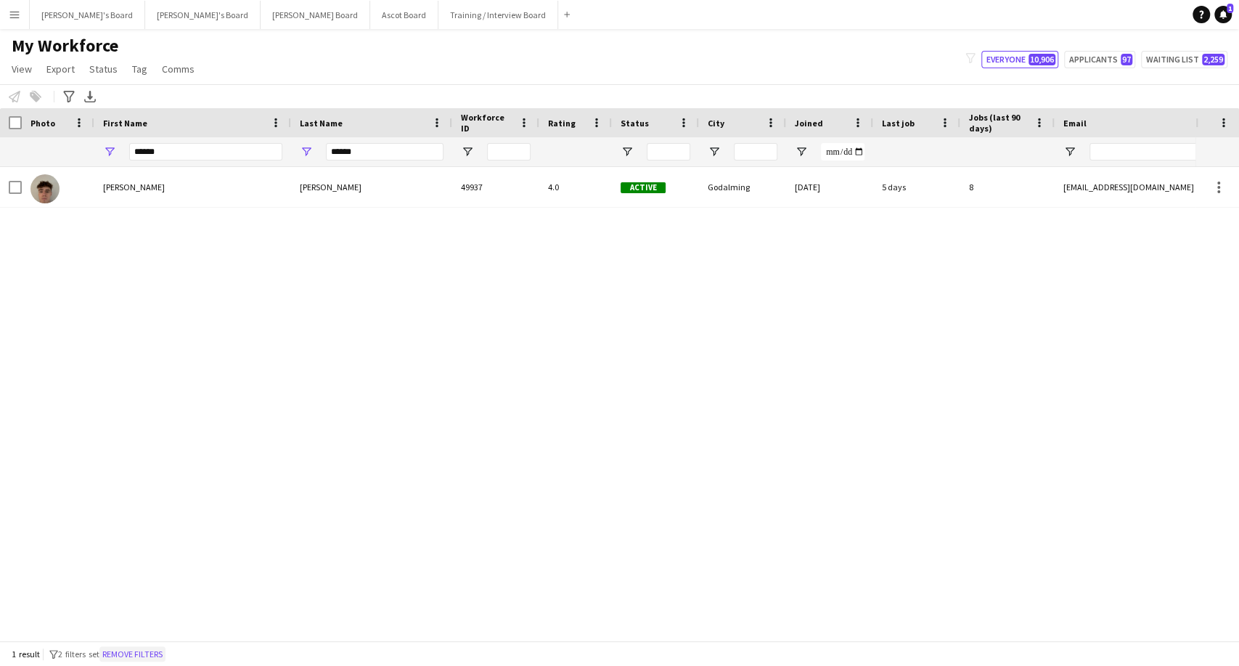
drag, startPoint x: 146, startPoint y: 657, endPoint x: 211, endPoint y: 647, distance: 66.1
click at [147, 657] on button "Remove filters" at bounding box center [132, 654] width 66 height 16
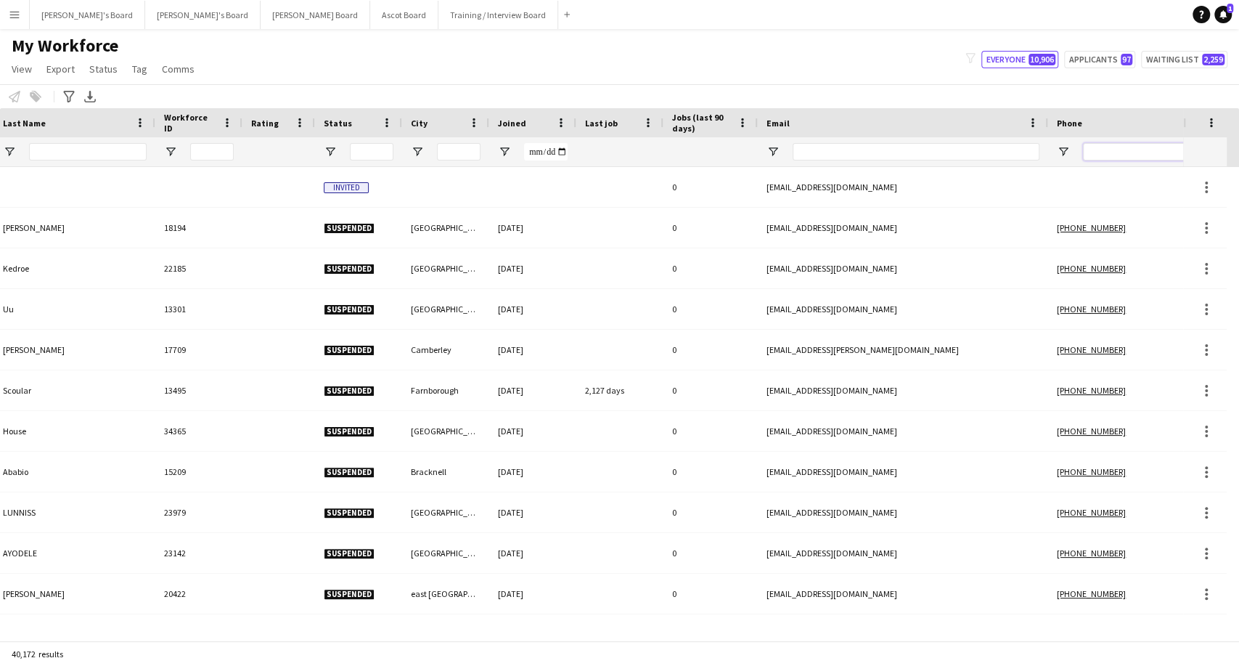
click at [1134, 147] on input "Phone Filter Input" at bounding box center [1154, 151] width 142 height 17
click at [1120, 152] on input "Phone Filter Input" at bounding box center [1154, 151] width 142 height 17
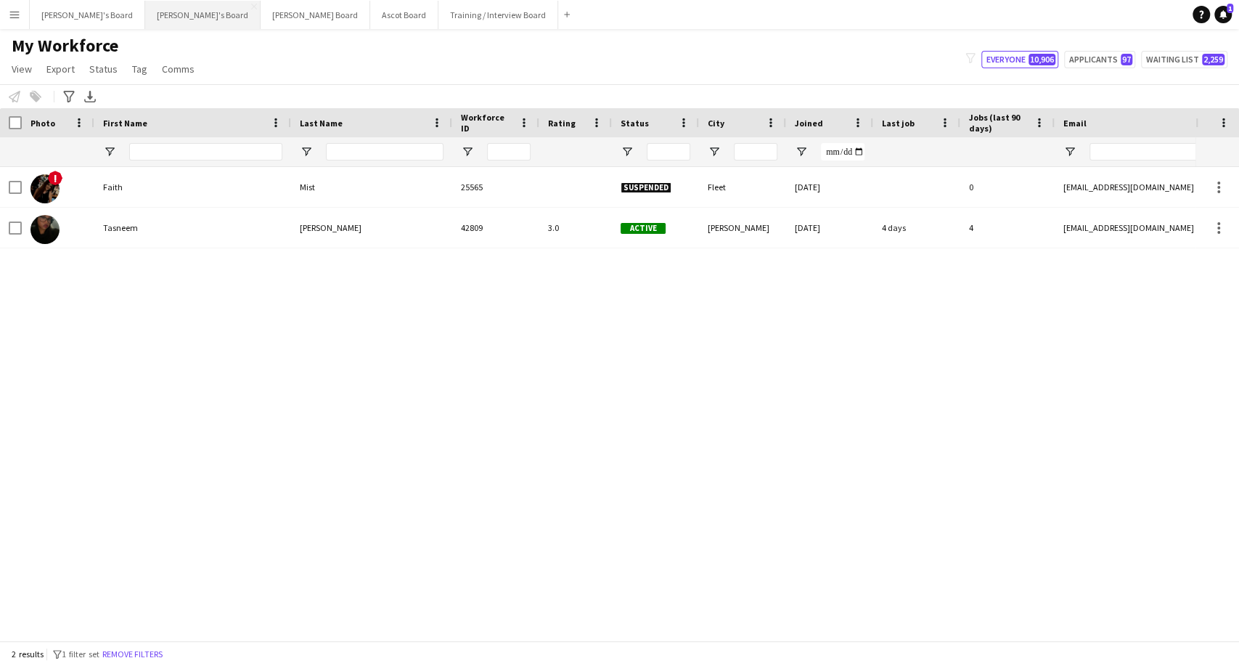
type input "******"
